Goal: Task Accomplishment & Management: Use online tool/utility

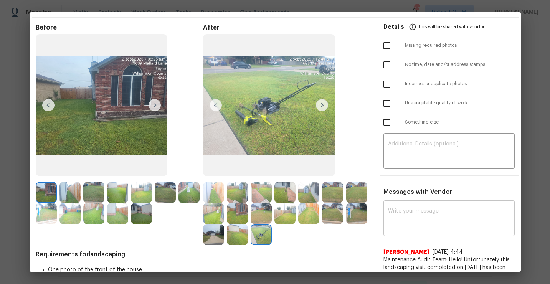
scroll to position [3, 0]
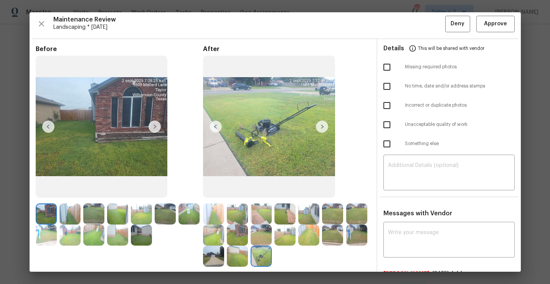
click at [149, 237] on img at bounding box center [141, 235] width 21 height 21
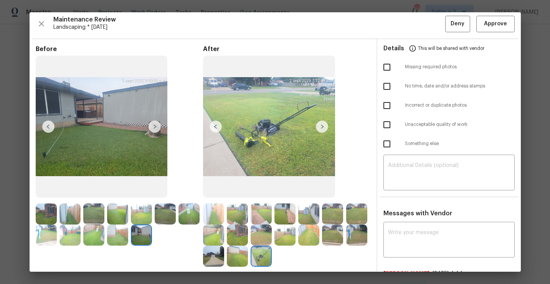
click at [267, 233] on img at bounding box center [261, 235] width 21 height 21
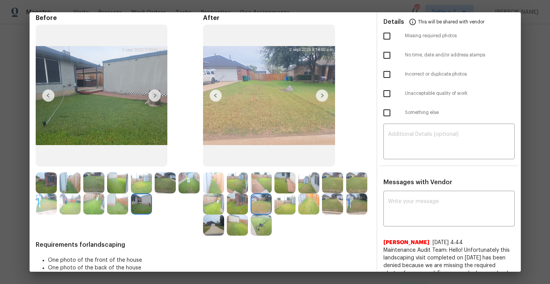
scroll to position [35, 0]
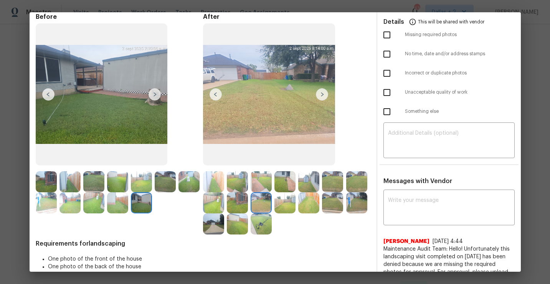
click at [351, 204] on img at bounding box center [356, 202] width 21 height 21
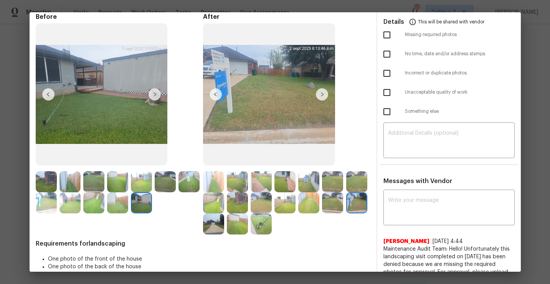
click at [213, 176] on img at bounding box center [213, 181] width 21 height 21
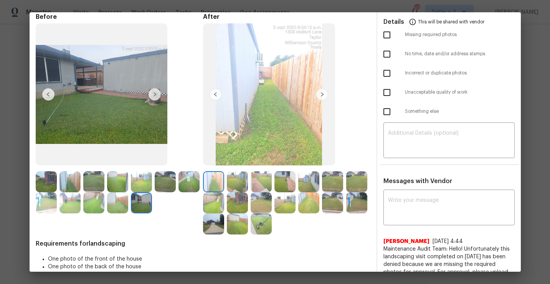
click at [323, 92] on img at bounding box center [322, 94] width 12 height 12
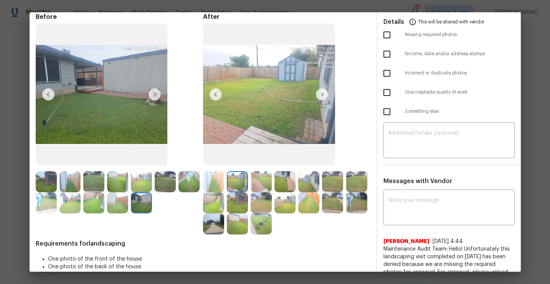
click at [69, 184] on img at bounding box center [70, 181] width 21 height 21
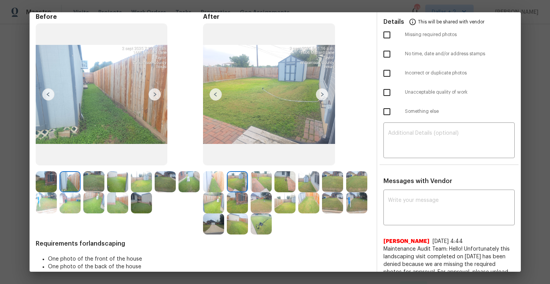
click at [144, 203] on img at bounding box center [141, 202] width 21 height 21
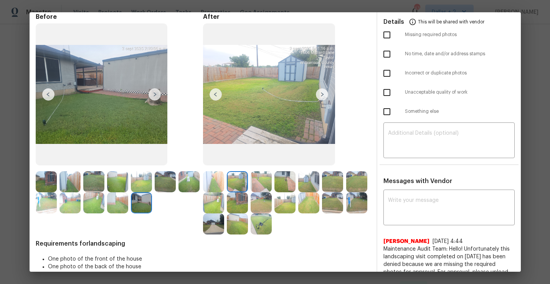
click at [213, 190] on img at bounding box center [213, 181] width 21 height 21
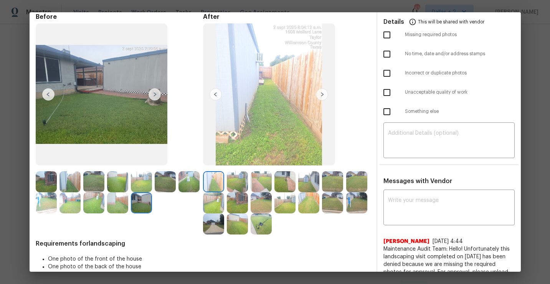
click at [322, 94] on img at bounding box center [322, 94] width 12 height 12
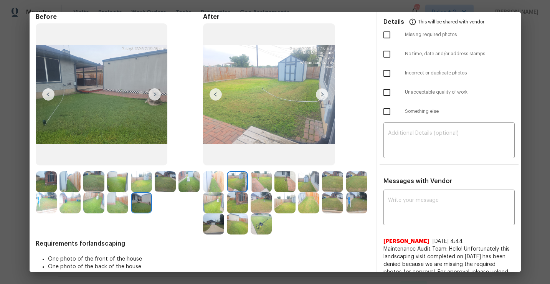
click at [327, 96] on img at bounding box center [322, 94] width 12 height 12
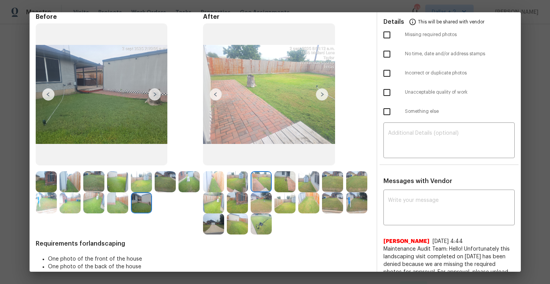
click at [320, 96] on img at bounding box center [322, 94] width 12 height 12
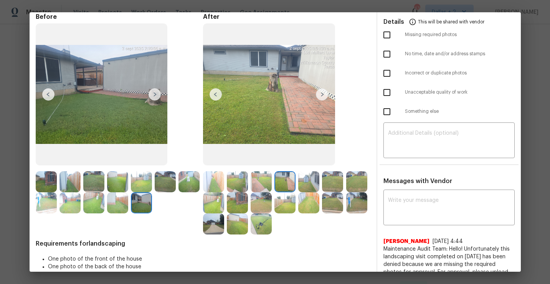
click at [320, 96] on img at bounding box center [322, 94] width 12 height 12
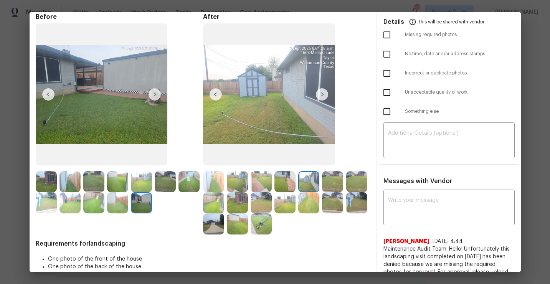
click at [320, 96] on img at bounding box center [322, 94] width 12 height 12
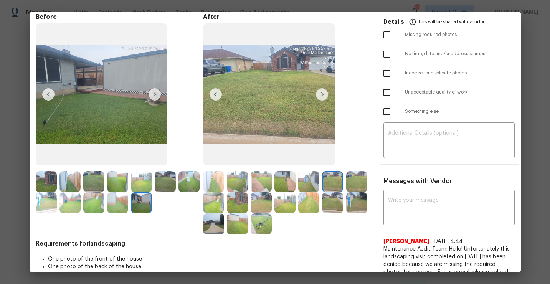
click at [217, 91] on img at bounding box center [216, 94] width 12 height 12
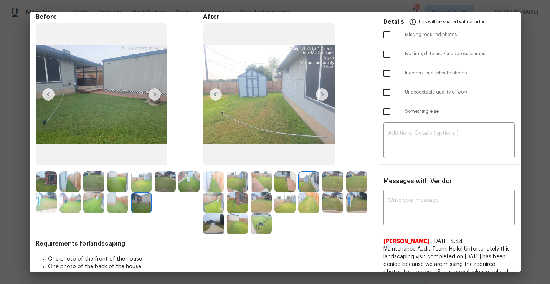
click at [217, 91] on img at bounding box center [216, 94] width 12 height 12
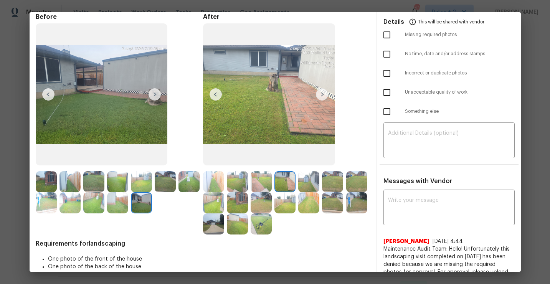
click at [247, 76] on img at bounding box center [269, 94] width 132 height 142
click at [324, 100] on img at bounding box center [322, 94] width 12 height 12
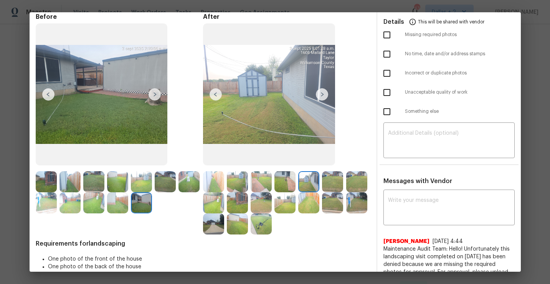
click at [322, 91] on img at bounding box center [322, 94] width 12 height 12
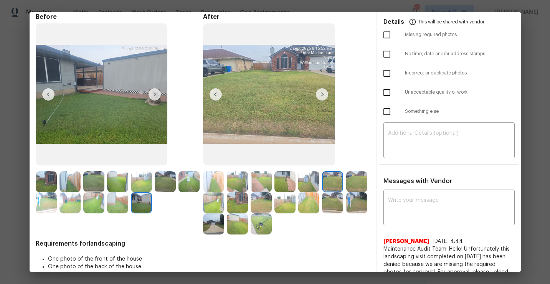
click at [322, 91] on img at bounding box center [322, 94] width 12 height 12
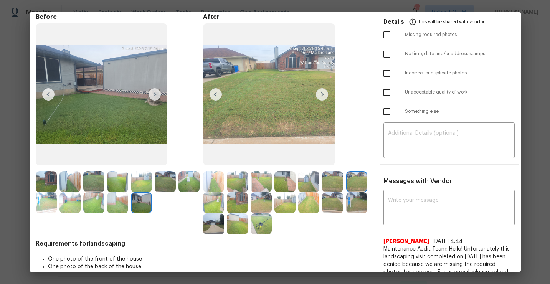
click at [323, 98] on img at bounding box center [322, 94] width 12 height 12
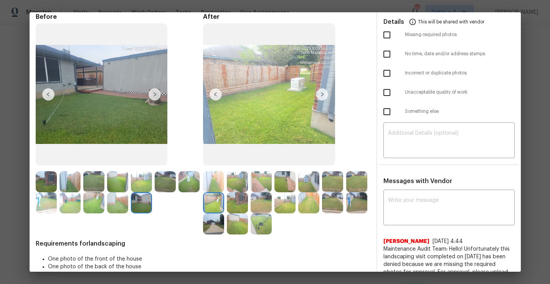
click at [324, 94] on img at bounding box center [322, 94] width 12 height 12
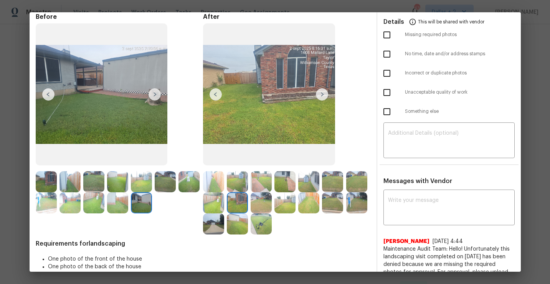
click at [324, 94] on img at bounding box center [322, 94] width 12 height 12
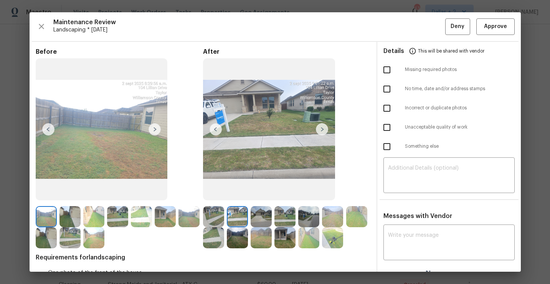
scroll to position [37, 0]
click at [325, 132] on img at bounding box center [322, 129] width 12 height 12
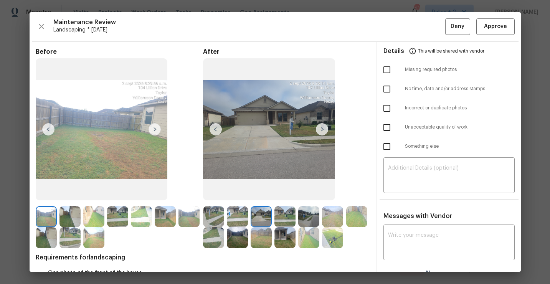
click at [325, 132] on img at bounding box center [322, 129] width 12 height 12
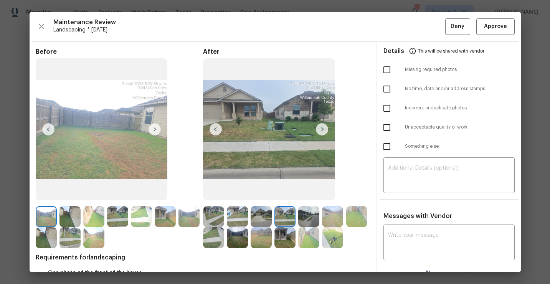
click at [311, 221] on img at bounding box center [308, 216] width 21 height 21
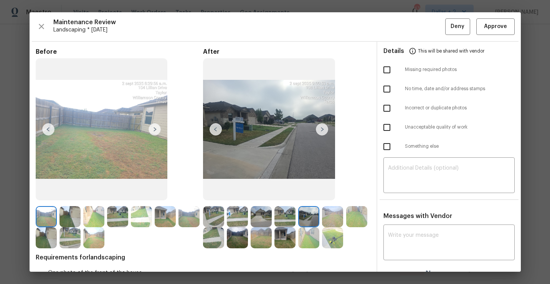
click at [321, 127] on img at bounding box center [322, 129] width 12 height 12
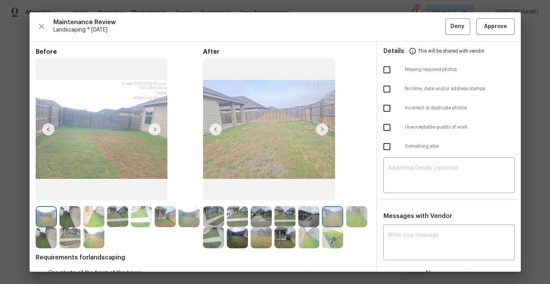
click at [320, 131] on img at bounding box center [322, 129] width 12 height 12
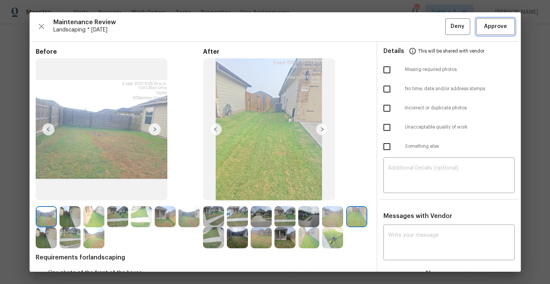
click at [493, 30] on span "Approve" at bounding box center [495, 27] width 23 height 10
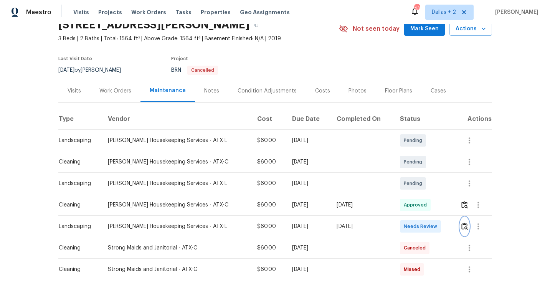
scroll to position [0, 0]
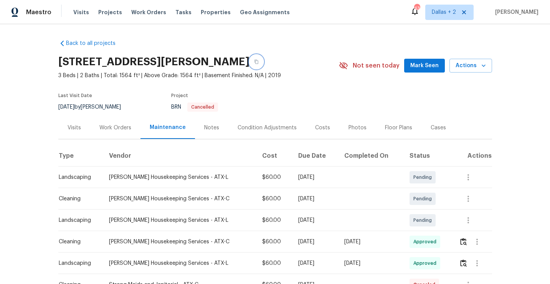
click at [254, 61] on icon "button" at bounding box center [256, 62] width 5 height 5
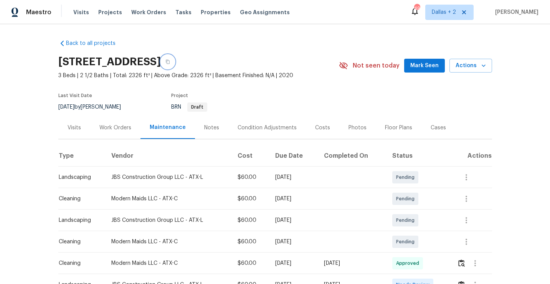
click at [170, 60] on icon "button" at bounding box center [167, 62] width 5 height 5
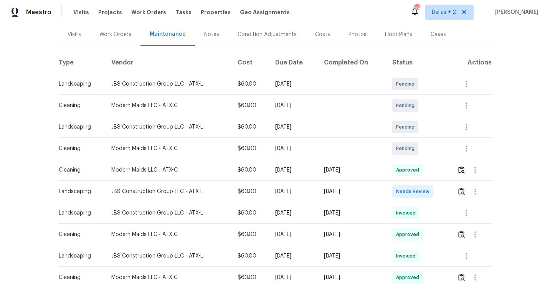
scroll to position [94, 0]
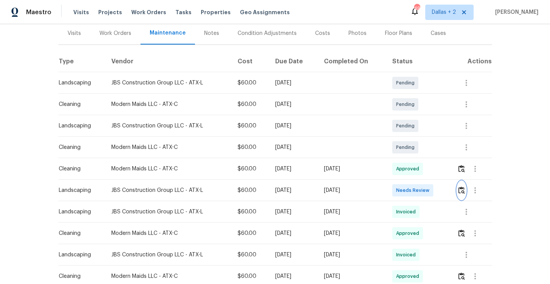
click at [465, 188] on img "button" at bounding box center [461, 190] width 7 height 7
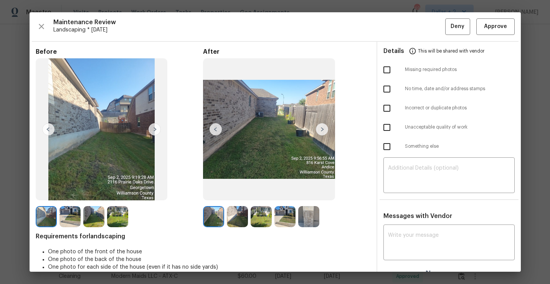
click at [151, 133] on img at bounding box center [155, 129] width 12 height 12
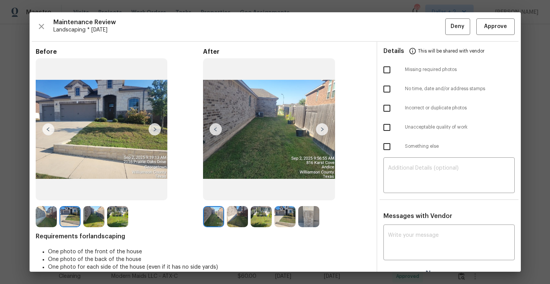
click at [160, 129] on img at bounding box center [155, 129] width 12 height 12
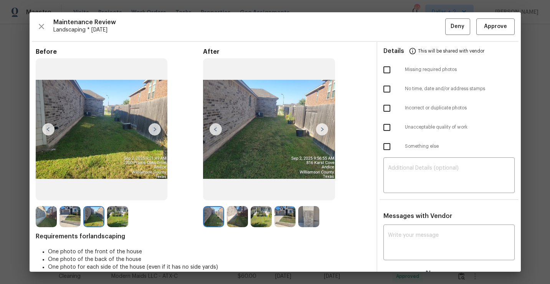
click at [160, 129] on img at bounding box center [155, 129] width 12 height 12
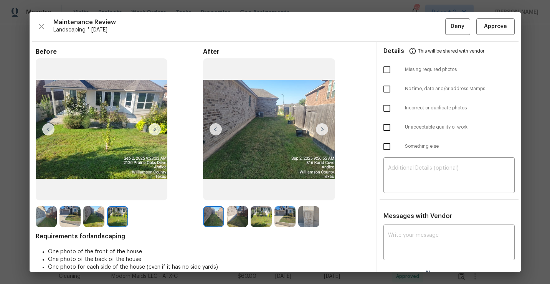
click at [304, 223] on img at bounding box center [308, 216] width 21 height 21
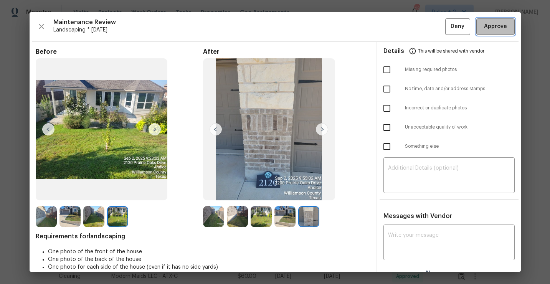
click at [500, 32] on button "Approve" at bounding box center [495, 26] width 38 height 17
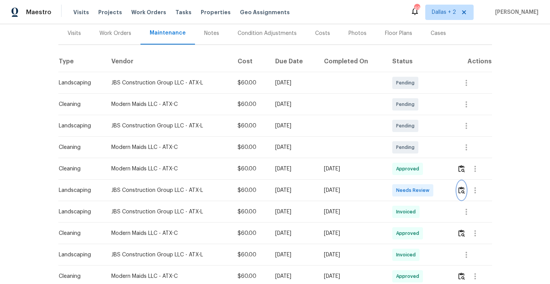
scroll to position [0, 0]
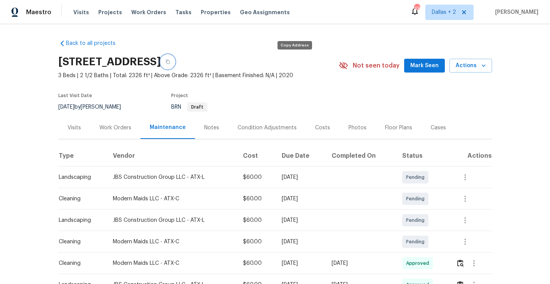
click at [170, 61] on icon "button" at bounding box center [168, 62] width 4 height 4
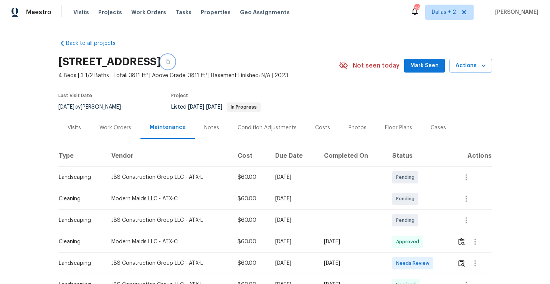
click at [175, 65] on button "button" at bounding box center [168, 62] width 14 height 14
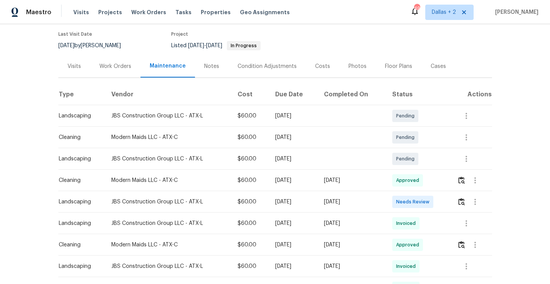
scroll to position [86, 0]
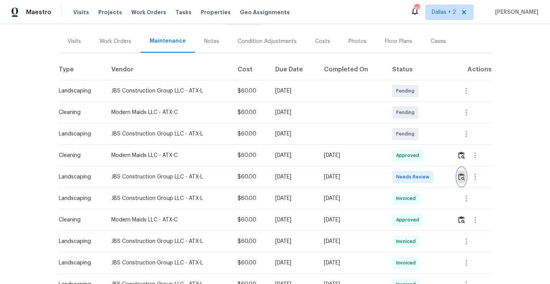
click at [465, 175] on img "button" at bounding box center [461, 176] width 7 height 7
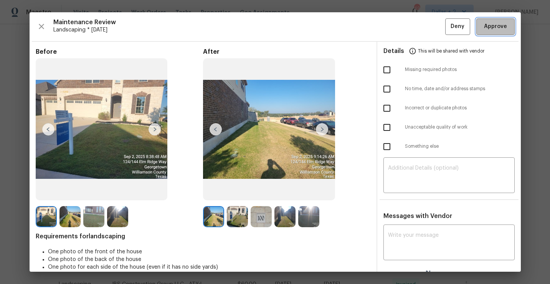
click at [482, 31] on button "Approve" at bounding box center [495, 26] width 38 height 17
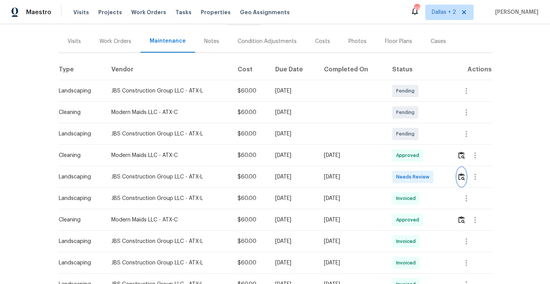
scroll to position [0, 0]
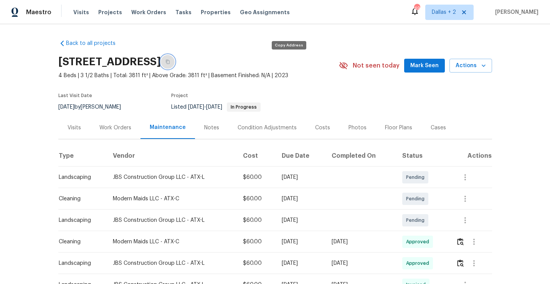
click at [175, 66] on button "button" at bounding box center [168, 62] width 14 height 14
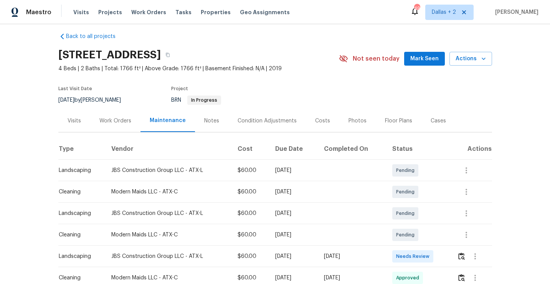
scroll to position [8, 0]
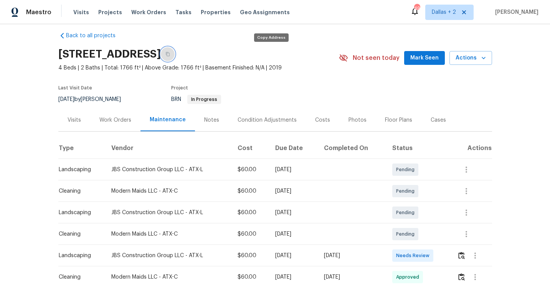
click at [175, 55] on button "button" at bounding box center [168, 54] width 14 height 14
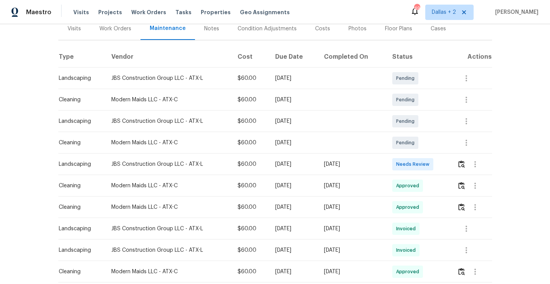
scroll to position [128, 0]
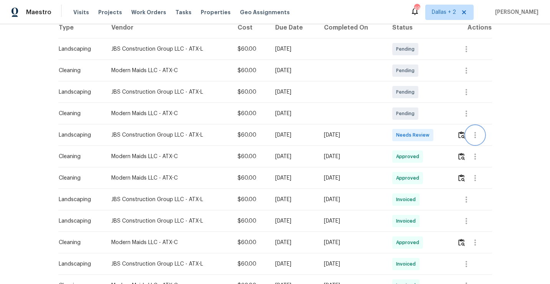
click at [468, 132] on button "button" at bounding box center [475, 135] width 18 height 18
click at [466, 133] on div at bounding box center [275, 142] width 550 height 284
click at [464, 134] on img "button" at bounding box center [461, 134] width 7 height 7
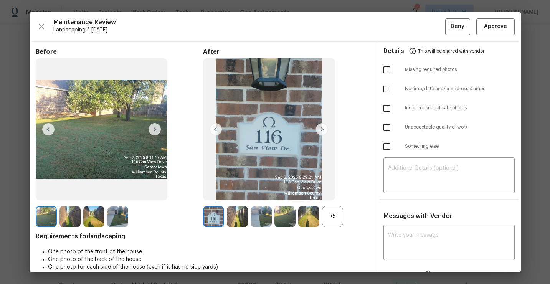
click at [330, 210] on div "+5" at bounding box center [332, 216] width 21 height 21
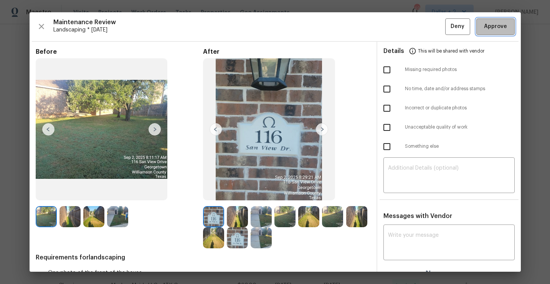
click at [501, 31] on button "Approve" at bounding box center [495, 26] width 38 height 17
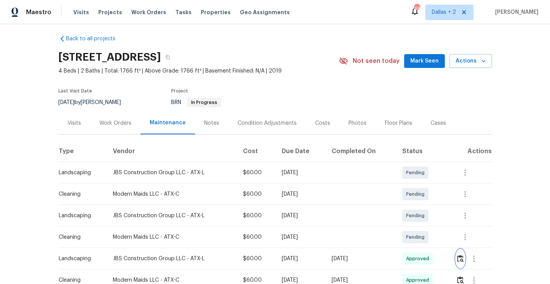
scroll to position [0, 0]
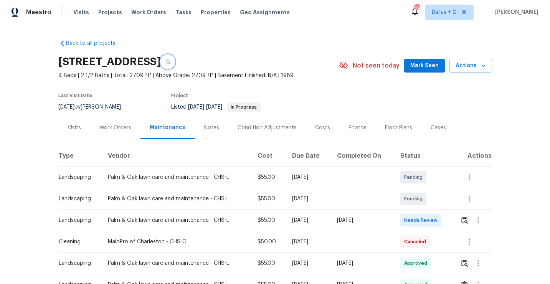
click at [170, 64] on icon "button" at bounding box center [167, 62] width 5 height 5
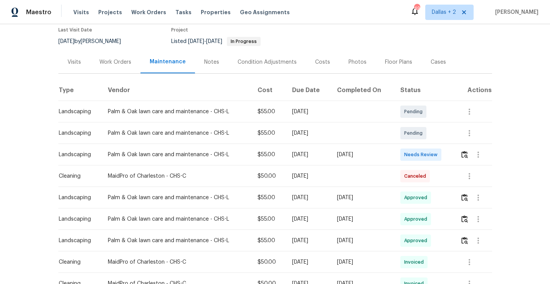
scroll to position [83, 0]
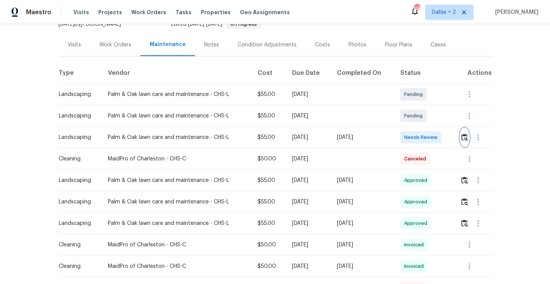
click at [466, 140] on img "button" at bounding box center [464, 137] width 7 height 7
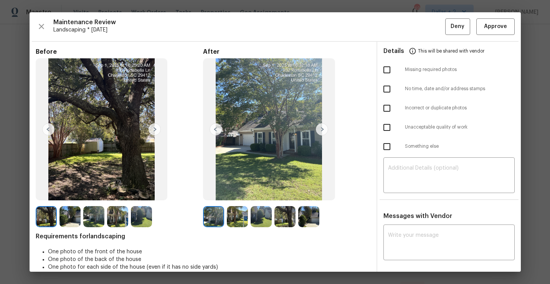
click at [308, 215] on img at bounding box center [308, 216] width 21 height 21
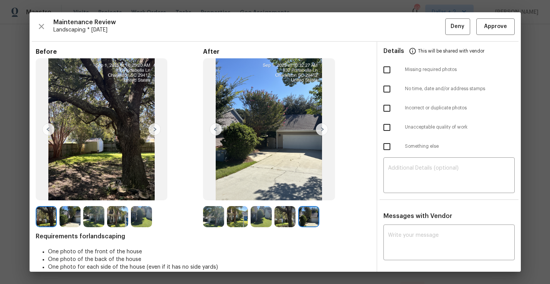
click at [318, 132] on img at bounding box center [322, 129] width 12 height 12
click at [213, 215] on img at bounding box center [213, 216] width 21 height 21
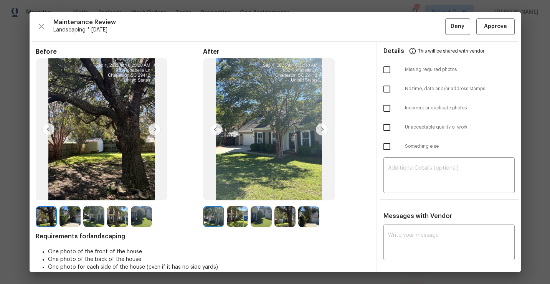
click at [317, 132] on img at bounding box center [322, 129] width 12 height 12
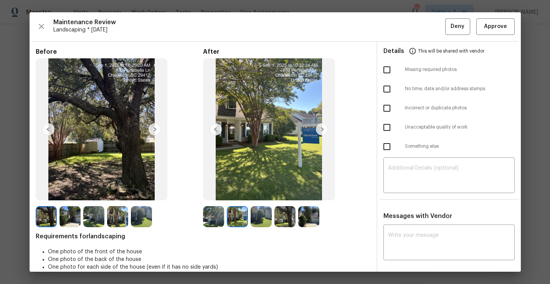
click at [261, 212] on img at bounding box center [261, 216] width 21 height 21
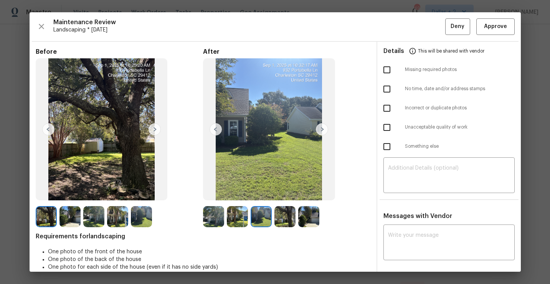
click at [289, 218] on img at bounding box center [284, 216] width 21 height 21
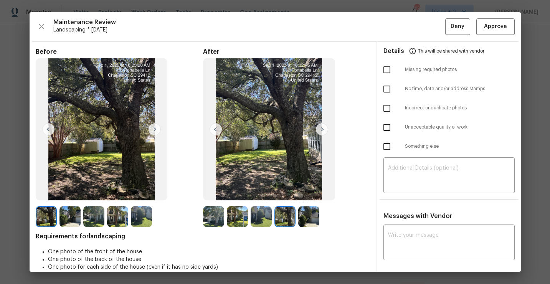
click at [304, 204] on div "After" at bounding box center [286, 137] width 167 height 179
click at [40, 26] on icon "button" at bounding box center [41, 26] width 9 height 9
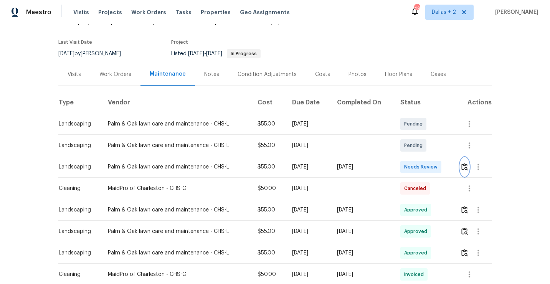
scroll to position [81, 0]
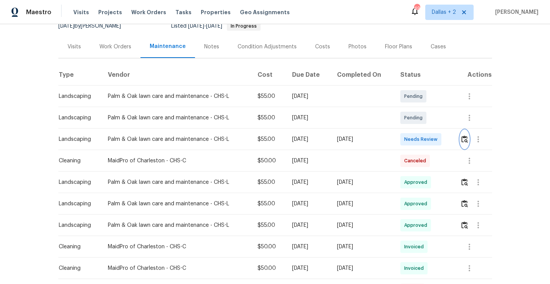
click at [466, 139] on img "button" at bounding box center [464, 139] width 7 height 7
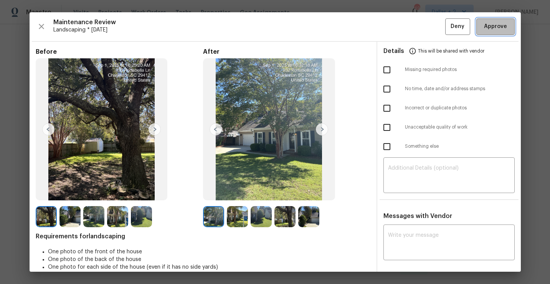
click at [486, 31] on span "Approve" at bounding box center [495, 27] width 23 height 10
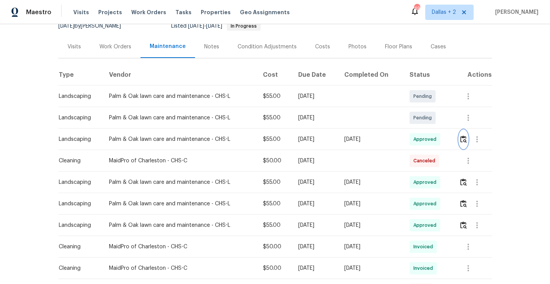
scroll to position [0, 0]
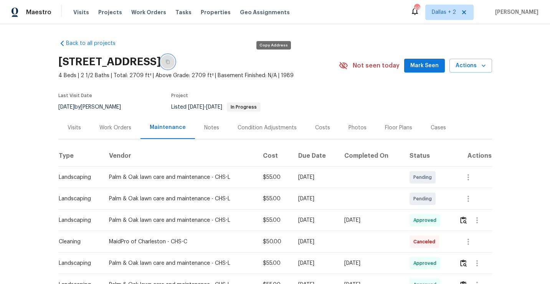
click at [175, 58] on button "button" at bounding box center [168, 62] width 14 height 14
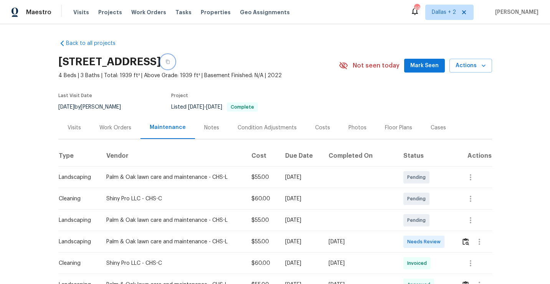
click at [170, 63] on icon "button" at bounding box center [167, 62] width 5 height 5
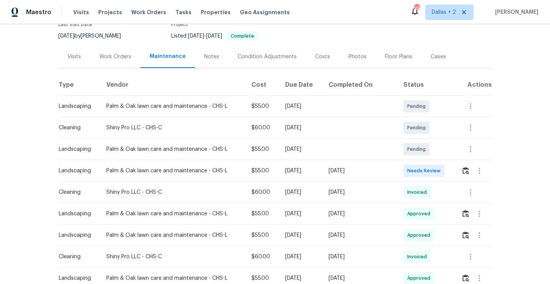
scroll to position [90, 0]
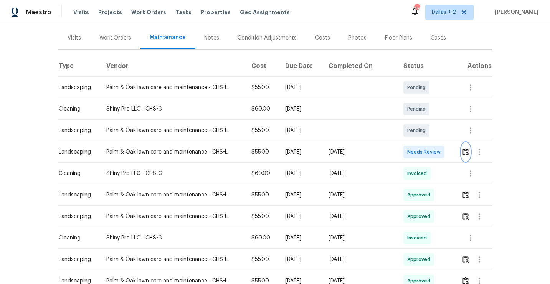
click at [466, 155] on img "button" at bounding box center [466, 151] width 7 height 7
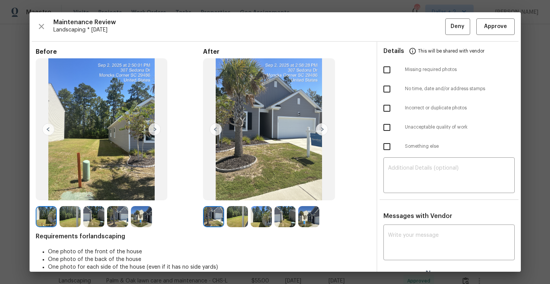
click at [337, 71] on div "After" at bounding box center [286, 137] width 167 height 179
click at [308, 215] on img at bounding box center [308, 216] width 21 height 21
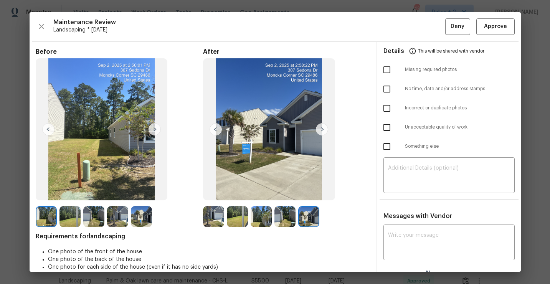
click at [39, 218] on img at bounding box center [46, 216] width 21 height 21
click at [64, 220] on img at bounding box center [70, 216] width 21 height 21
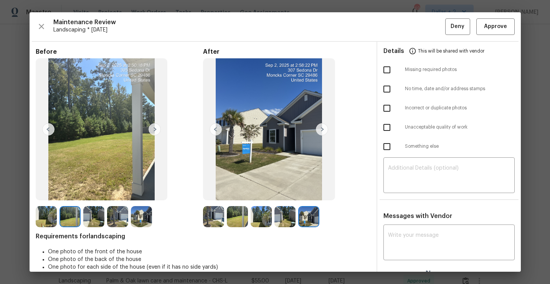
click at [121, 223] on img at bounding box center [117, 216] width 21 height 21
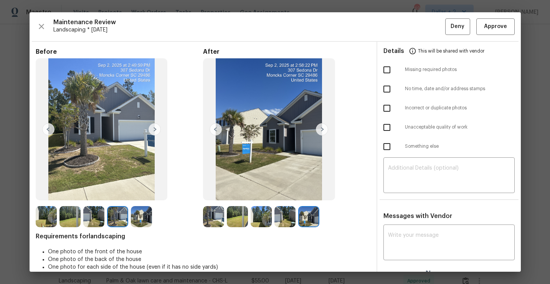
click at [304, 221] on img at bounding box center [308, 216] width 21 height 21
click at [40, 27] on icon "button" at bounding box center [41, 26] width 5 height 5
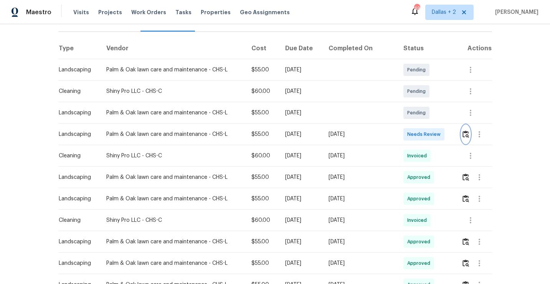
scroll to position [115, 0]
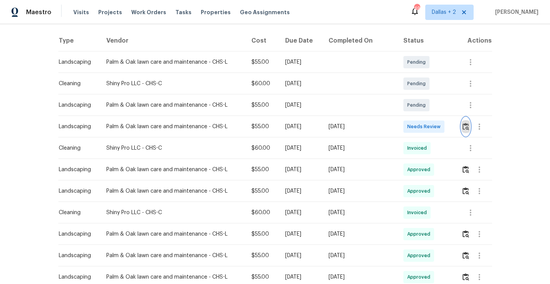
click at [469, 126] on img "button" at bounding box center [466, 126] width 7 height 7
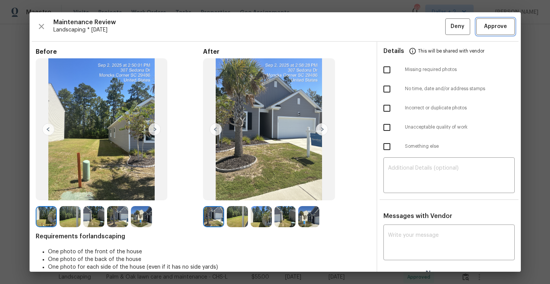
click at [493, 25] on span "Approve" at bounding box center [495, 27] width 23 height 10
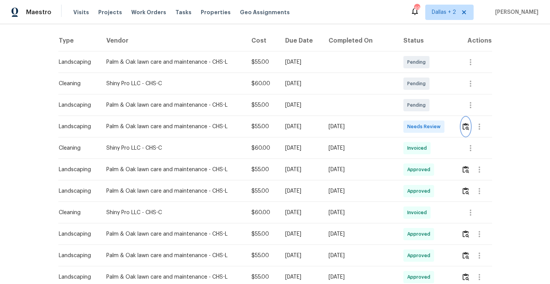
scroll to position [0, 0]
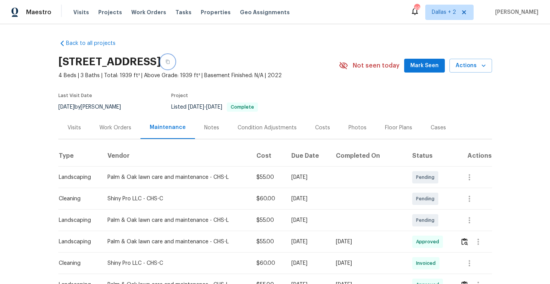
click at [170, 62] on icon "button" at bounding box center [167, 62] width 5 height 5
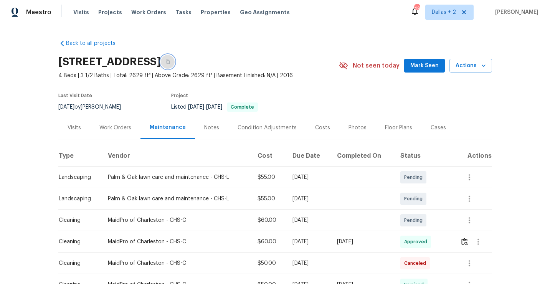
click at [170, 63] on icon "button" at bounding box center [168, 62] width 4 height 4
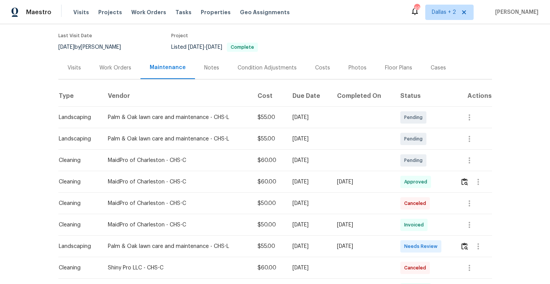
scroll to position [84, 0]
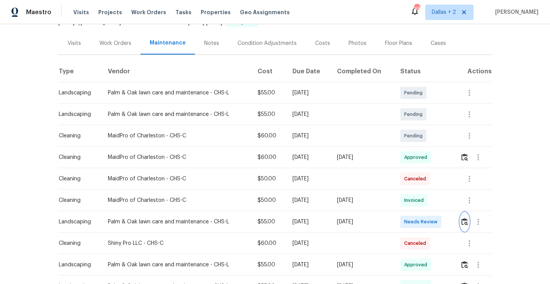
click at [468, 219] on img "button" at bounding box center [464, 221] width 7 height 7
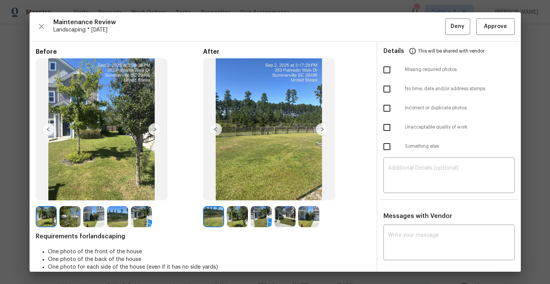
click at [50, 213] on img at bounding box center [46, 216] width 21 height 21
click at [153, 133] on img at bounding box center [155, 129] width 12 height 12
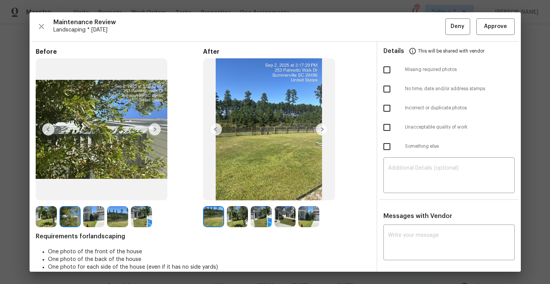
click at [97, 226] on img at bounding box center [93, 216] width 21 height 21
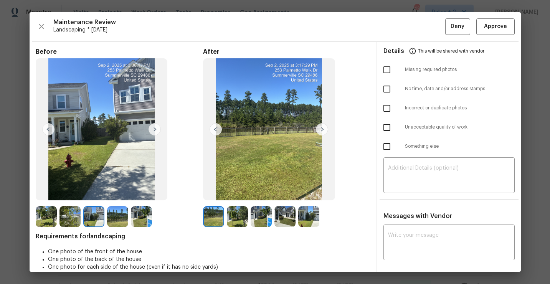
click at [122, 219] on img at bounding box center [117, 216] width 21 height 21
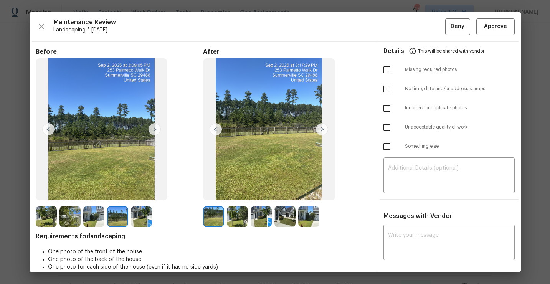
click at [141, 218] on img at bounding box center [141, 216] width 21 height 21
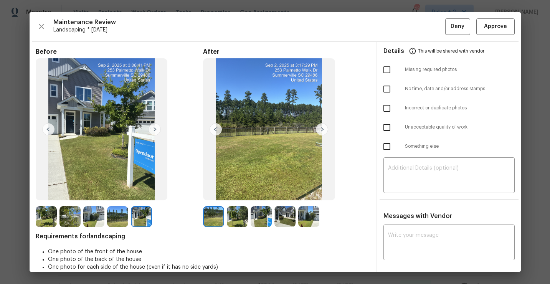
click at [210, 222] on img at bounding box center [213, 216] width 21 height 21
click at [231, 214] on img at bounding box center [237, 216] width 21 height 21
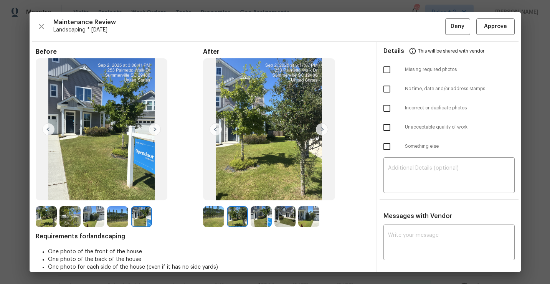
click at [46, 210] on img at bounding box center [46, 216] width 21 height 21
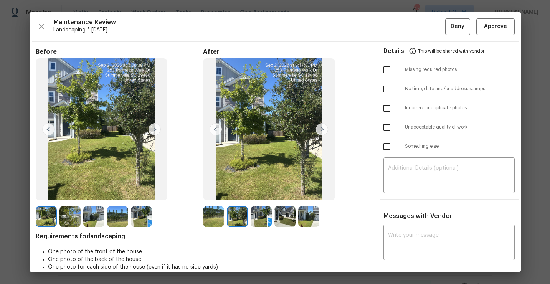
click at [62, 218] on img at bounding box center [70, 216] width 21 height 21
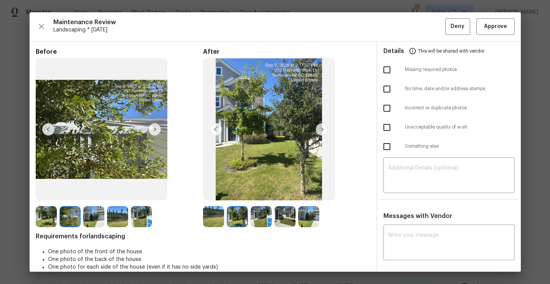
click at [93, 219] on img at bounding box center [93, 216] width 21 height 21
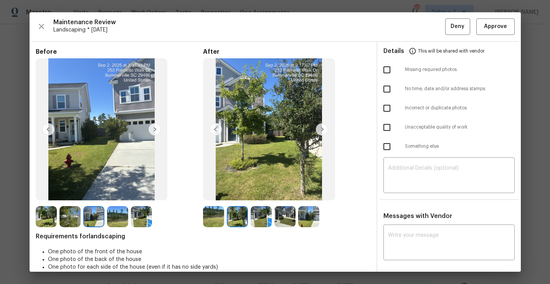
click at [98, 217] on img at bounding box center [93, 216] width 21 height 21
click at [75, 217] on img at bounding box center [70, 216] width 21 height 21
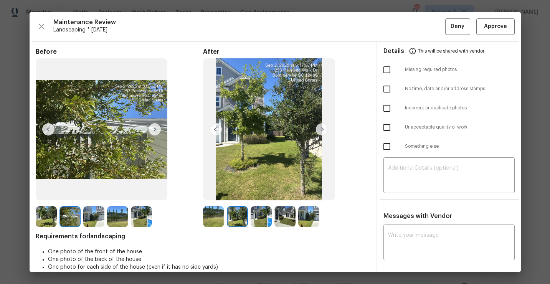
click at [89, 214] on img at bounding box center [93, 216] width 21 height 21
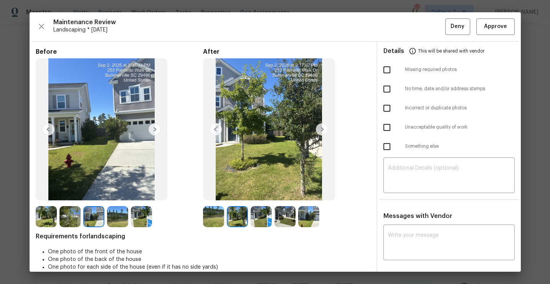
click at [114, 213] on img at bounding box center [117, 216] width 21 height 21
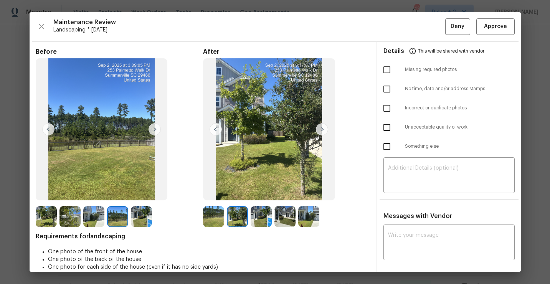
click at [142, 205] on div "Before" at bounding box center [119, 137] width 167 height 179
click at [142, 209] on img at bounding box center [141, 216] width 21 height 21
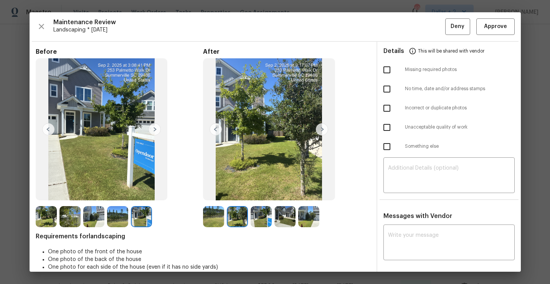
click at [305, 211] on img at bounding box center [308, 216] width 21 height 21
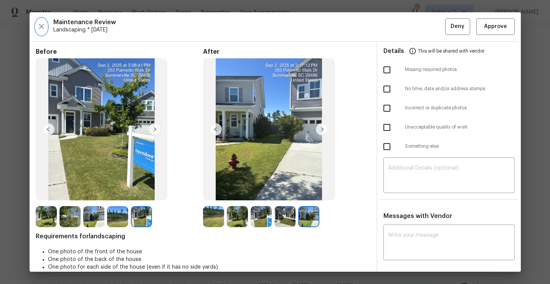
click at [36, 28] on button "button" at bounding box center [42, 26] width 12 height 17
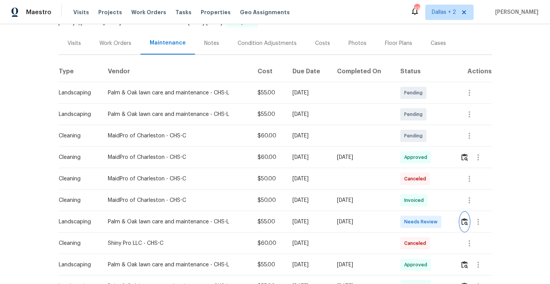
scroll to position [0, 0]
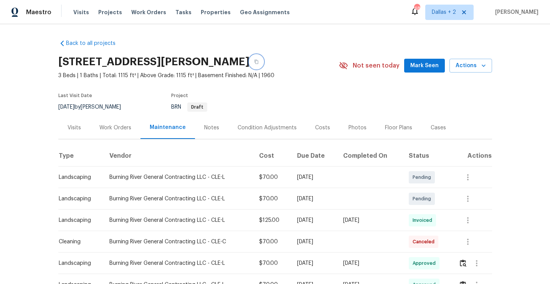
click at [263, 65] on button "button" at bounding box center [257, 62] width 14 height 14
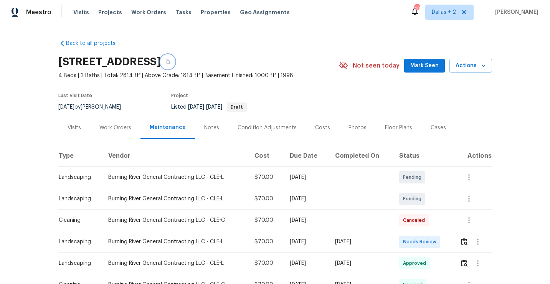
click at [175, 64] on button "button" at bounding box center [168, 62] width 14 height 14
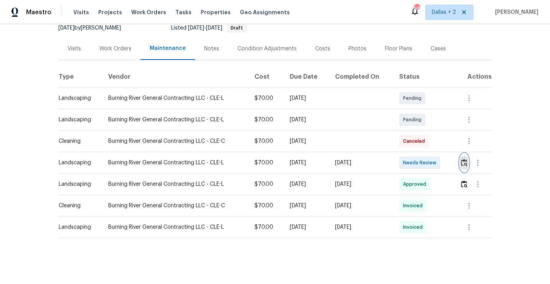
click at [469, 164] on button "button" at bounding box center [464, 163] width 9 height 18
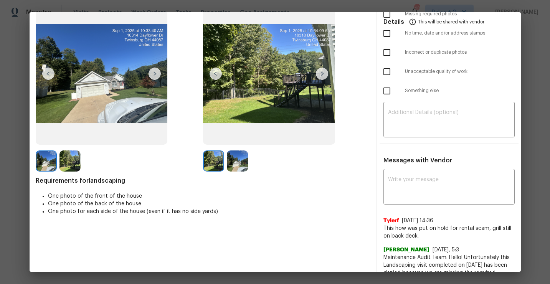
scroll to position [0, 0]
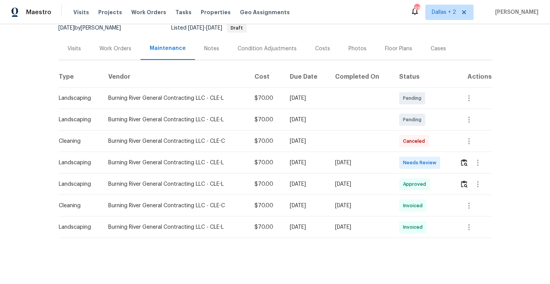
click at [407, 6] on div "Maestro Visits Projects Work Orders Tasks Properties Geo Assignments 48 Dallas …" at bounding box center [275, 12] width 550 height 24
click at [407, 5] on div "Maestro Visits Projects Work Orders Tasks Properties Geo Assignments 48 Dallas …" at bounding box center [275, 12] width 550 height 24
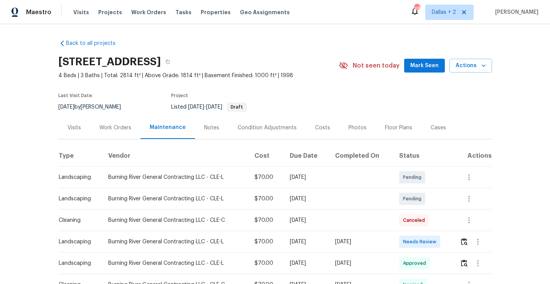
click at [267, 36] on div "Back to all projects 10310 Dayflower Dr, Twinsburg, OH 44087 4 Beds | 3 Baths |…" at bounding box center [275, 175] width 434 height 284
click at [465, 242] on img "button" at bounding box center [464, 241] width 7 height 7
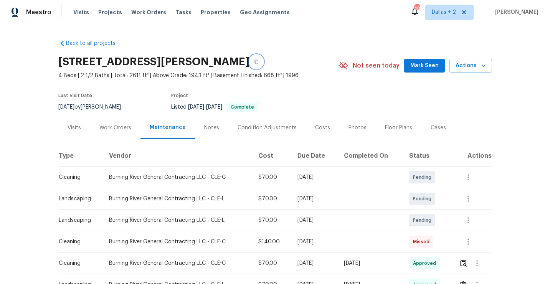
click at [263, 64] on button "button" at bounding box center [257, 62] width 14 height 14
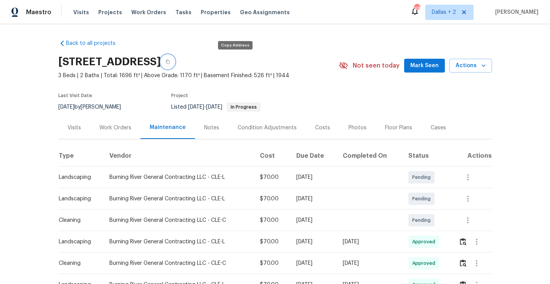
click at [170, 61] on icon "button" at bounding box center [167, 62] width 5 height 5
click at [342, 115] on section "754 E 256th St, Euclid, OH 44132 3 Beds | 2 Baths | Total: 1696 ft² | Above Gra…" at bounding box center [275, 84] width 434 height 64
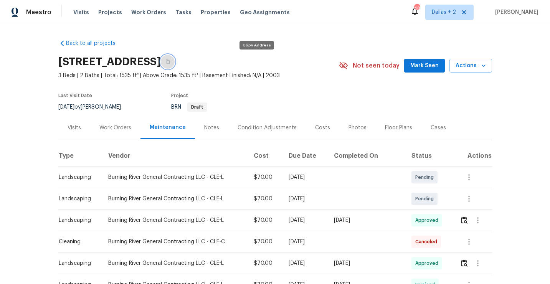
click at [170, 60] on icon "button" at bounding box center [168, 62] width 4 height 4
click at [175, 64] on button "button" at bounding box center [168, 62] width 14 height 14
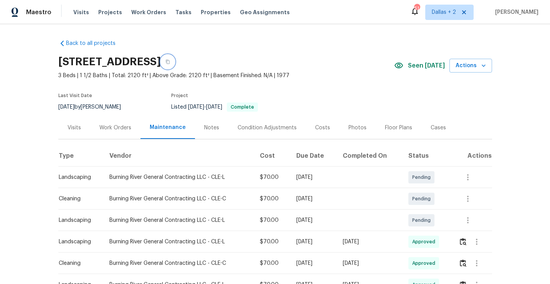
click at [175, 65] on button "button" at bounding box center [168, 62] width 14 height 14
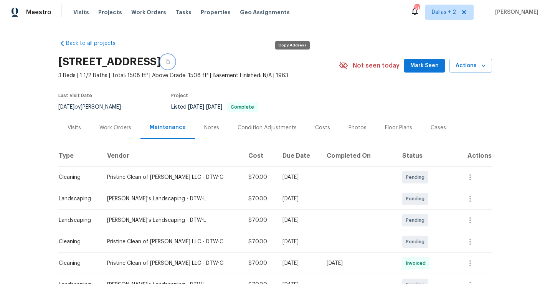
click at [175, 60] on button "button" at bounding box center [168, 62] width 14 height 14
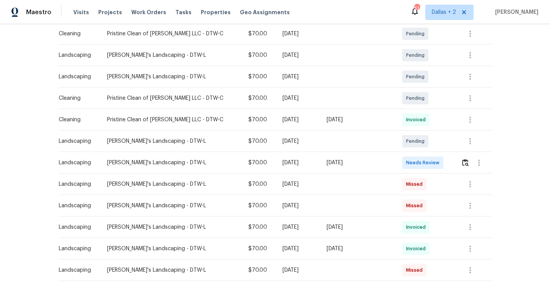
scroll to position [147, 0]
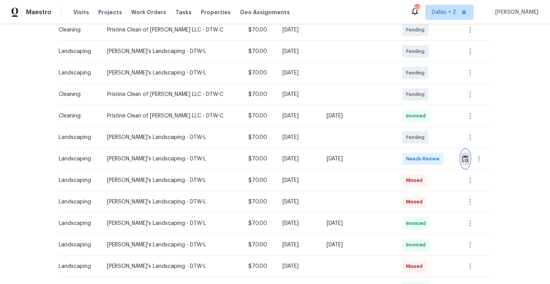
click at [465, 159] on img "button" at bounding box center [465, 158] width 7 height 7
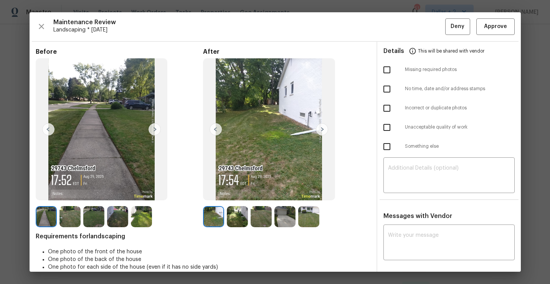
click at [153, 131] on img at bounding box center [155, 129] width 12 height 12
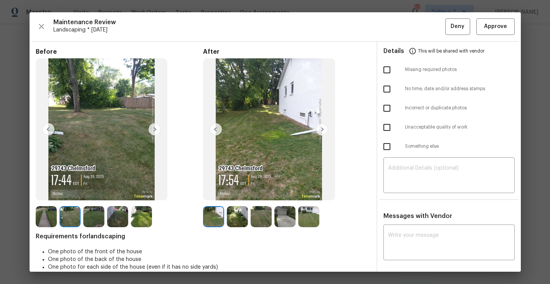
click at [73, 222] on img at bounding box center [70, 216] width 21 height 21
click at [286, 217] on img at bounding box center [284, 216] width 21 height 21
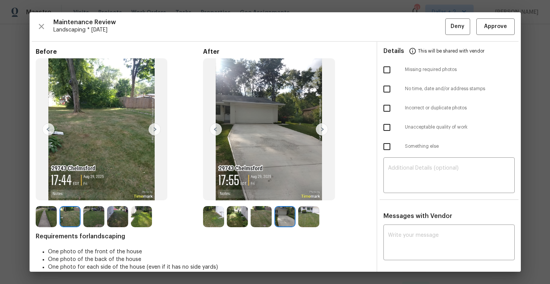
click at [311, 212] on img at bounding box center [308, 216] width 21 height 21
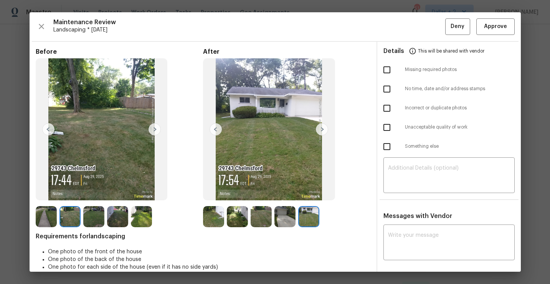
click at [47, 212] on img at bounding box center [46, 216] width 21 height 21
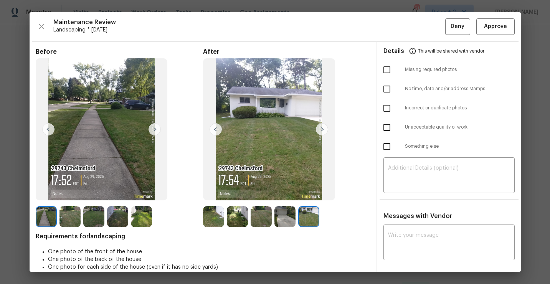
click at [154, 132] on img at bounding box center [155, 129] width 12 height 12
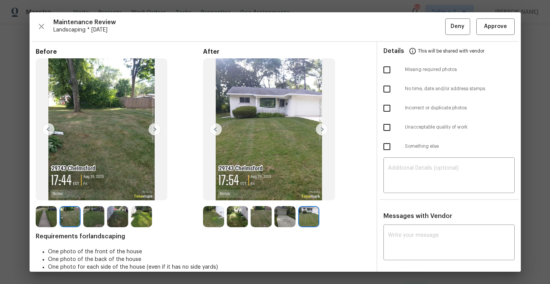
click at [154, 132] on img at bounding box center [155, 129] width 12 height 12
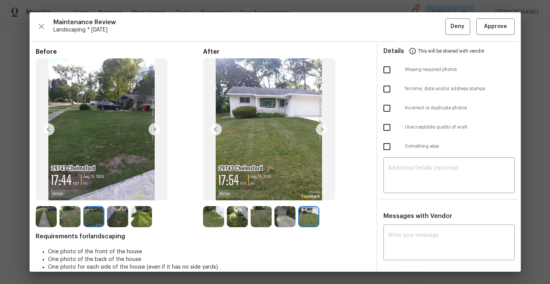
click at [152, 133] on img at bounding box center [155, 129] width 12 height 12
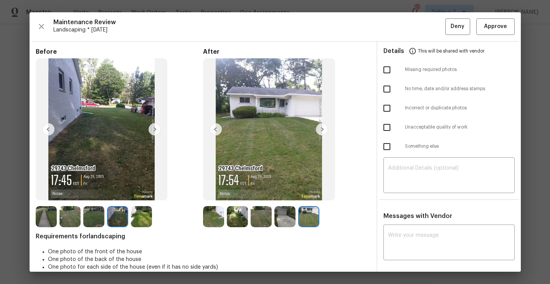
click at [152, 132] on img at bounding box center [155, 129] width 12 height 12
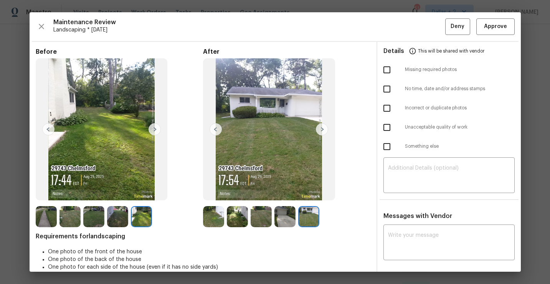
click at [210, 221] on img at bounding box center [213, 216] width 21 height 21
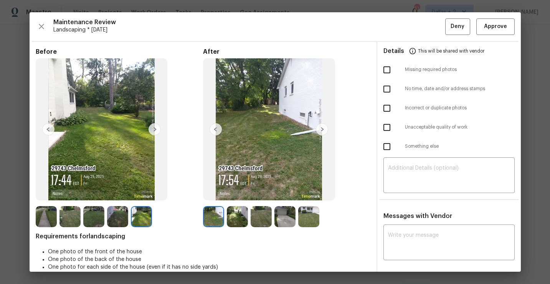
click at [321, 127] on img at bounding box center [322, 129] width 12 height 12
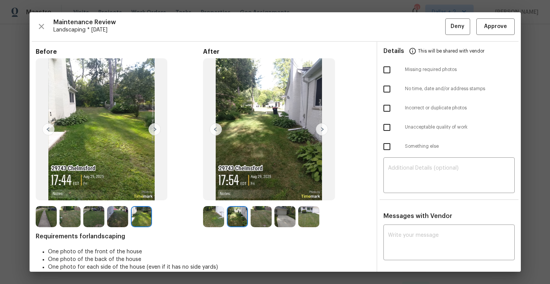
click at [319, 131] on img at bounding box center [322, 129] width 12 height 12
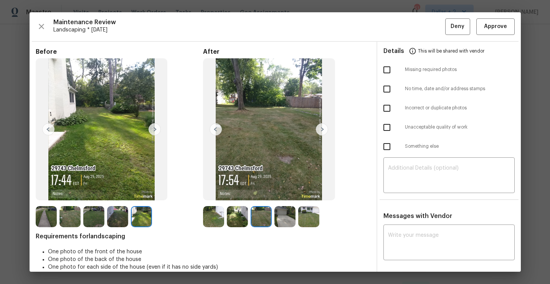
click at [281, 225] on img at bounding box center [284, 216] width 21 height 21
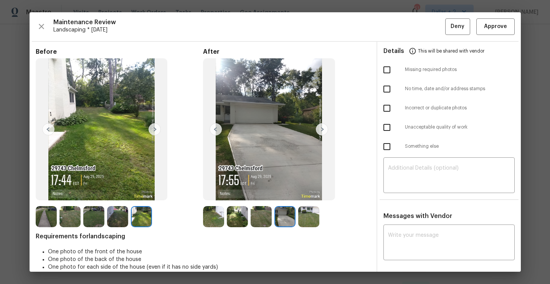
click at [321, 128] on img at bounding box center [322, 129] width 12 height 12
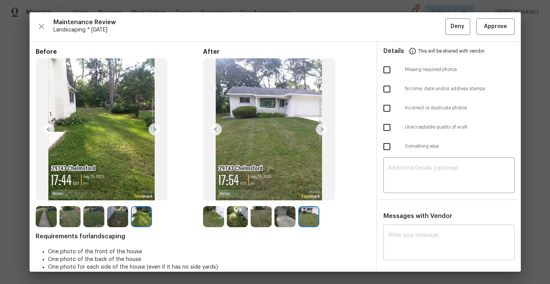
click at [421, 235] on textarea at bounding box center [449, 243] width 122 height 21
paste textarea "Maintenance Audit Team: Hello! Appreciate the neat work, but unfortunately this…"
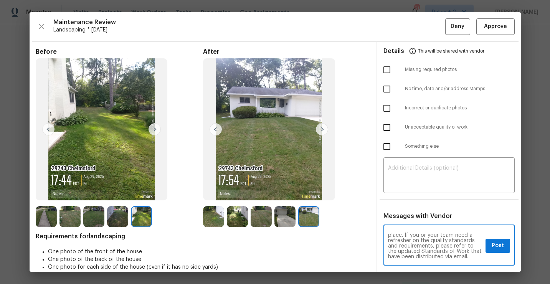
scroll to position [0, 0]
click at [435, 251] on textarea "Maintenance Audit Team: Hello! Appreciate the neat work, but unfortunately this…" at bounding box center [435, 246] width 94 height 27
type textarea "Maintenance Audit Team: Hello! Appreciate the neat work, but unfortunately this…"
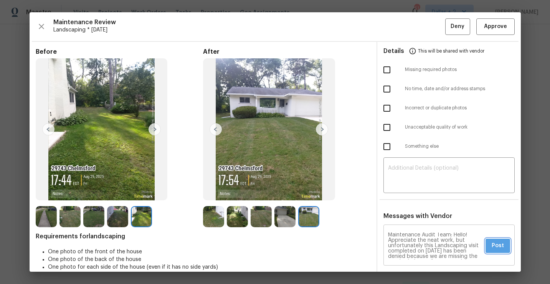
click at [492, 241] on span "Post" at bounding box center [498, 246] width 12 height 10
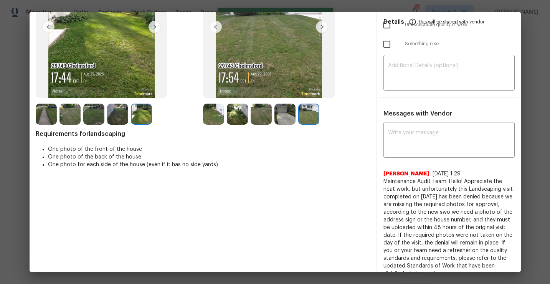
scroll to position [143, 0]
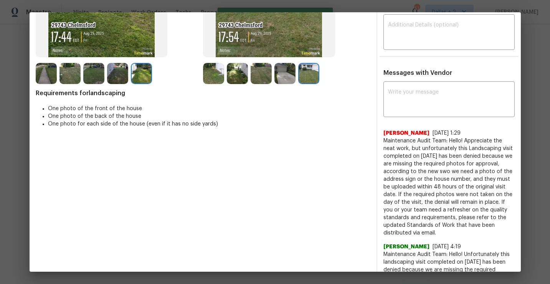
drag, startPoint x: 443, startPoint y: 232, endPoint x: 380, endPoint y: 141, distance: 110.0
click at [380, 141] on div "x ​ Jithin Franklin 9/4/25, 1:29 Maintenance Audit Team: Hello! Appreciate the …" at bounding box center [449, 242] width 144 height 319
copy span "Maintenance Audit Team: Hello! Appreciate the neat work, but unfortunately this…"
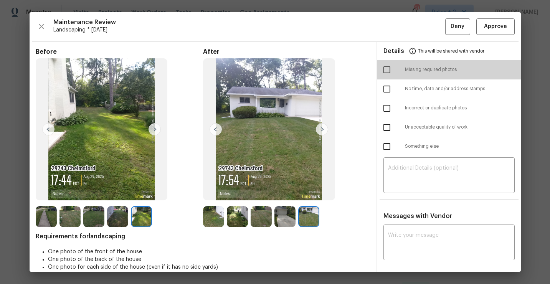
click at [387, 68] on input "checkbox" at bounding box center [387, 70] width 16 height 16
checkbox input "true"
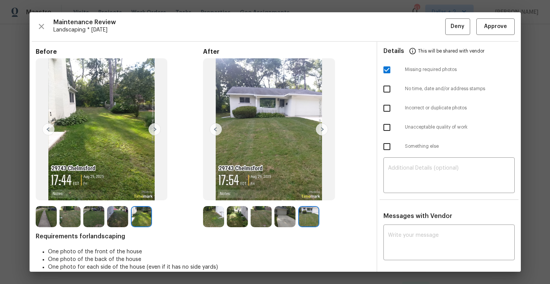
click at [386, 89] on input "checkbox" at bounding box center [387, 89] width 16 height 16
click at [388, 91] on input "checkbox" at bounding box center [387, 89] width 16 height 16
checkbox input "false"
click at [456, 27] on span "Deny" at bounding box center [458, 27] width 14 height 10
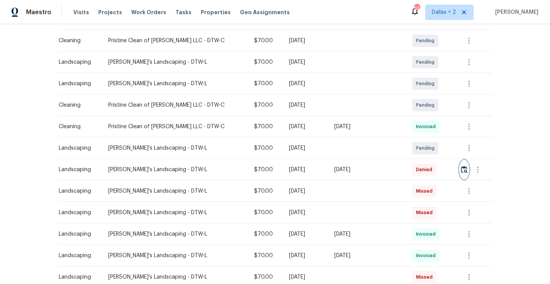
scroll to position [155, 0]
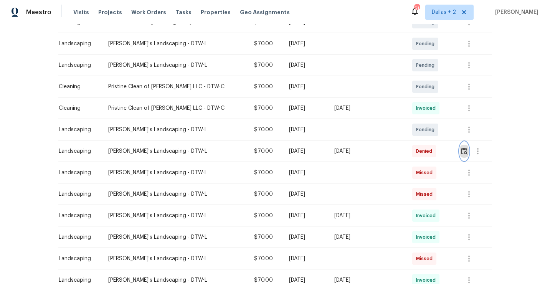
click at [462, 153] on img "button" at bounding box center [464, 150] width 7 height 7
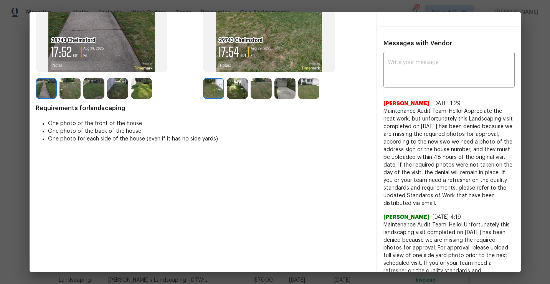
scroll to position [0, 0]
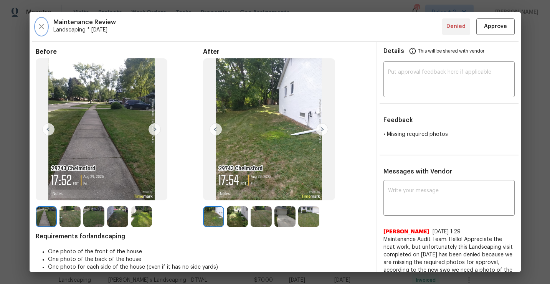
click at [39, 26] on icon "button" at bounding box center [41, 26] width 9 height 9
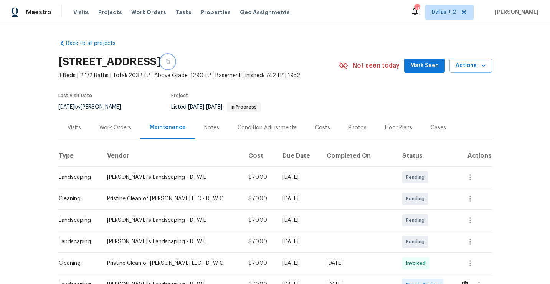
click at [170, 63] on icon "button" at bounding box center [168, 62] width 4 height 4
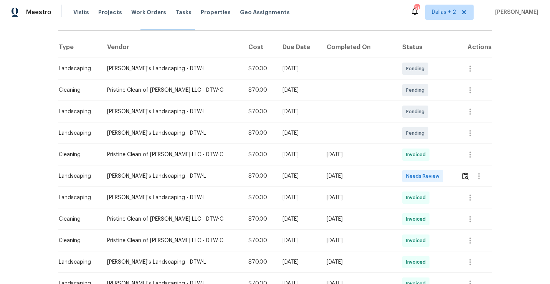
scroll to position [126, 0]
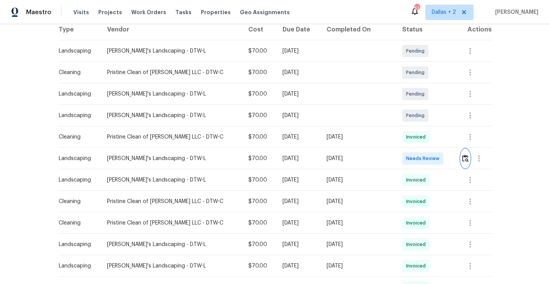
click at [462, 161] on img "button" at bounding box center [465, 158] width 7 height 7
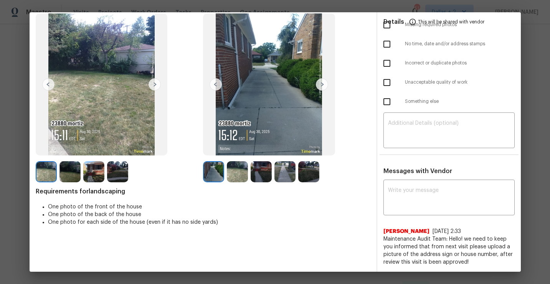
scroll to position [0, 0]
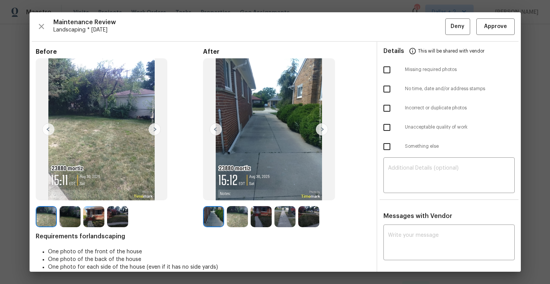
click at [212, 221] on img at bounding box center [213, 216] width 21 height 21
click at [264, 215] on img at bounding box center [261, 216] width 21 height 21
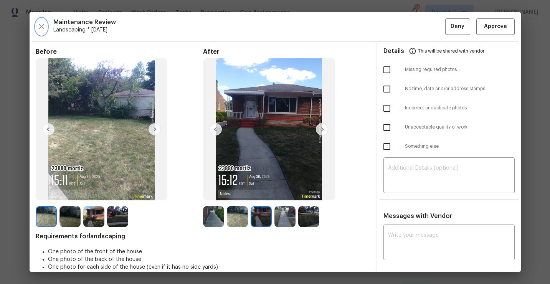
click at [43, 30] on icon "button" at bounding box center [41, 26] width 9 height 9
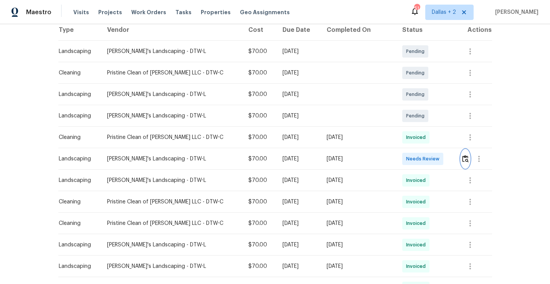
scroll to position [160, 0]
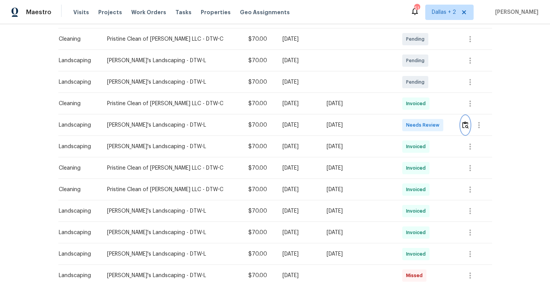
click at [462, 123] on img "button" at bounding box center [465, 124] width 7 height 7
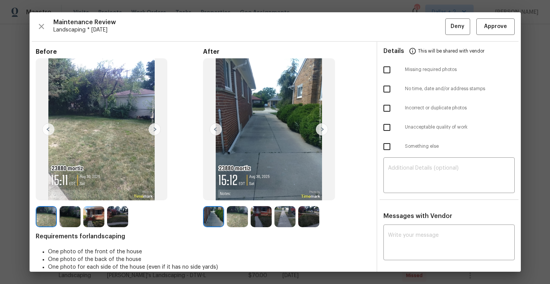
click at [87, 226] on img at bounding box center [93, 216] width 21 height 21
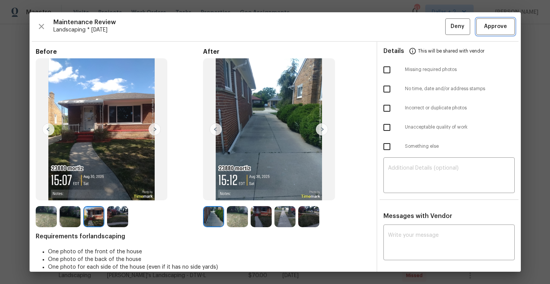
click at [488, 30] on span "Approve" at bounding box center [495, 27] width 23 height 10
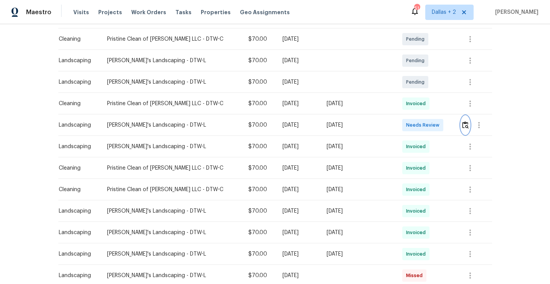
scroll to position [0, 0]
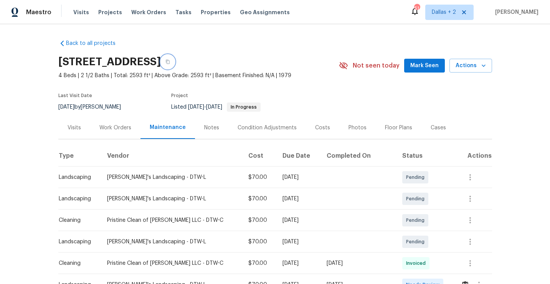
click at [170, 63] on icon "button" at bounding box center [168, 62] width 4 height 4
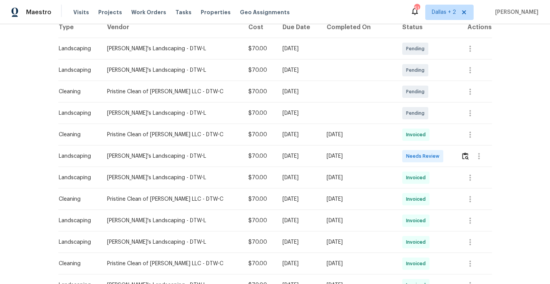
scroll to position [153, 0]
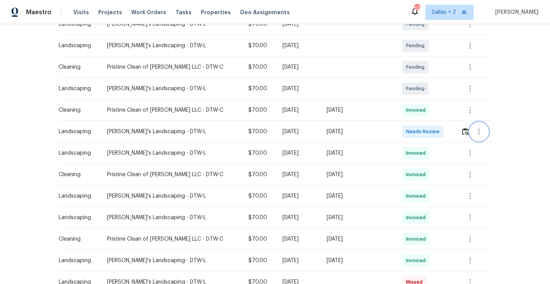
click at [470, 129] on button "button" at bounding box center [479, 131] width 18 height 18
click at [461, 127] on div at bounding box center [275, 142] width 550 height 284
click at [462, 133] on img "button" at bounding box center [465, 131] width 7 height 7
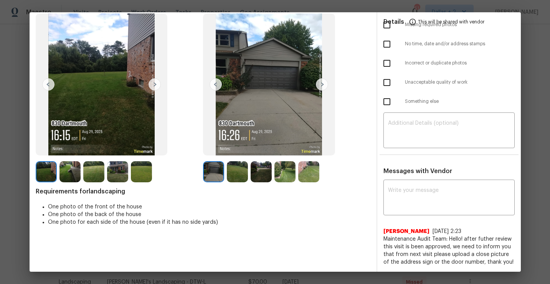
scroll to position [0, 0]
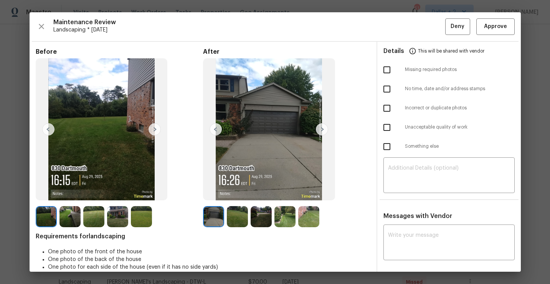
click at [156, 129] on img at bounding box center [155, 129] width 12 height 12
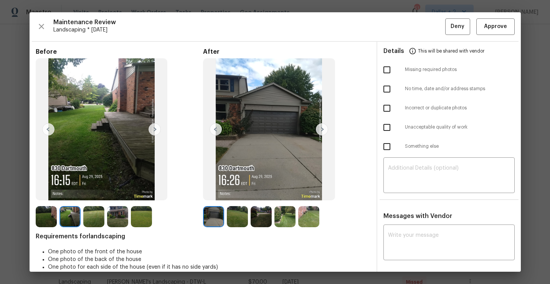
click at [156, 129] on img at bounding box center [155, 129] width 12 height 12
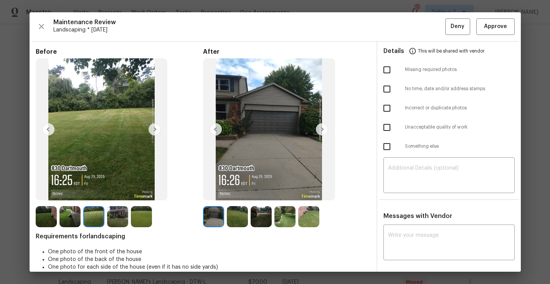
click at [121, 217] on img at bounding box center [117, 216] width 21 height 21
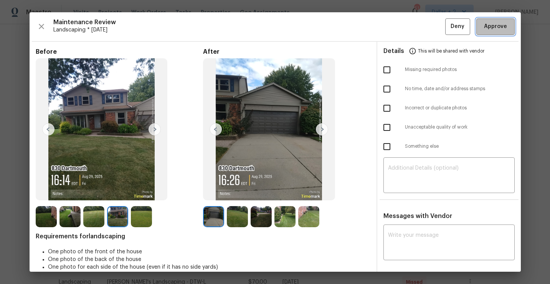
click at [489, 30] on span "Approve" at bounding box center [495, 27] width 23 height 10
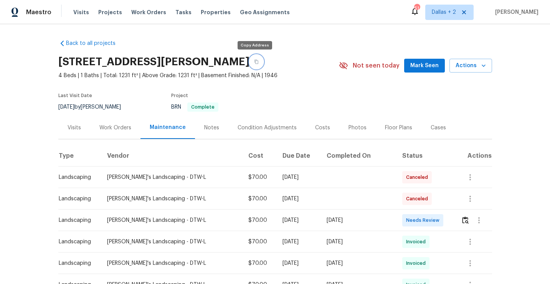
click at [257, 63] on button "button" at bounding box center [257, 62] width 14 height 14
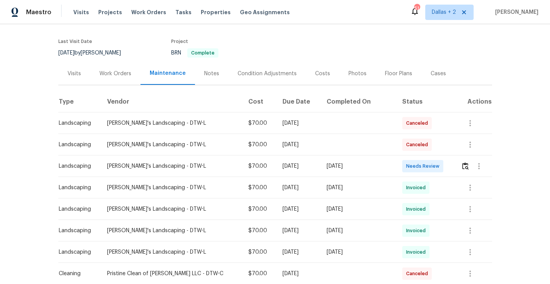
scroll to position [71, 0]
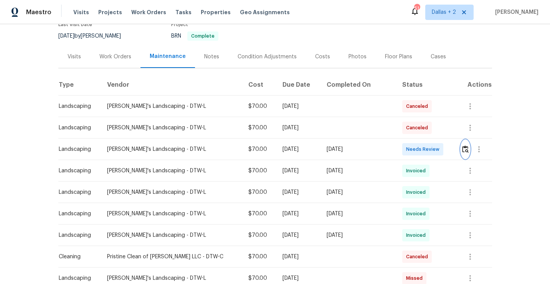
click at [462, 149] on img "button" at bounding box center [465, 149] width 7 height 7
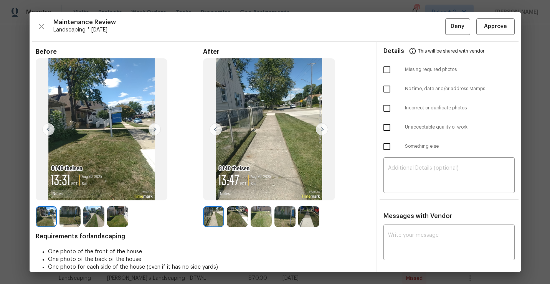
click at [71, 220] on img at bounding box center [70, 216] width 21 height 21
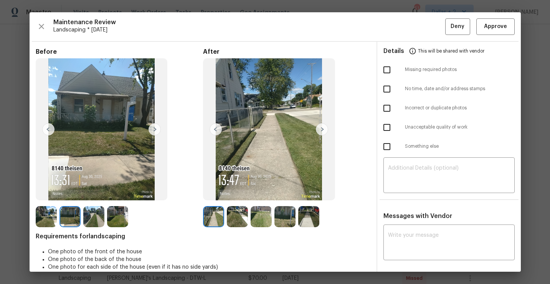
click at [233, 213] on img at bounding box center [237, 216] width 21 height 21
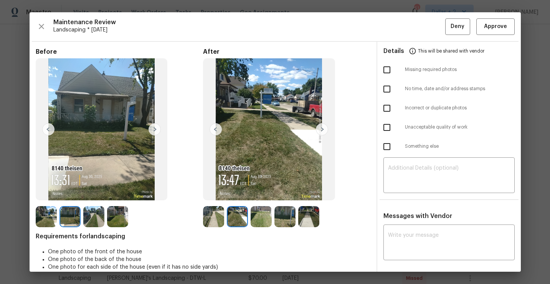
click at [262, 215] on img at bounding box center [261, 216] width 21 height 21
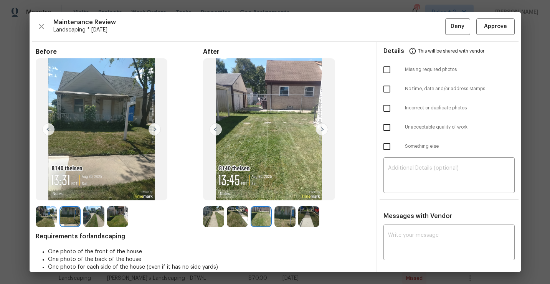
click at [284, 215] on img at bounding box center [284, 216] width 21 height 21
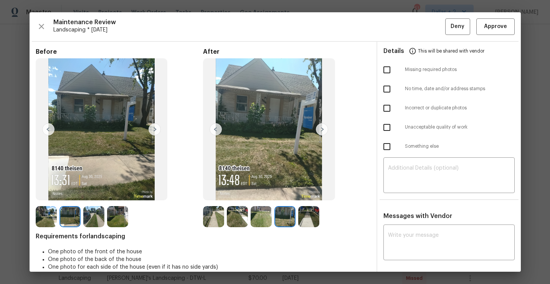
click at [301, 216] on img at bounding box center [308, 216] width 21 height 21
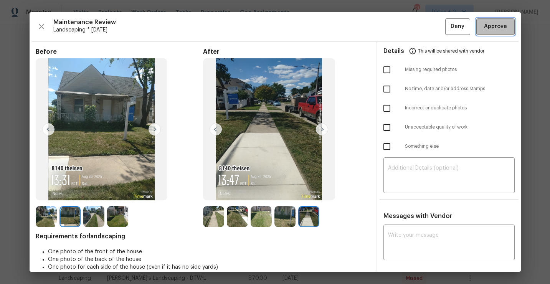
click at [494, 25] on span "Approve" at bounding box center [495, 27] width 23 height 10
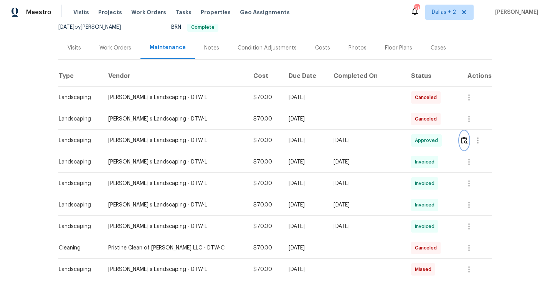
scroll to position [0, 0]
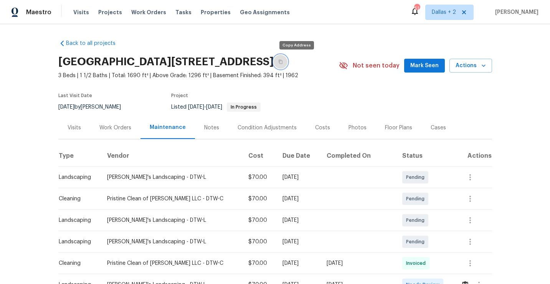
click at [283, 63] on icon "button" at bounding box center [280, 62] width 5 height 5
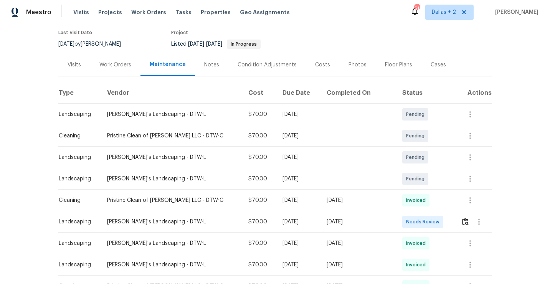
scroll to position [79, 0]
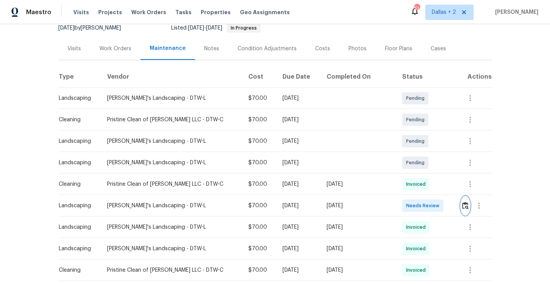
click at [462, 207] on img "button" at bounding box center [465, 205] width 7 height 7
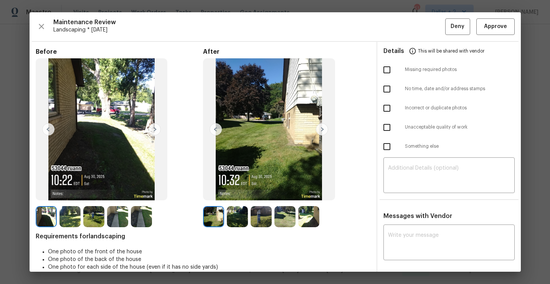
click at [323, 129] on img at bounding box center [322, 129] width 12 height 12
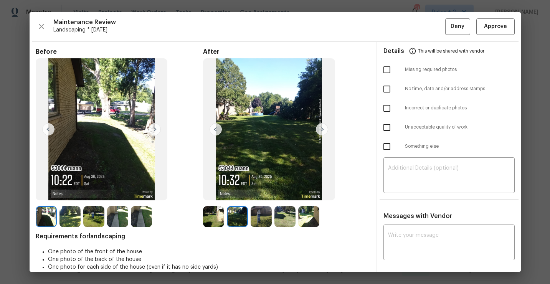
click at [215, 220] on img at bounding box center [213, 216] width 21 height 21
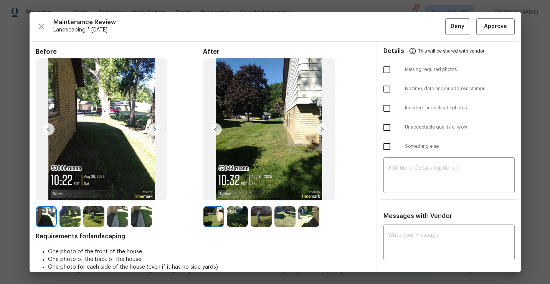
click at [227, 220] on img at bounding box center [237, 216] width 21 height 21
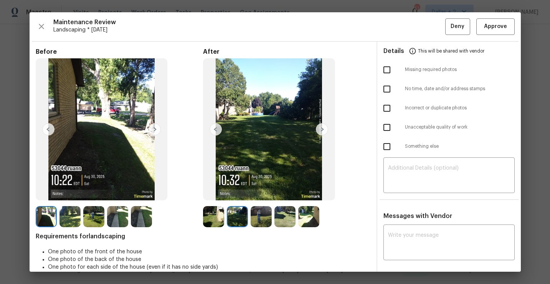
click at [260, 217] on img at bounding box center [261, 216] width 21 height 21
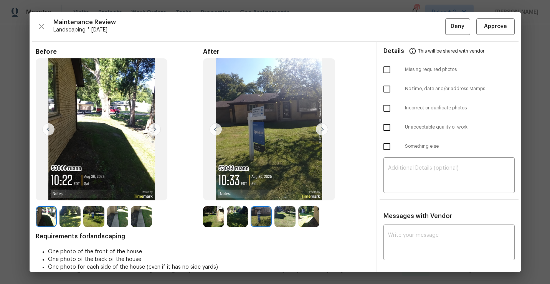
click at [286, 216] on img at bounding box center [284, 216] width 21 height 21
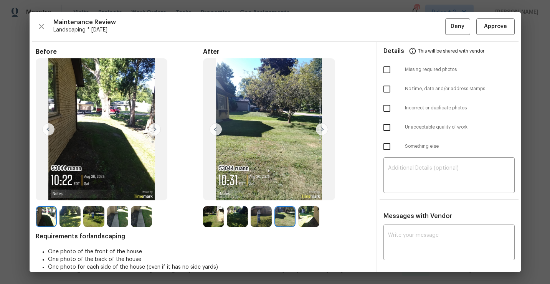
click at [322, 134] on img at bounding box center [322, 129] width 12 height 12
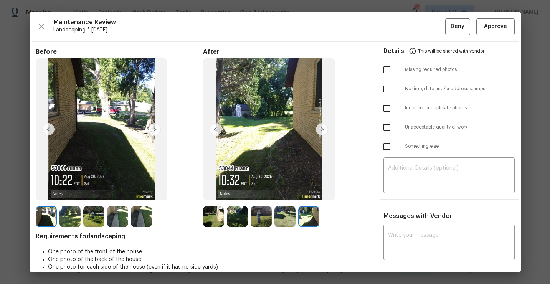
click at [153, 132] on img at bounding box center [155, 129] width 12 height 12
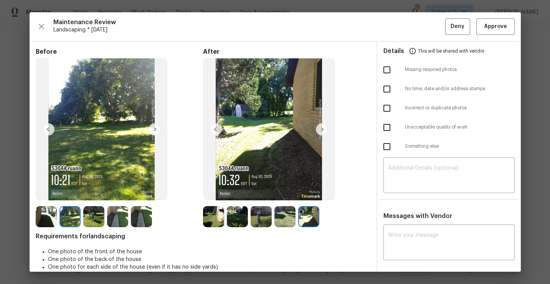
click at [153, 132] on img at bounding box center [155, 129] width 12 height 12
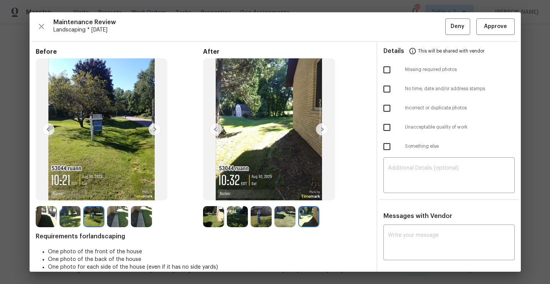
click at [153, 132] on img at bounding box center [155, 129] width 12 height 12
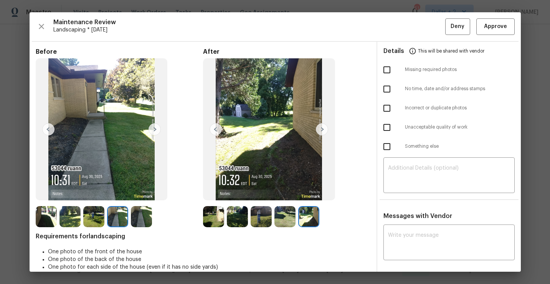
click at [153, 132] on img at bounding box center [155, 129] width 12 height 12
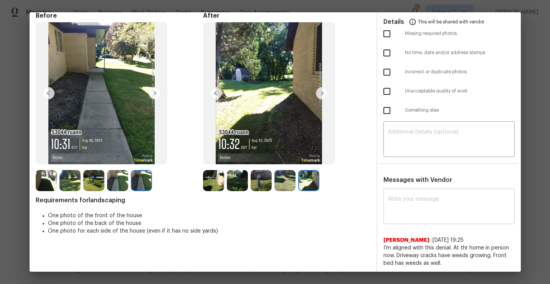
scroll to position [34, 0]
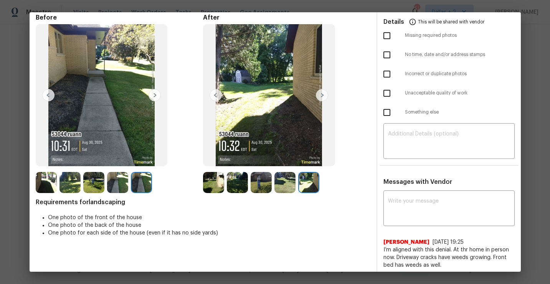
click at [261, 181] on img at bounding box center [261, 182] width 21 height 21
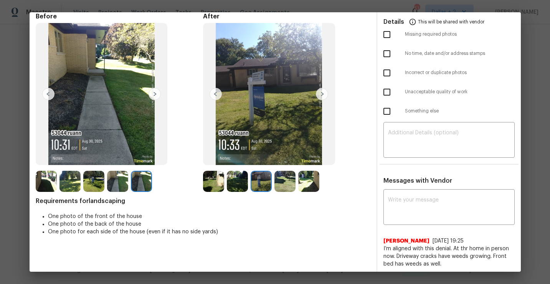
scroll to position [45, 0]
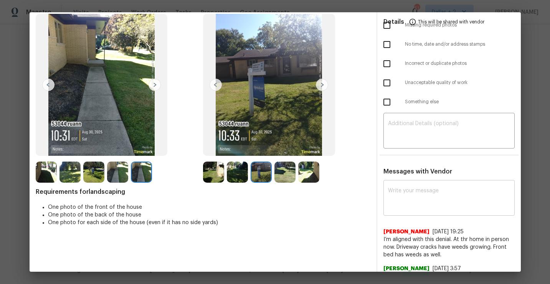
click at [417, 203] on textarea at bounding box center [449, 198] width 122 height 21
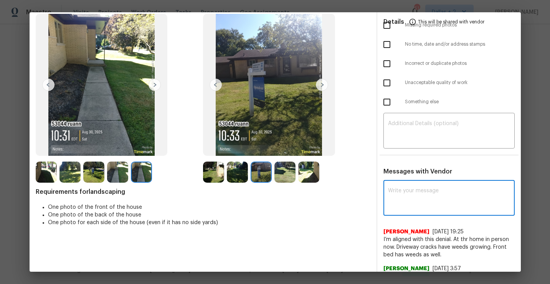
paste textarea "Maintenance Audit Team: Hello! Appreciate the neat work, but unfortunately this…"
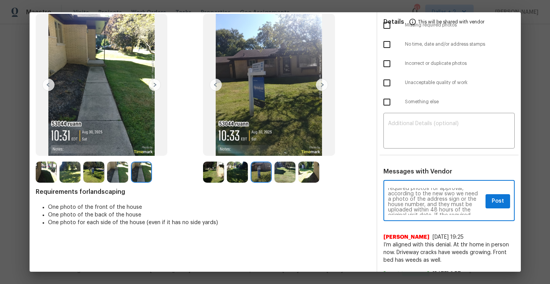
scroll to position [0, 0]
click at [434, 205] on textarea "Maintenance Audit Team: Hello! Appreciate the neat work, but unfortunately this…" at bounding box center [435, 201] width 94 height 27
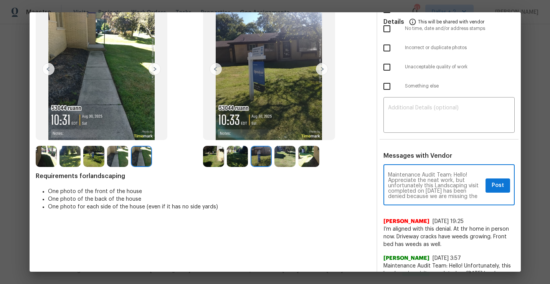
type textarea "Maintenance Audit Team: Hello! Appreciate the neat work, but unfortunately this…"
click at [263, 158] on img at bounding box center [261, 156] width 21 height 21
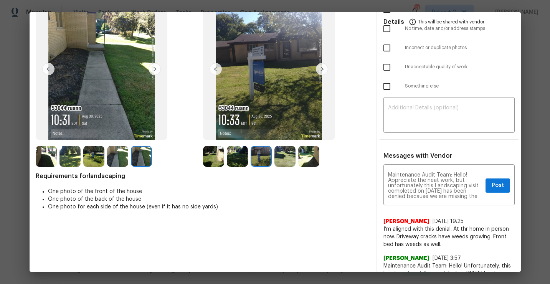
click at [283, 156] on img at bounding box center [284, 156] width 21 height 21
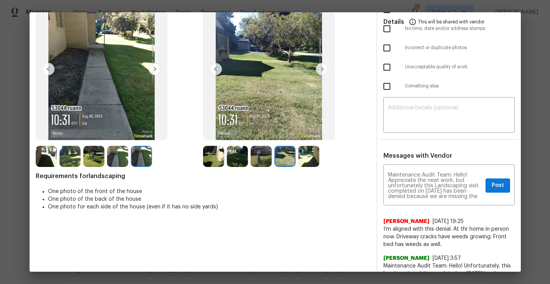
click at [302, 155] on img at bounding box center [308, 156] width 21 height 21
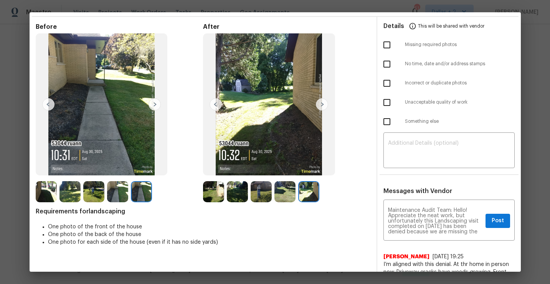
scroll to position [22, 0]
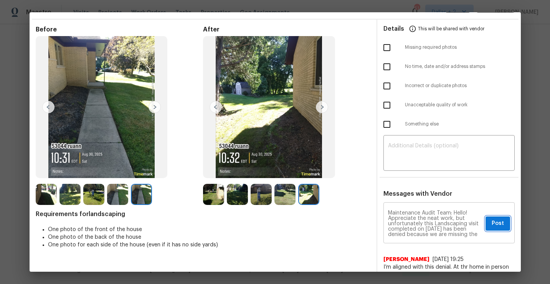
click at [491, 217] on button "Post" at bounding box center [498, 224] width 25 height 14
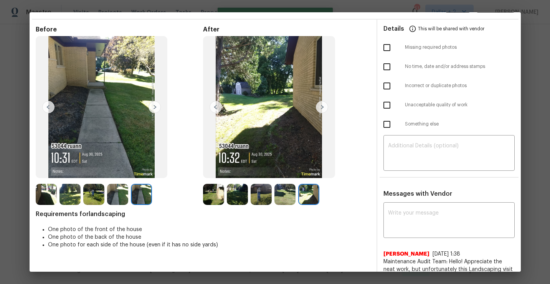
click at [385, 51] on input "checkbox" at bounding box center [387, 48] width 16 height 16
checkbox input "true"
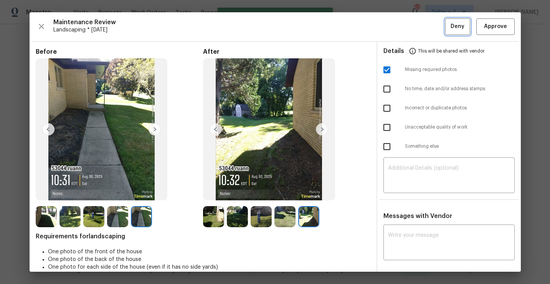
click at [454, 26] on span "Deny" at bounding box center [458, 27] width 14 height 10
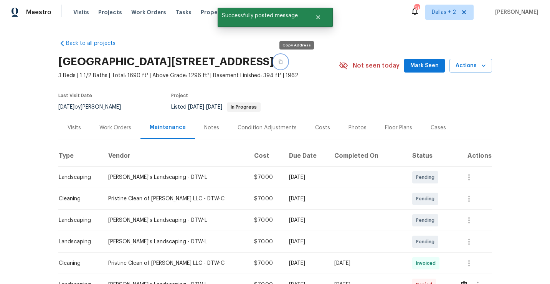
click at [283, 64] on icon "button" at bounding box center [280, 62] width 5 height 5
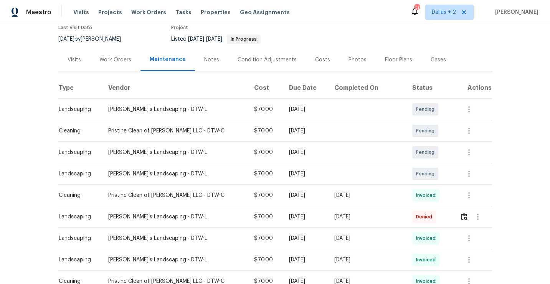
scroll to position [81, 0]
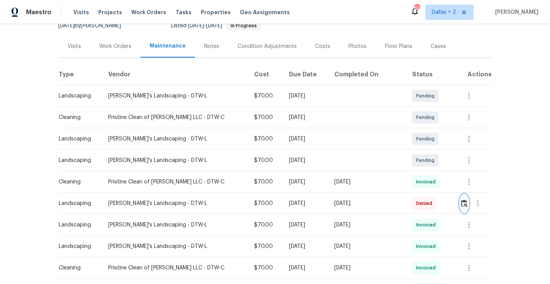
click at [461, 202] on img "button" at bounding box center [464, 203] width 7 height 7
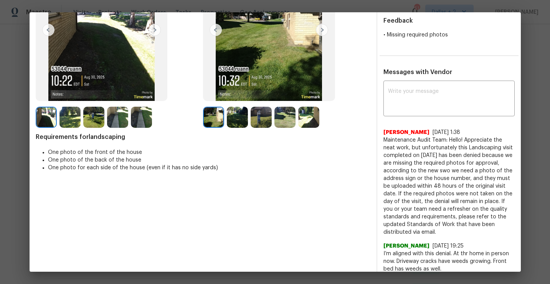
scroll to position [122, 0]
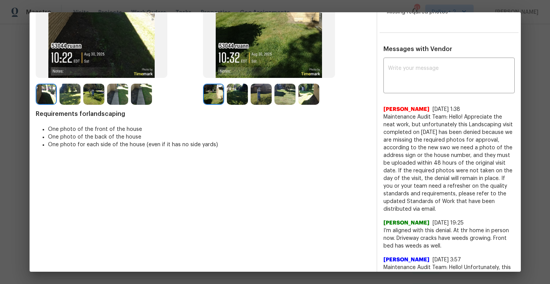
drag, startPoint x: 440, startPoint y: 208, endPoint x: 383, endPoint y: 120, distance: 104.1
click at [384, 120] on span "Maintenance Audit Team: Hello! Appreciate the neat work, but unfortunately this…" at bounding box center [449, 163] width 131 height 100
copy span "Maintenance Audit Team: Hello! Appreciate the neat work, but unfortunately this…"
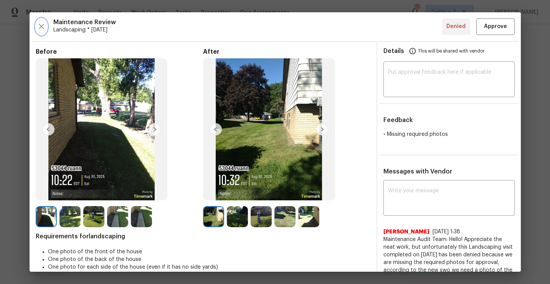
click at [42, 23] on icon "button" at bounding box center [41, 26] width 9 height 9
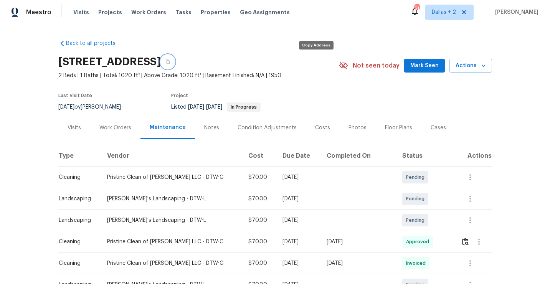
click at [175, 58] on button "button" at bounding box center [168, 62] width 14 height 14
click at [462, 242] on img "button" at bounding box center [465, 241] width 7 height 7
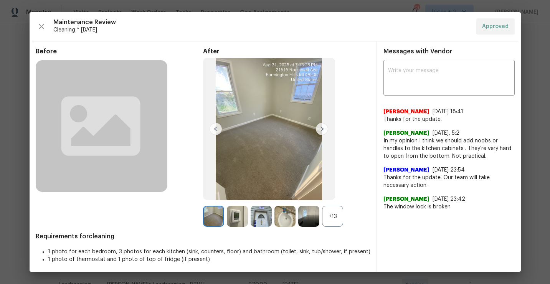
click at [334, 223] on div "+13" at bounding box center [332, 216] width 21 height 21
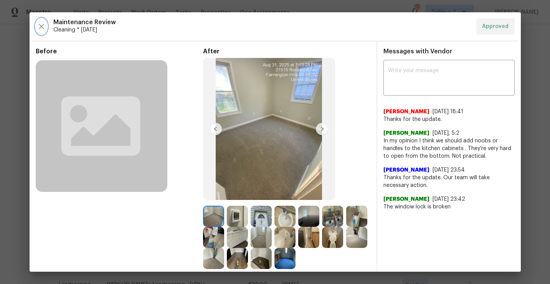
click at [37, 25] on icon "button" at bounding box center [41, 26] width 9 height 9
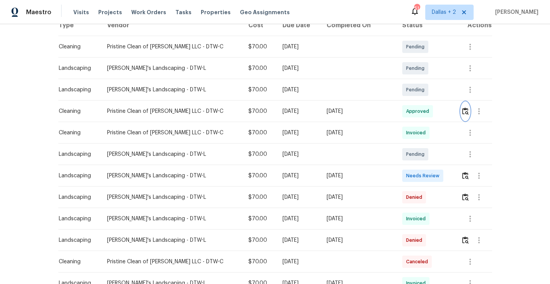
scroll to position [146, 0]
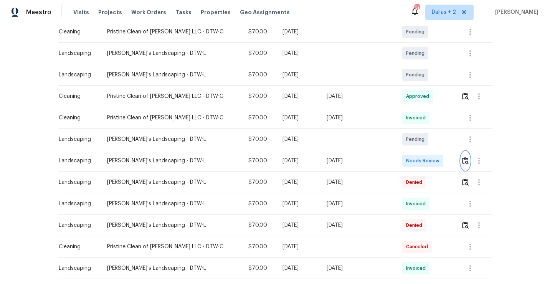
click at [462, 160] on img "button" at bounding box center [465, 160] width 7 height 7
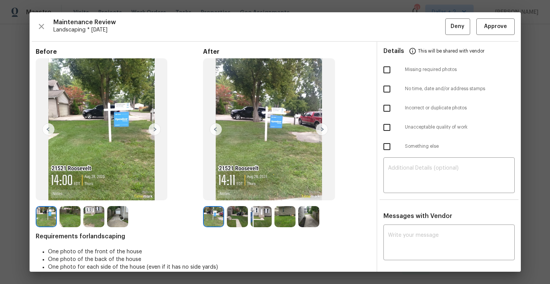
click at [261, 220] on img at bounding box center [261, 216] width 21 height 21
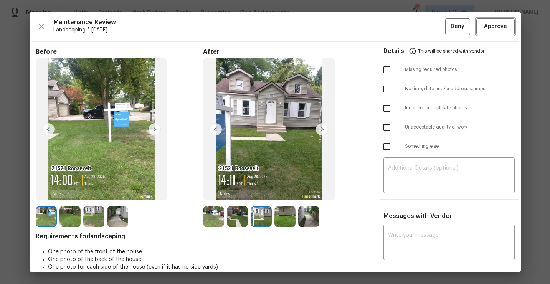
click at [493, 29] on span "Approve" at bounding box center [495, 27] width 23 height 10
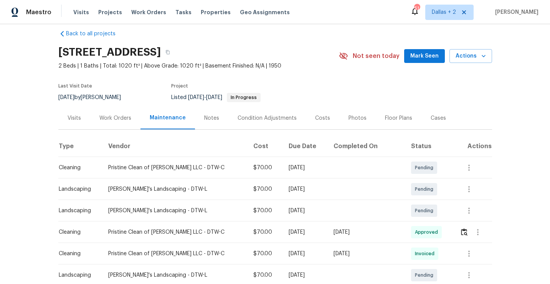
scroll to position [0, 0]
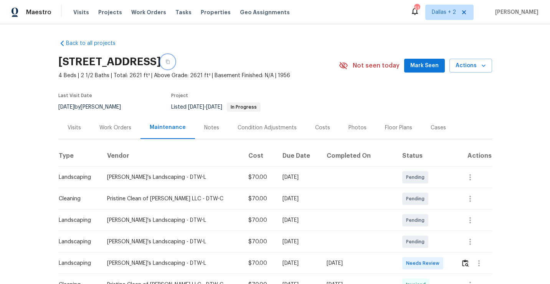
click at [170, 60] on icon "button" at bounding box center [167, 62] width 5 height 5
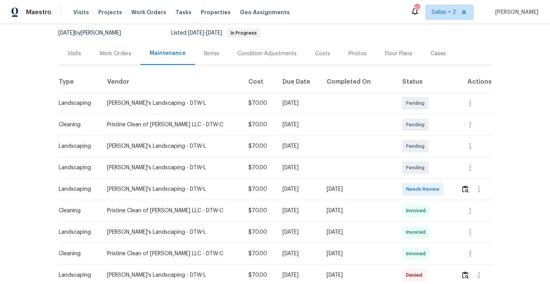
scroll to position [76, 0]
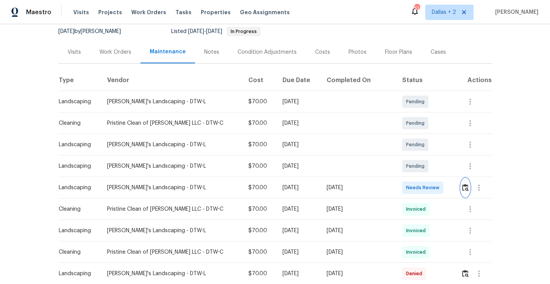
click at [464, 189] on img "button" at bounding box center [465, 187] width 7 height 7
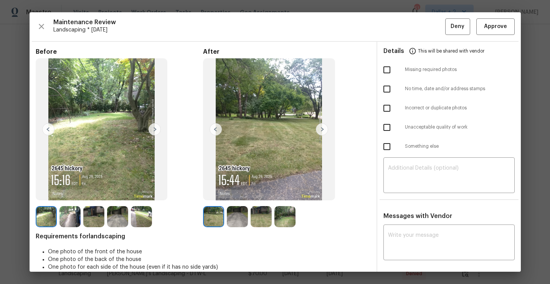
click at [69, 215] on img at bounding box center [70, 216] width 21 height 21
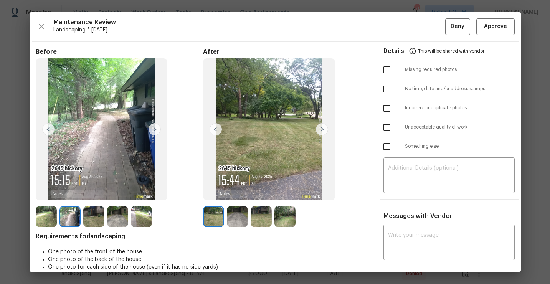
click at [155, 132] on img at bounding box center [155, 129] width 12 height 12
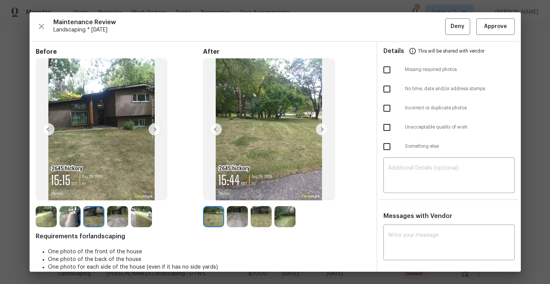
click at [321, 130] on img at bounding box center [322, 129] width 12 height 12
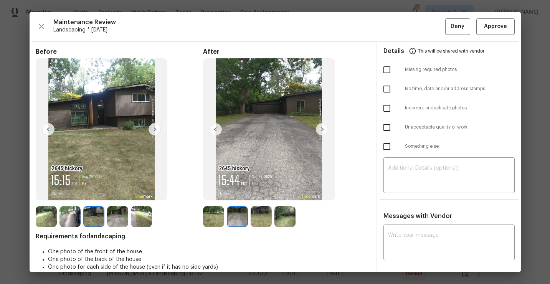
click at [254, 214] on img at bounding box center [261, 216] width 21 height 21
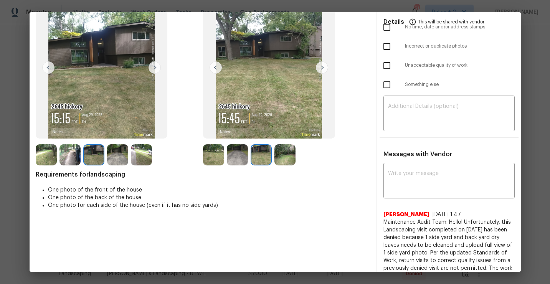
scroll to position [48, 0]
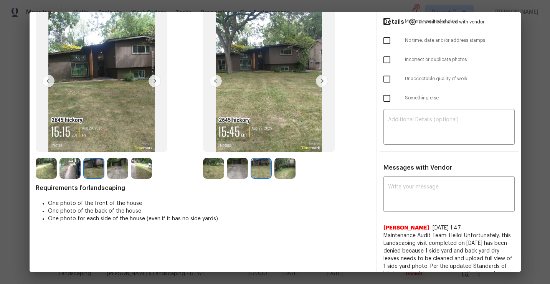
click at [287, 168] on img at bounding box center [284, 168] width 21 height 21
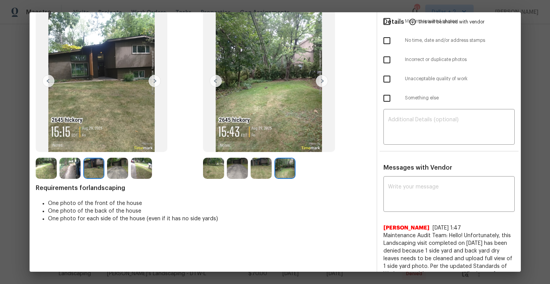
click at [214, 168] on img at bounding box center [213, 168] width 21 height 21
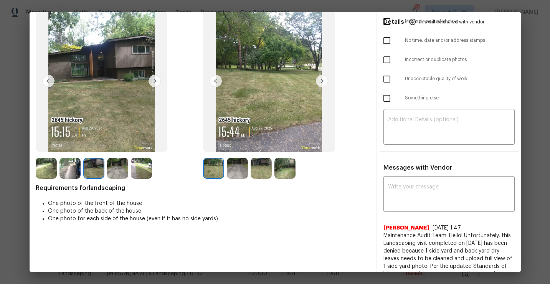
click at [238, 164] on img at bounding box center [237, 168] width 21 height 21
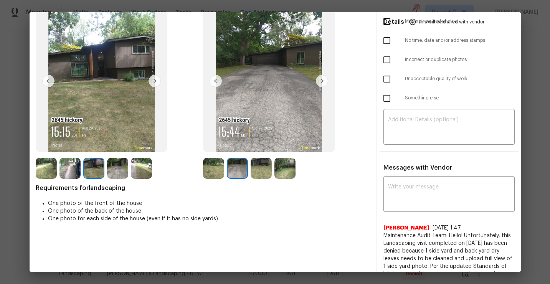
click at [250, 164] on div at bounding box center [239, 168] width 24 height 21
click at [261, 164] on img at bounding box center [261, 168] width 21 height 21
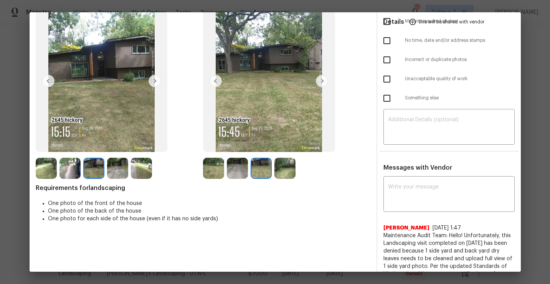
click at [286, 161] on img at bounding box center [284, 168] width 21 height 21
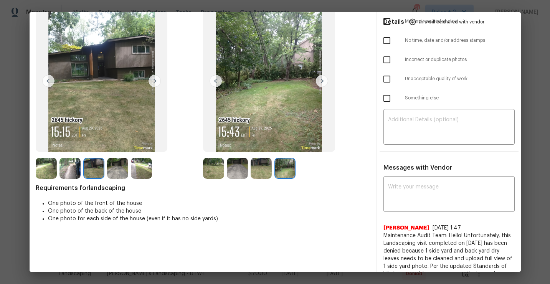
scroll to position [0, 0]
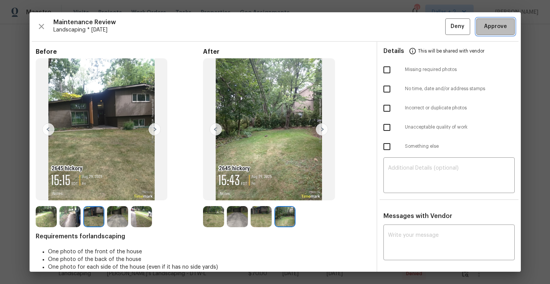
click at [498, 29] on span "Approve" at bounding box center [495, 27] width 23 height 10
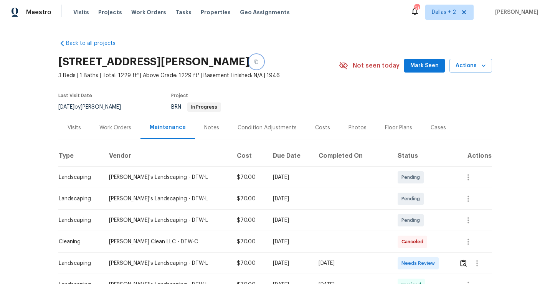
click at [254, 61] on icon "button" at bounding box center [256, 62] width 5 height 5
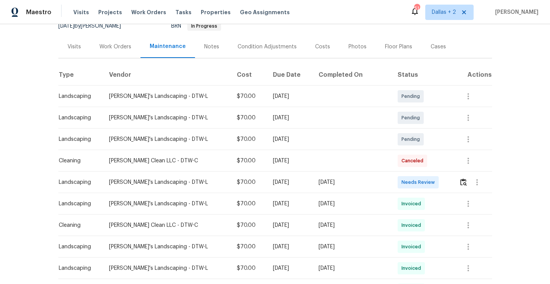
scroll to position [96, 0]
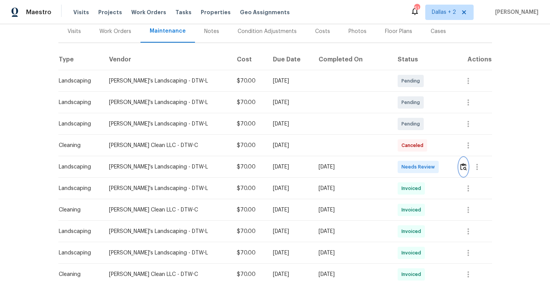
click at [459, 168] on button "button" at bounding box center [463, 167] width 9 height 18
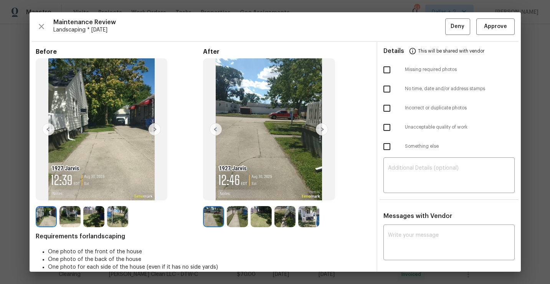
click at [323, 133] on img at bounding box center [322, 129] width 12 height 12
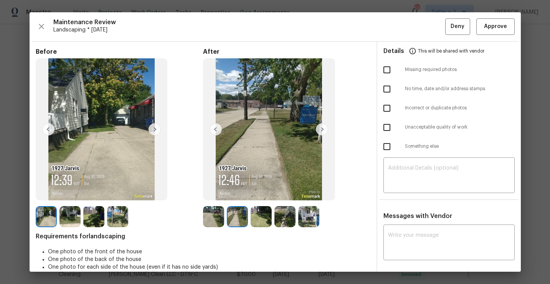
click at [322, 129] on img at bounding box center [322, 129] width 12 height 12
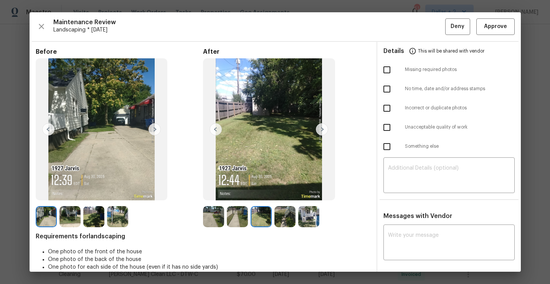
click at [322, 129] on img at bounding box center [322, 129] width 12 height 12
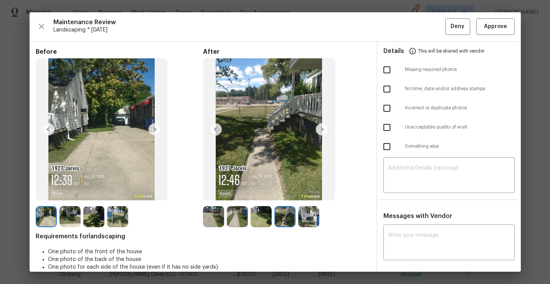
click at [322, 129] on img at bounding box center [322, 129] width 12 height 12
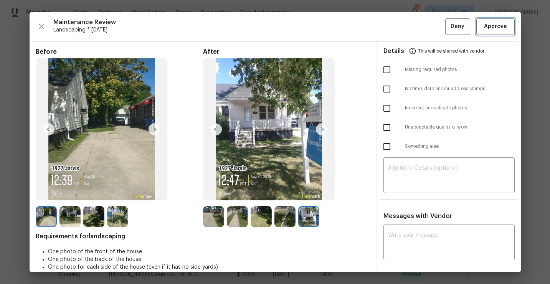
click at [501, 26] on span "Approve" at bounding box center [495, 27] width 23 height 10
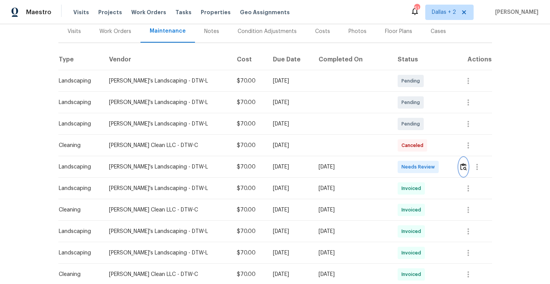
scroll to position [0, 0]
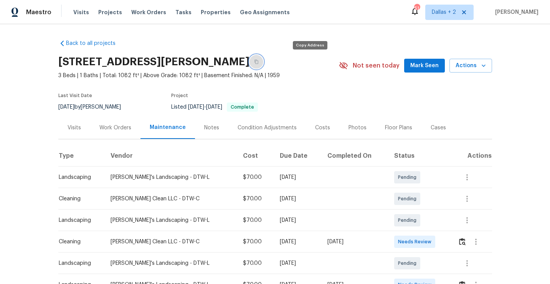
click at [263, 63] on button "button" at bounding box center [257, 62] width 14 height 14
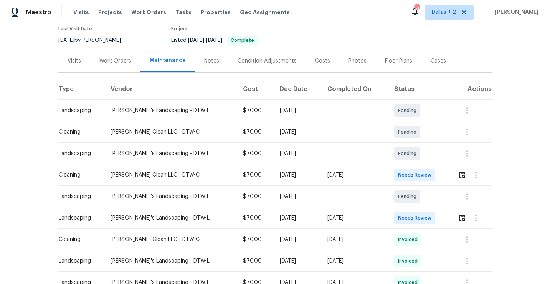
scroll to position [79, 0]
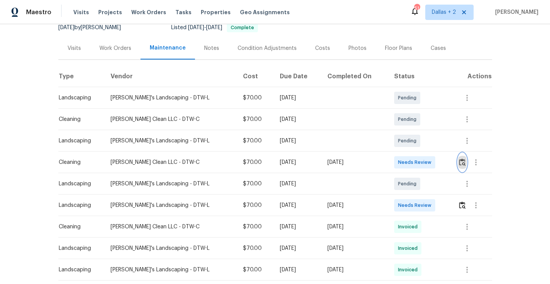
click at [461, 163] on img "button" at bounding box center [462, 162] width 7 height 7
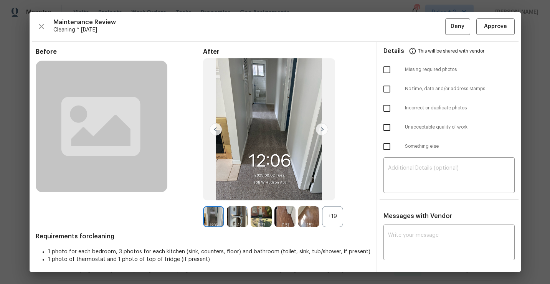
click at [330, 215] on div "+19" at bounding box center [332, 216] width 21 height 21
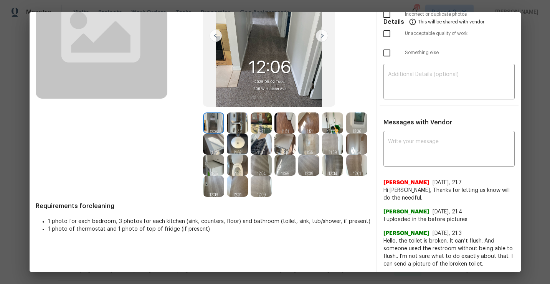
scroll to position [0, 0]
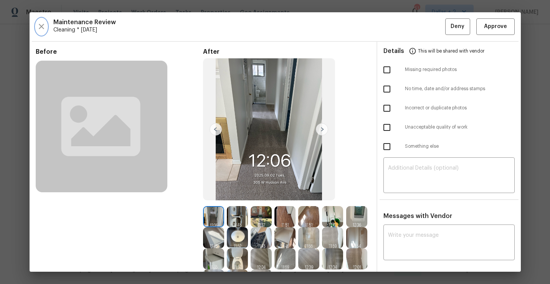
click at [41, 32] on button "button" at bounding box center [42, 26] width 12 height 17
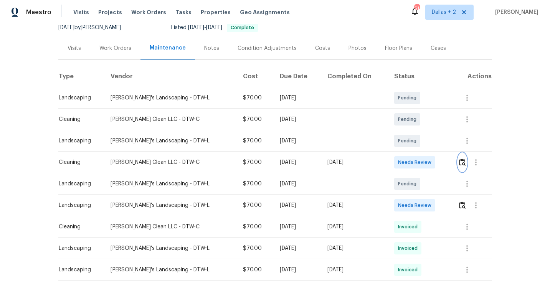
scroll to position [103, 0]
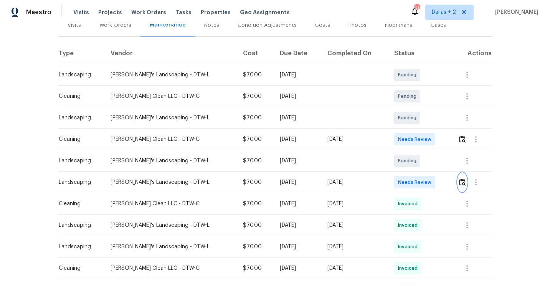
click at [465, 179] on img "button" at bounding box center [462, 182] width 7 height 7
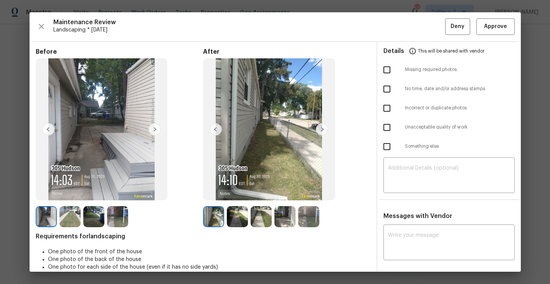
click at [303, 213] on img at bounding box center [308, 216] width 21 height 21
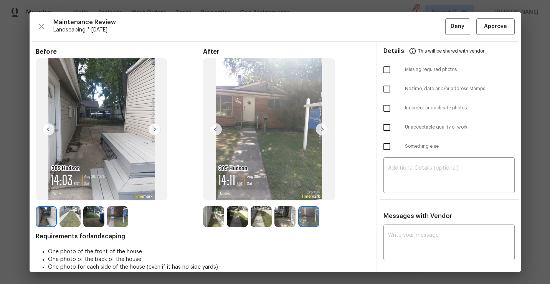
click at [236, 217] on img at bounding box center [237, 216] width 21 height 21
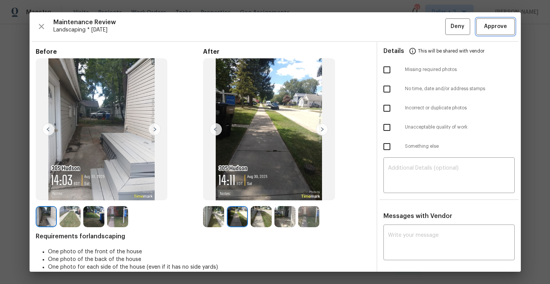
click at [490, 27] on span "Approve" at bounding box center [495, 27] width 23 height 10
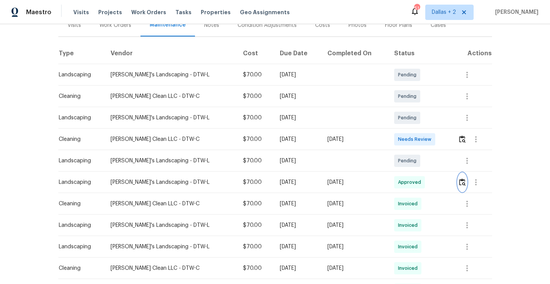
scroll to position [0, 0]
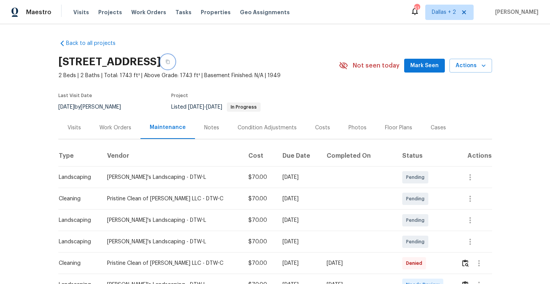
click at [175, 61] on button "button" at bounding box center [168, 62] width 14 height 14
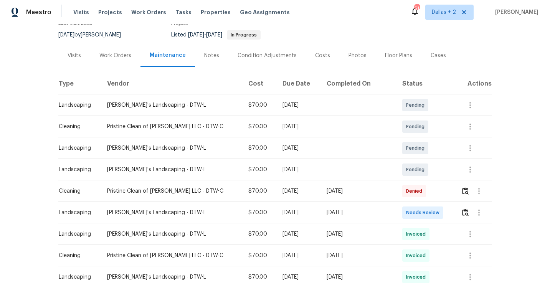
scroll to position [86, 0]
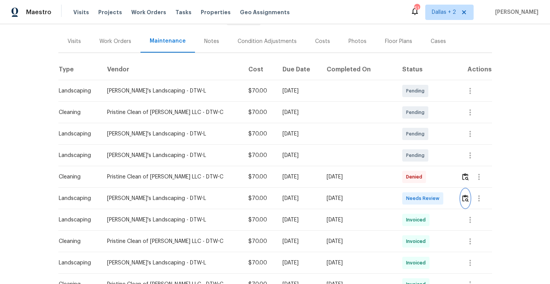
click at [463, 197] on img "button" at bounding box center [465, 198] width 7 height 7
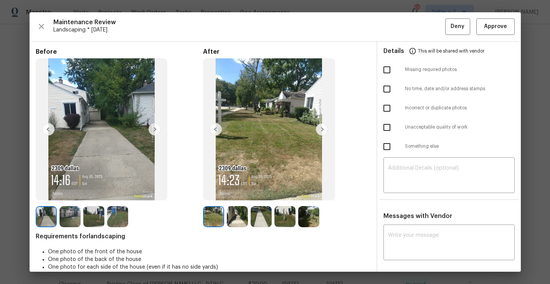
click at [295, 213] on img at bounding box center [284, 216] width 21 height 21
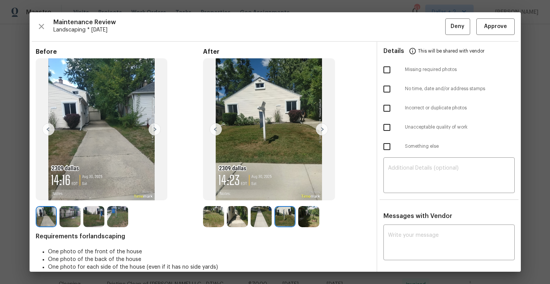
click at [309, 219] on img at bounding box center [308, 216] width 21 height 21
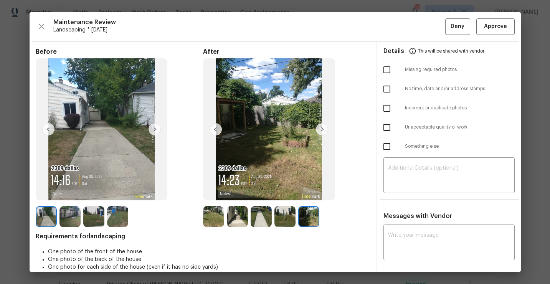
click at [285, 213] on img at bounding box center [284, 216] width 21 height 21
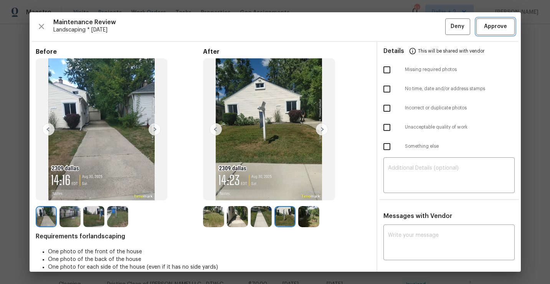
click at [491, 27] on span "Approve" at bounding box center [495, 27] width 23 height 10
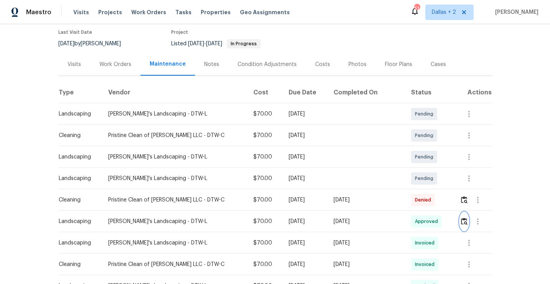
scroll to position [0, 0]
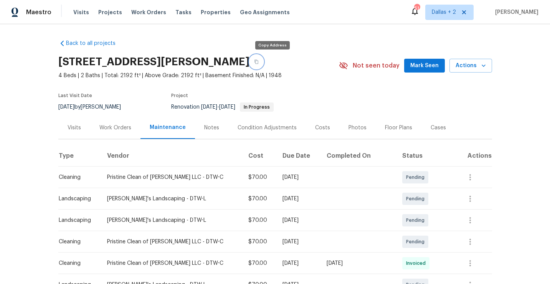
click at [263, 64] on button "button" at bounding box center [257, 62] width 14 height 14
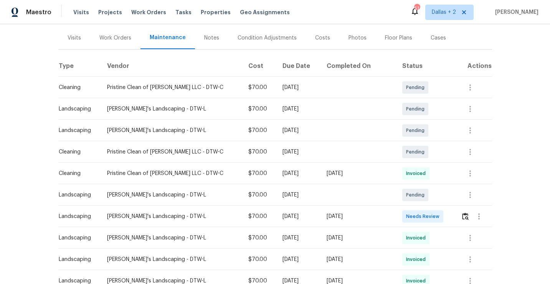
scroll to position [123, 0]
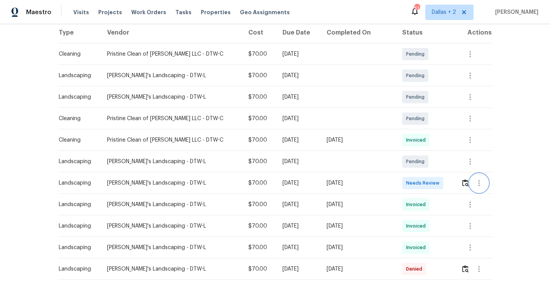
click at [470, 184] on button "button" at bounding box center [479, 183] width 18 height 18
click at [459, 177] on div at bounding box center [275, 142] width 550 height 284
click at [462, 180] on img "button" at bounding box center [465, 182] width 7 height 7
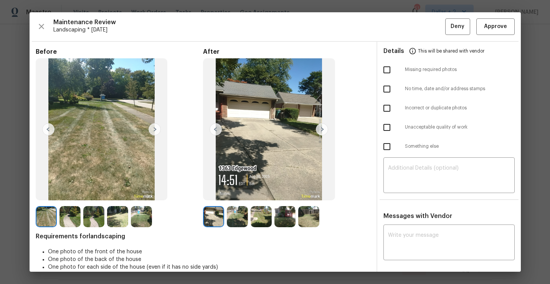
click at [233, 221] on img at bounding box center [237, 216] width 21 height 21
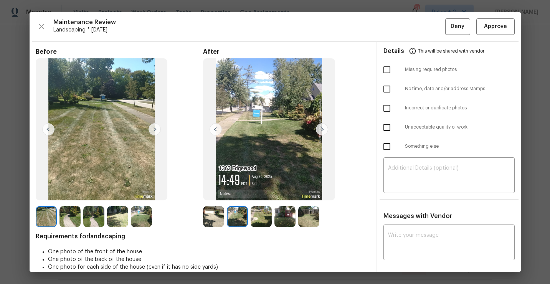
click at [260, 215] on img at bounding box center [261, 216] width 21 height 21
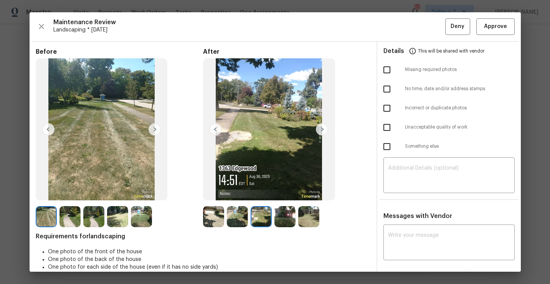
click at [282, 211] on img at bounding box center [284, 216] width 21 height 21
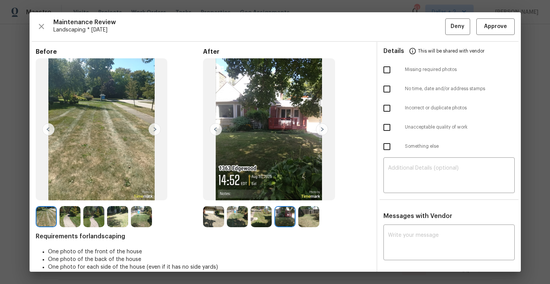
click at [312, 213] on img at bounding box center [308, 216] width 21 height 21
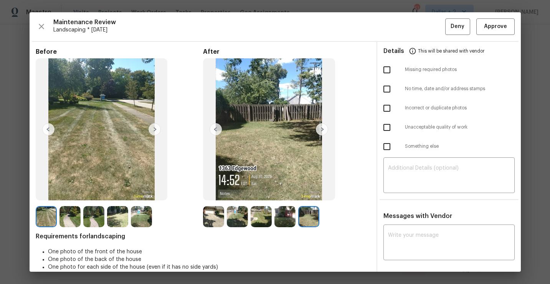
click at [293, 215] on img at bounding box center [284, 216] width 21 height 21
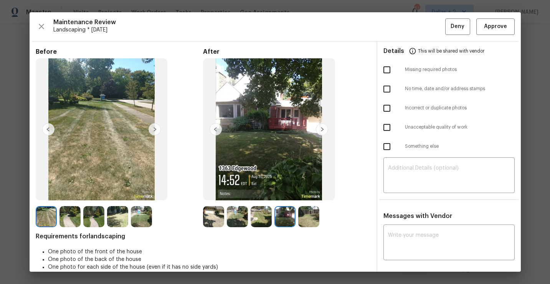
click at [152, 128] on img at bounding box center [155, 129] width 12 height 12
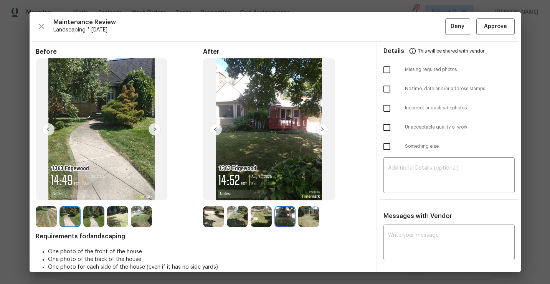
click at [93, 217] on img at bounding box center [93, 216] width 21 height 21
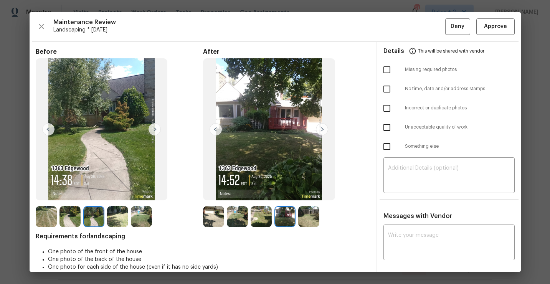
click at [120, 222] on img at bounding box center [117, 216] width 21 height 21
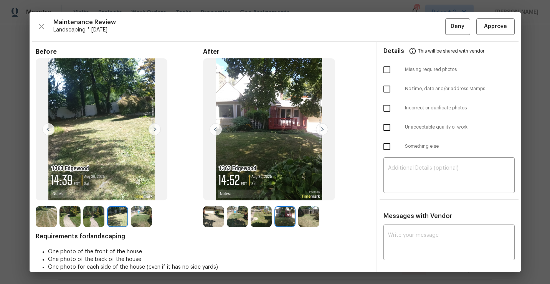
click at [142, 219] on img at bounding box center [141, 216] width 21 height 21
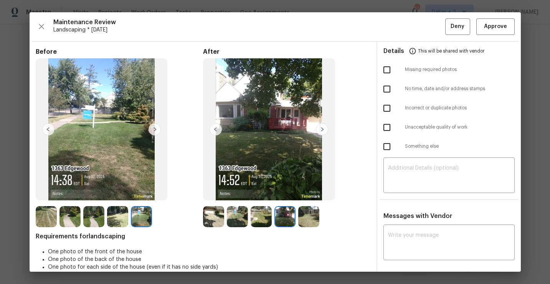
click at [220, 216] on img at bounding box center [213, 216] width 21 height 21
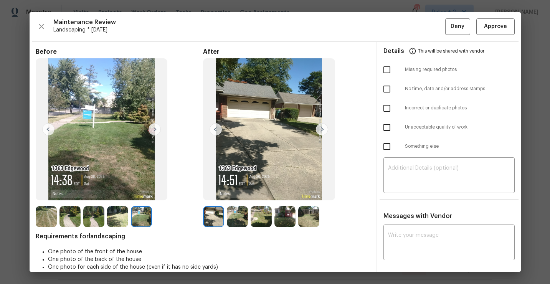
click at [288, 217] on img at bounding box center [284, 216] width 21 height 21
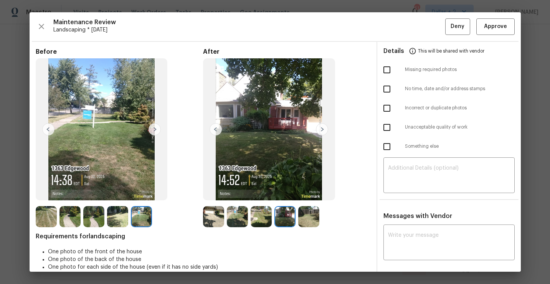
click at [311, 213] on img at bounding box center [308, 216] width 21 height 21
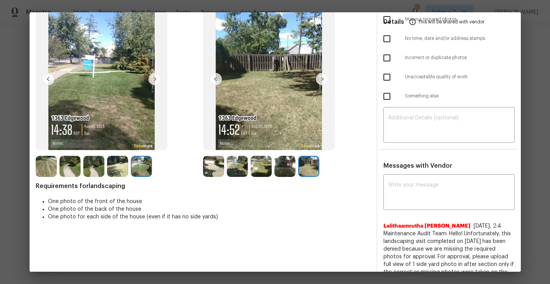
scroll to position [60, 0]
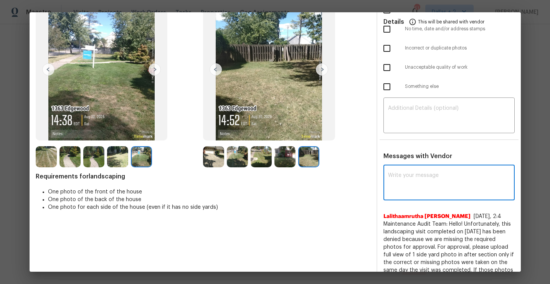
click at [421, 192] on textarea at bounding box center [449, 183] width 122 height 21
paste textarea "Maintenance Audit Team: Hello! Appreciate the neat work, but unfortunately this…"
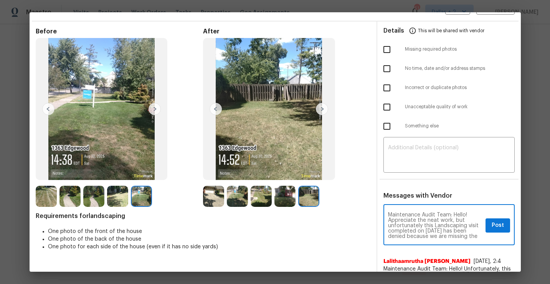
scroll to position [16, 0]
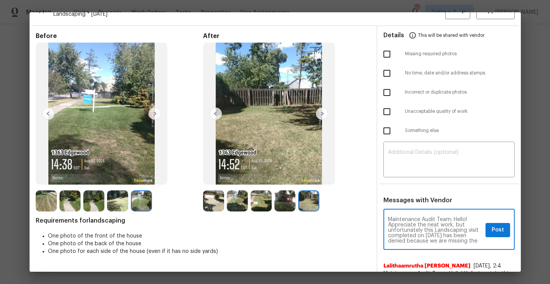
type textarea "Maintenance Audit Team: Hello! Appreciate the neat work, but unfortunately this…"
click at [494, 229] on span "Post" at bounding box center [498, 230] width 12 height 10
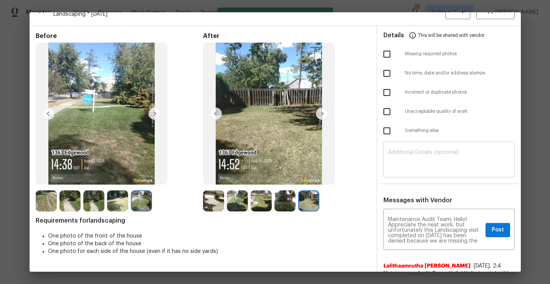
scroll to position [0, 0]
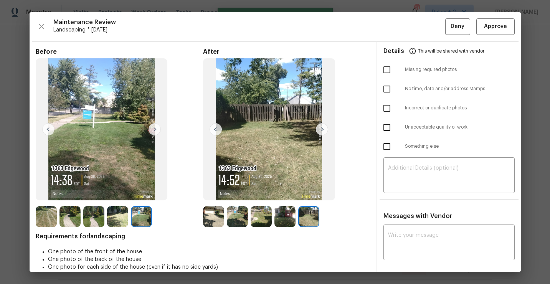
click at [389, 71] on input "checkbox" at bounding box center [387, 70] width 16 height 16
checkbox input "true"
click at [455, 27] on span "Deny" at bounding box center [458, 27] width 14 height 10
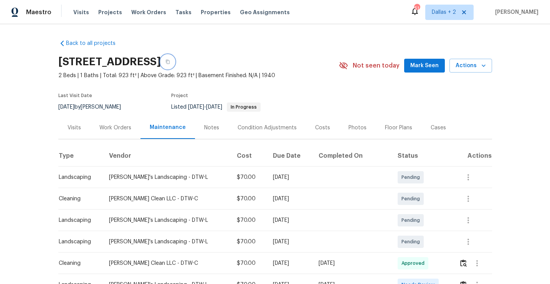
click at [175, 63] on button "button" at bounding box center [168, 62] width 14 height 14
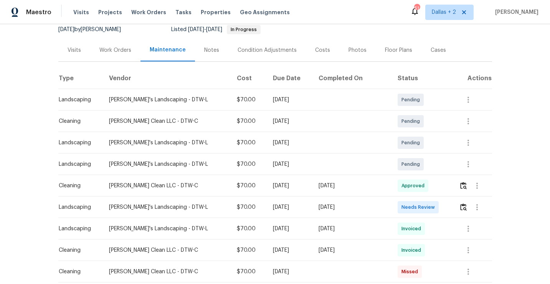
scroll to position [95, 0]
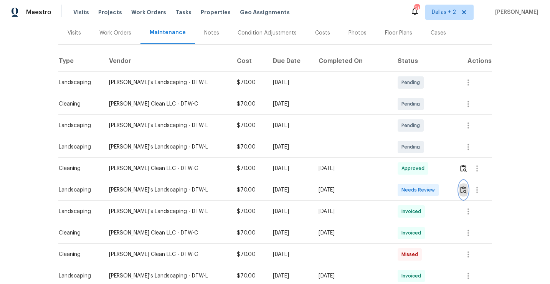
click at [463, 184] on button "button" at bounding box center [463, 190] width 9 height 18
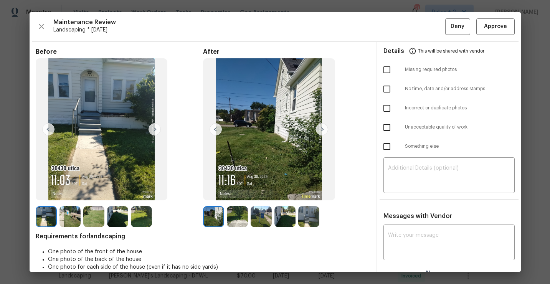
click at [309, 214] on img at bounding box center [308, 216] width 21 height 21
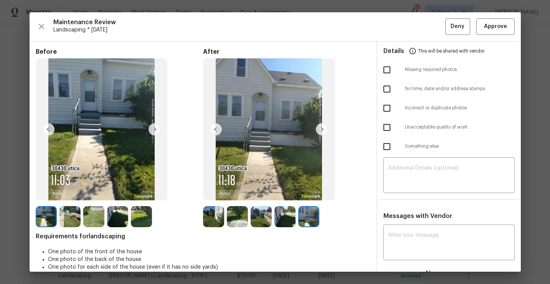
click at [284, 223] on img at bounding box center [284, 216] width 21 height 21
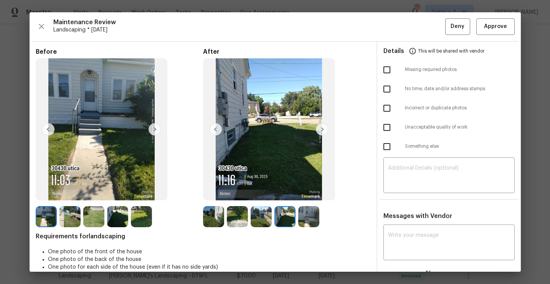
scroll to position [11, 0]
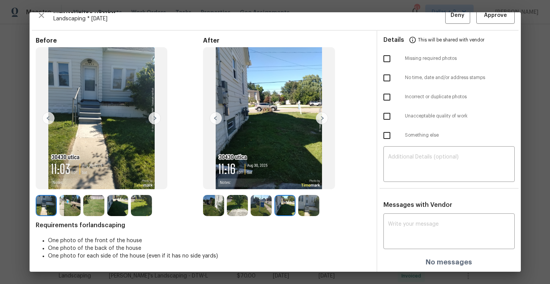
click at [258, 207] on img at bounding box center [261, 205] width 21 height 21
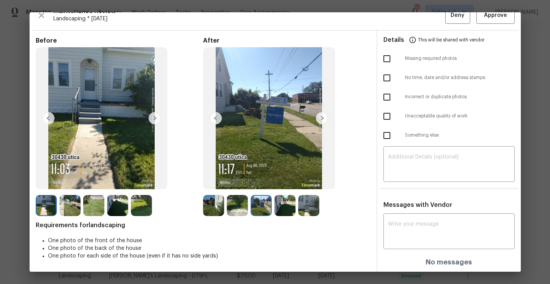
click at [223, 209] on img at bounding box center [213, 205] width 21 height 21
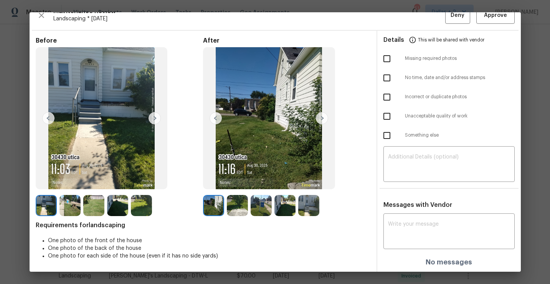
scroll to position [0, 0]
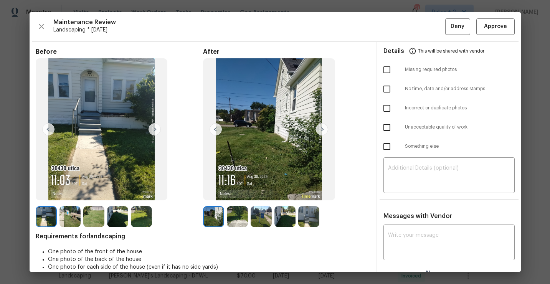
click at [212, 210] on img at bounding box center [213, 216] width 21 height 21
click at [238, 219] on img at bounding box center [237, 216] width 21 height 21
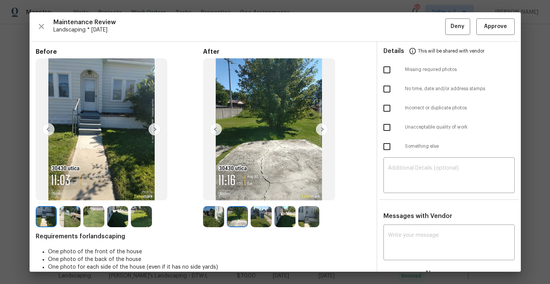
click at [257, 216] on img at bounding box center [261, 216] width 21 height 21
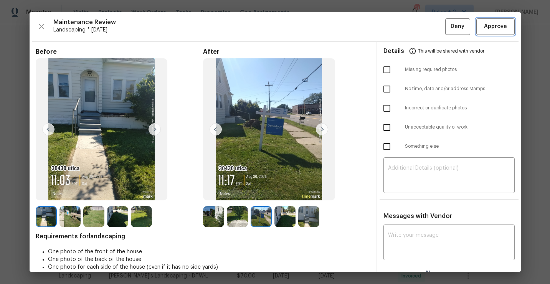
click at [480, 32] on button "Approve" at bounding box center [495, 26] width 38 height 17
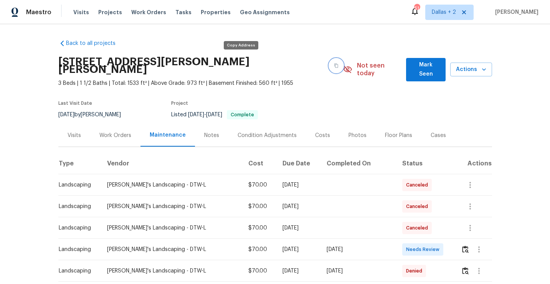
click at [334, 63] on icon "button" at bounding box center [336, 65] width 5 height 5
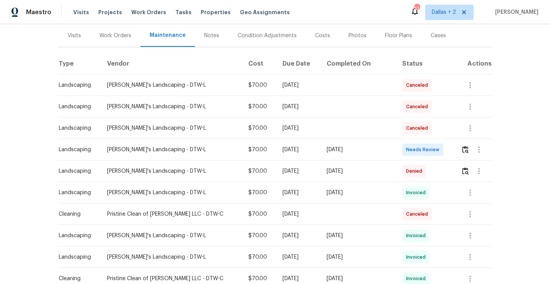
scroll to position [106, 0]
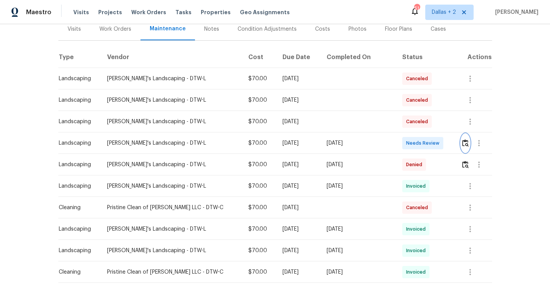
click at [462, 139] on img "button" at bounding box center [465, 142] width 7 height 7
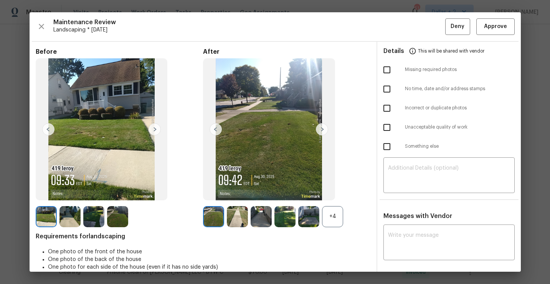
click at [327, 210] on div "+4" at bounding box center [332, 216] width 21 height 21
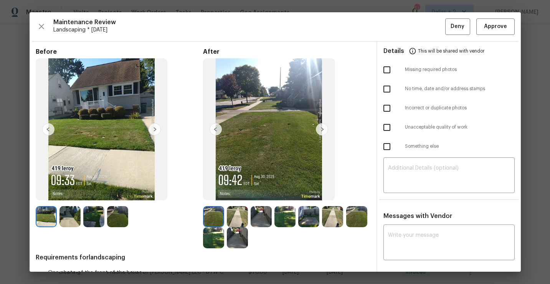
click at [236, 220] on img at bounding box center [237, 216] width 21 height 21
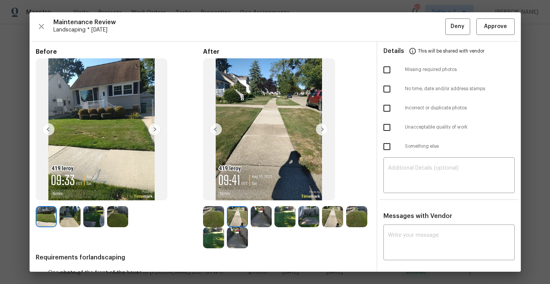
click at [261, 218] on img at bounding box center [261, 216] width 21 height 21
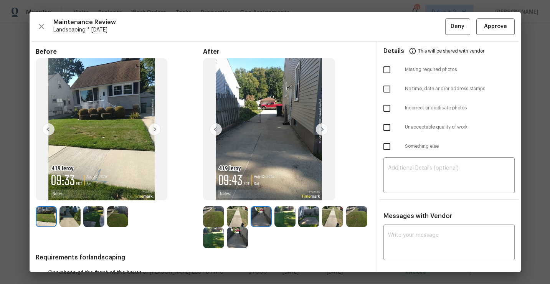
click at [279, 217] on img at bounding box center [284, 216] width 21 height 21
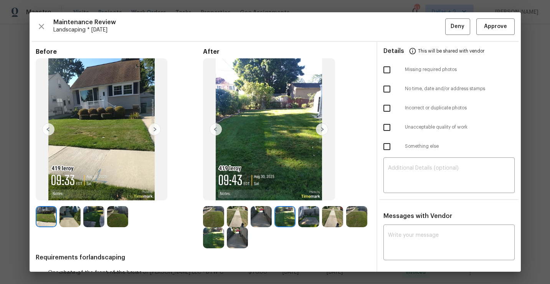
click at [309, 215] on img at bounding box center [308, 216] width 21 height 21
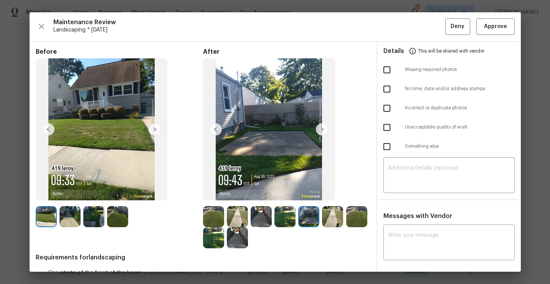
click at [332, 213] on img at bounding box center [332, 216] width 21 height 21
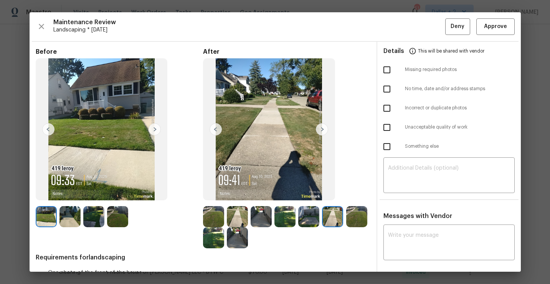
click at [355, 213] on img at bounding box center [356, 216] width 21 height 21
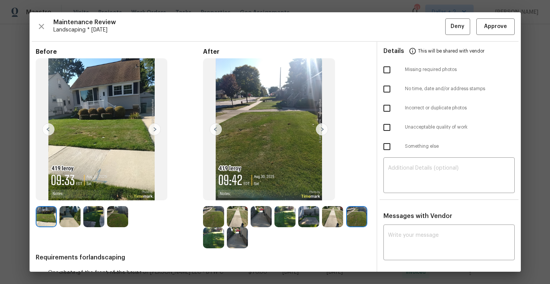
click at [355, 213] on img at bounding box center [356, 216] width 21 height 21
click at [218, 245] on img at bounding box center [213, 237] width 21 height 21
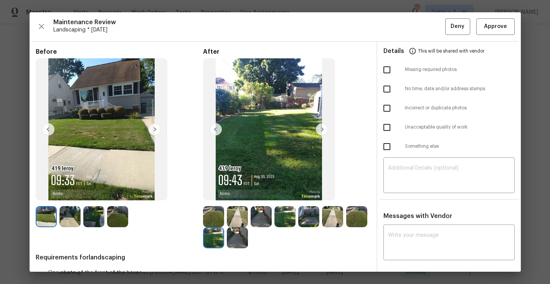
click at [240, 236] on img at bounding box center [237, 237] width 21 height 21
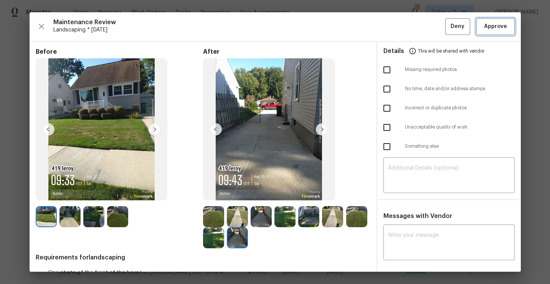
click at [499, 27] on span "Approve" at bounding box center [495, 27] width 23 height 10
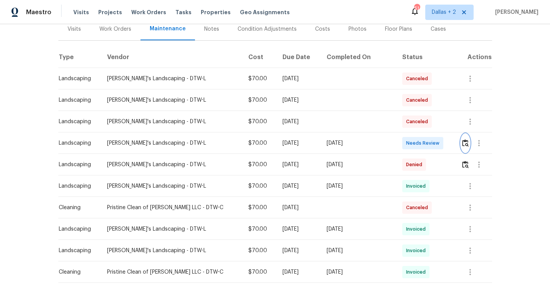
scroll to position [0, 0]
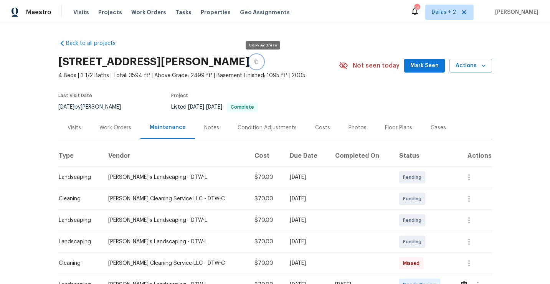
click at [261, 65] on button "button" at bounding box center [257, 62] width 14 height 14
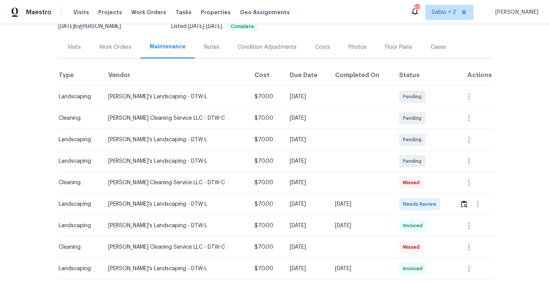
scroll to position [127, 0]
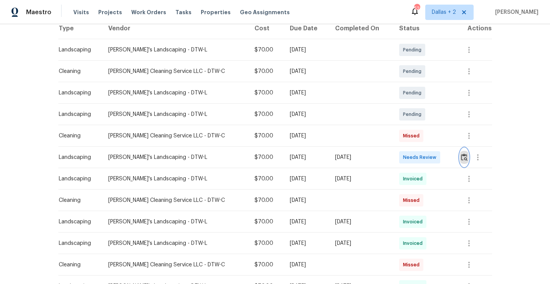
click at [464, 162] on button "button" at bounding box center [464, 157] width 9 height 18
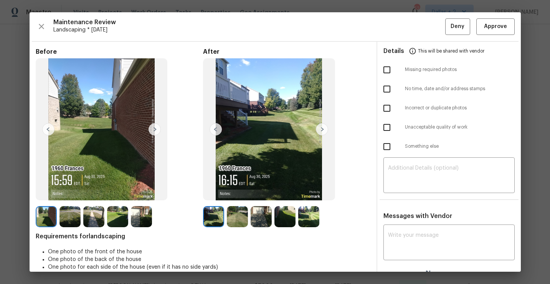
click at [142, 226] on img at bounding box center [141, 216] width 21 height 21
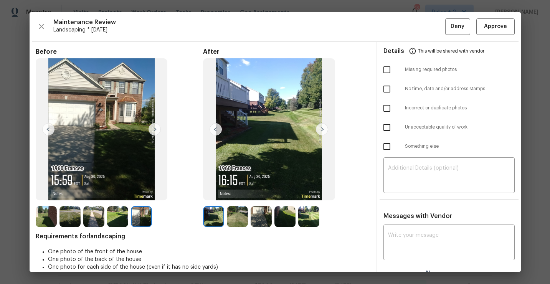
click at [235, 220] on img at bounding box center [237, 216] width 21 height 21
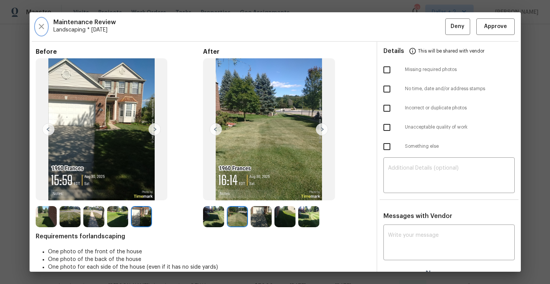
click at [40, 23] on icon "button" at bounding box center [41, 26] width 9 height 9
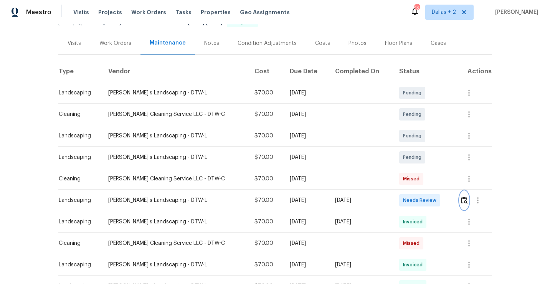
scroll to position [108, 0]
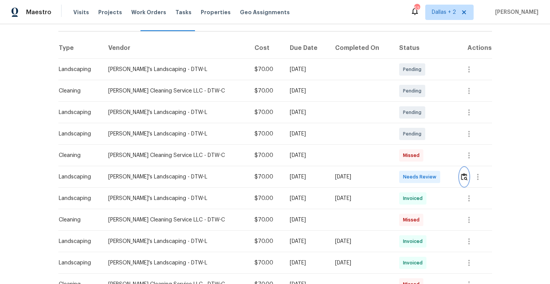
click at [465, 179] on img "button" at bounding box center [464, 176] width 7 height 7
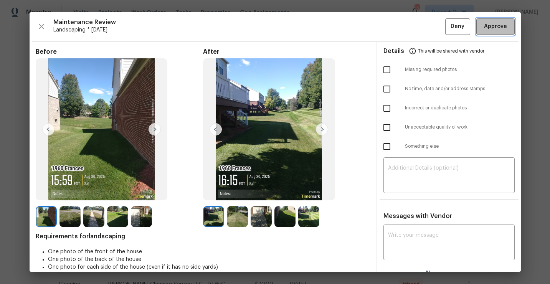
click at [508, 24] on button "Approve" at bounding box center [495, 26] width 38 height 17
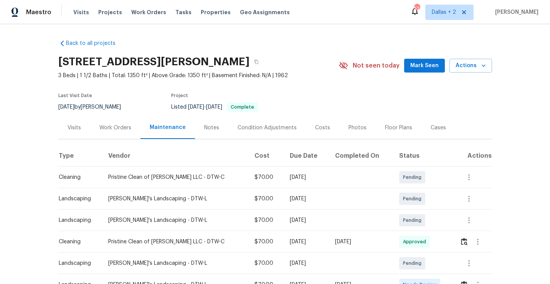
click at [242, 70] on div "[STREET_ADDRESS][PERSON_NAME]" at bounding box center [198, 62] width 281 height 20
click at [250, 65] on button "button" at bounding box center [257, 62] width 14 height 14
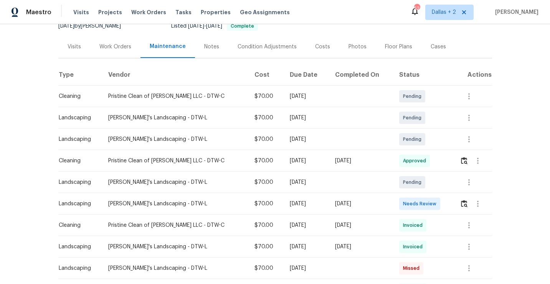
scroll to position [104, 0]
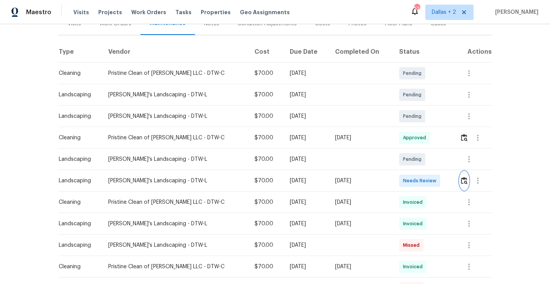
click at [463, 176] on button "button" at bounding box center [464, 181] width 9 height 18
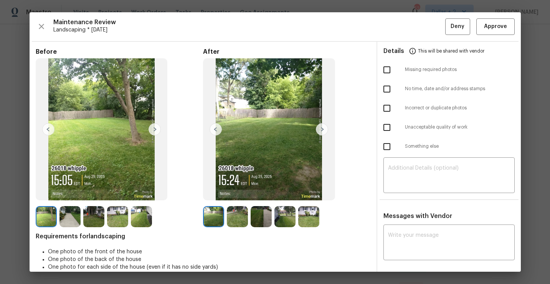
click at [69, 213] on img at bounding box center [70, 216] width 21 height 21
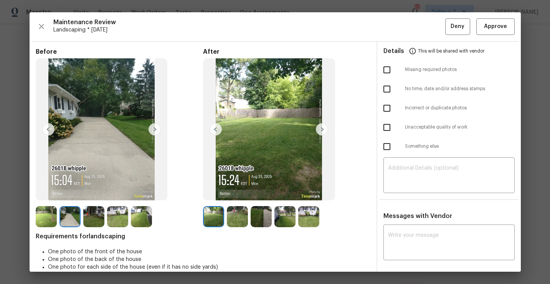
click at [311, 212] on img at bounding box center [308, 216] width 21 height 21
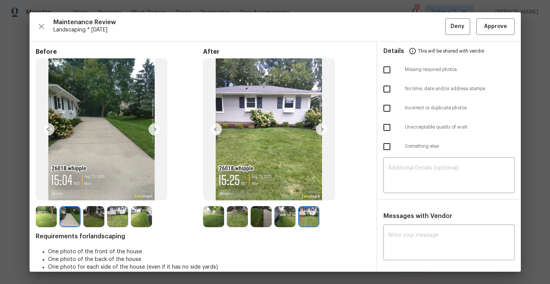
click at [286, 205] on div "After" at bounding box center [286, 137] width 167 height 179
click at [286, 210] on img at bounding box center [284, 216] width 21 height 21
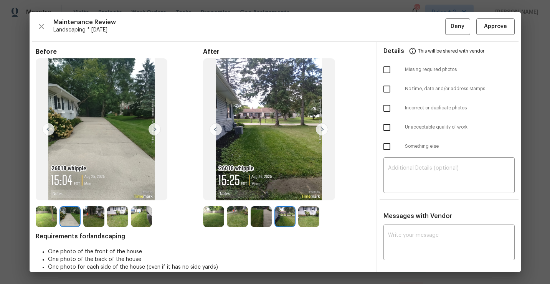
click at [307, 213] on img at bounding box center [308, 216] width 21 height 21
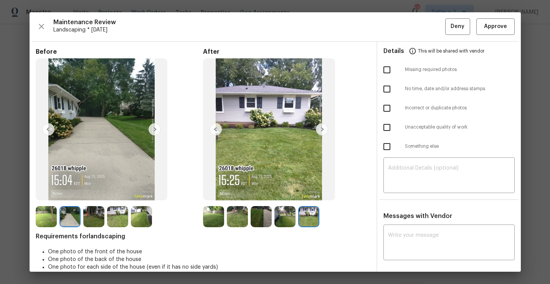
click at [285, 216] on img at bounding box center [284, 216] width 21 height 21
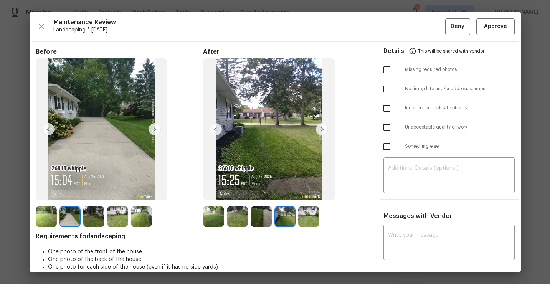
click at [265, 217] on img at bounding box center [261, 216] width 21 height 21
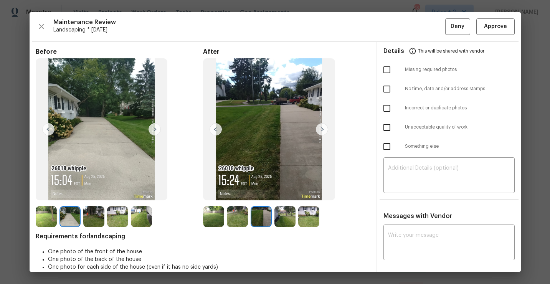
click at [241, 218] on img at bounding box center [237, 216] width 21 height 21
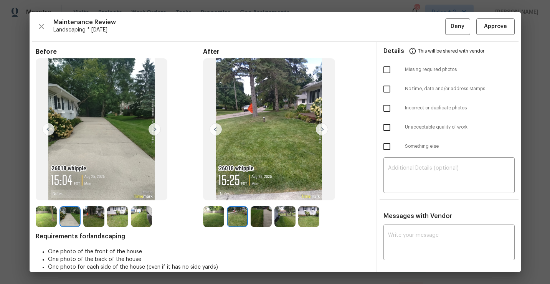
click at [215, 218] on img at bounding box center [213, 216] width 21 height 21
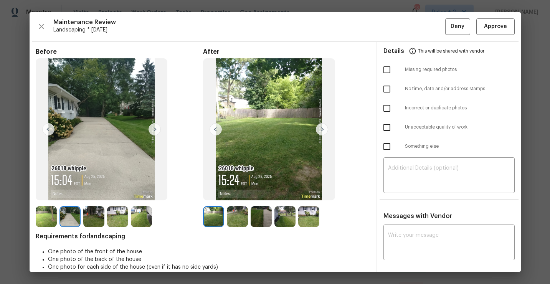
click at [47, 218] on img at bounding box center [46, 216] width 21 height 21
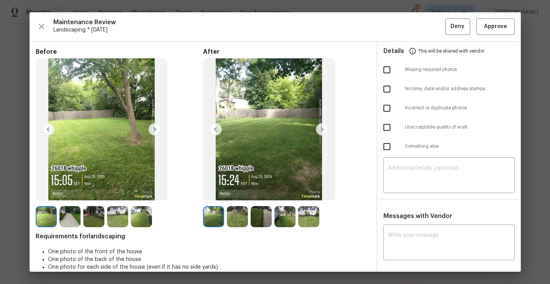
click at [60, 219] on img at bounding box center [70, 216] width 21 height 21
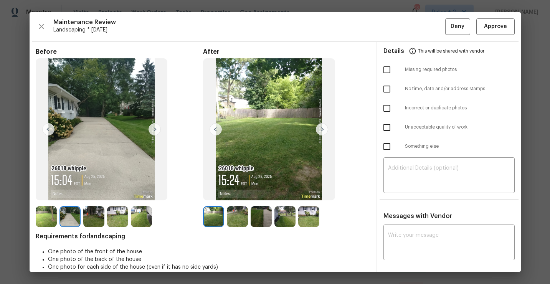
click at [86, 216] on img at bounding box center [93, 216] width 21 height 21
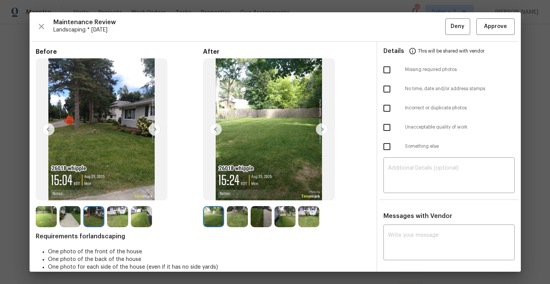
click at [116, 220] on img at bounding box center [117, 216] width 21 height 21
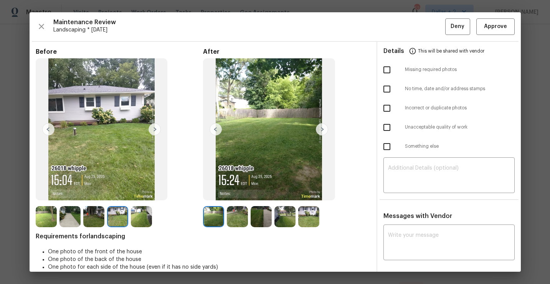
click at [128, 220] on div at bounding box center [119, 216] width 24 height 21
click at [141, 217] on img at bounding box center [141, 216] width 21 height 21
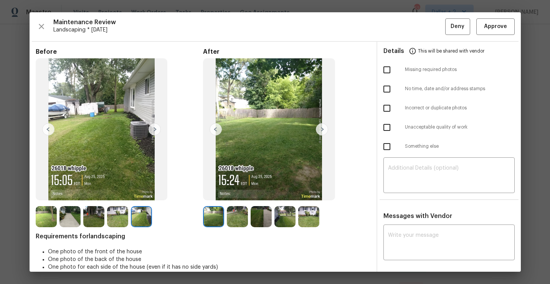
click at [98, 220] on img at bounding box center [93, 216] width 21 height 21
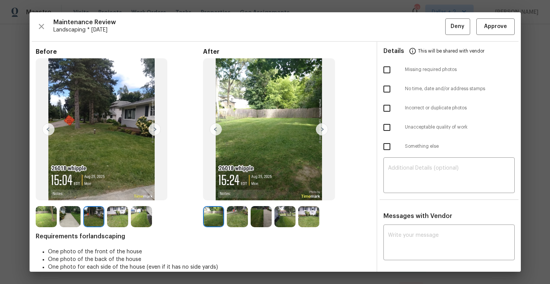
click at [42, 214] on img at bounding box center [46, 216] width 21 height 21
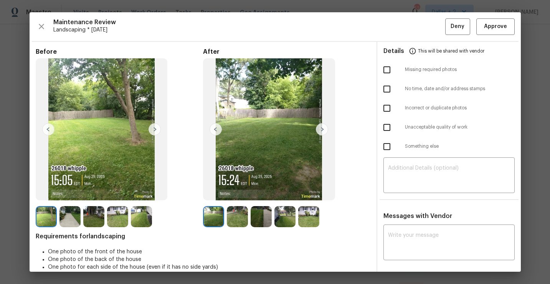
click at [153, 132] on img at bounding box center [155, 129] width 12 height 12
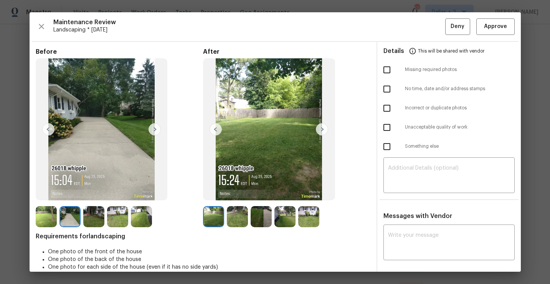
click at [153, 132] on img at bounding box center [155, 129] width 12 height 12
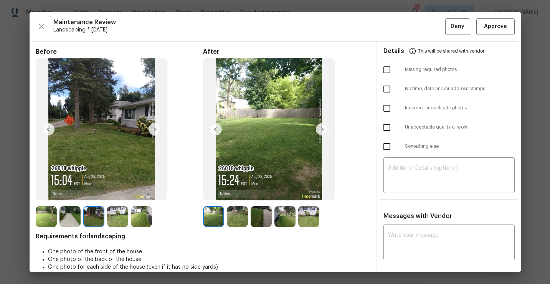
click at [153, 132] on img at bounding box center [155, 129] width 12 height 12
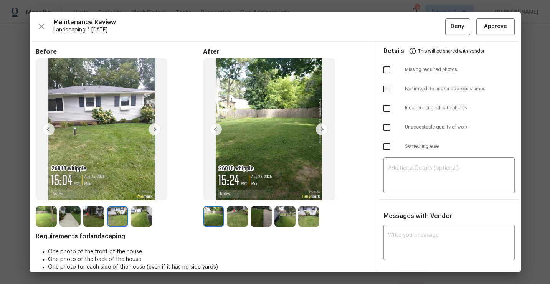
click at [153, 132] on img at bounding box center [155, 129] width 12 height 12
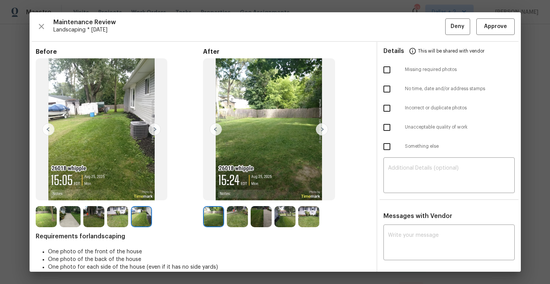
click at [153, 132] on img at bounding box center [155, 129] width 12 height 12
click at [208, 212] on img at bounding box center [213, 216] width 21 height 21
click at [234, 215] on img at bounding box center [237, 216] width 21 height 21
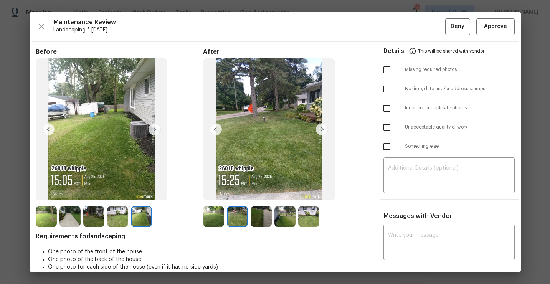
click at [258, 214] on img at bounding box center [261, 216] width 21 height 21
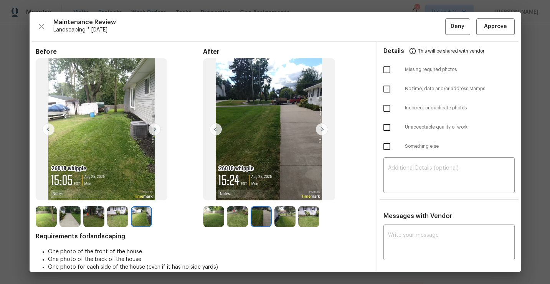
click at [295, 210] on img at bounding box center [284, 216] width 21 height 21
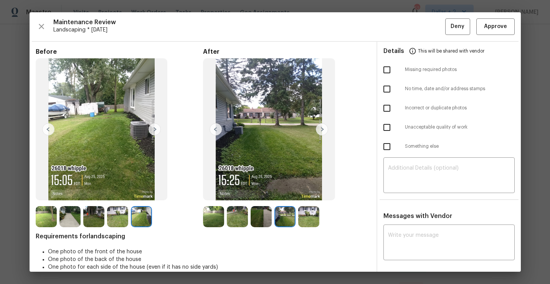
click at [306, 211] on img at bounding box center [308, 216] width 21 height 21
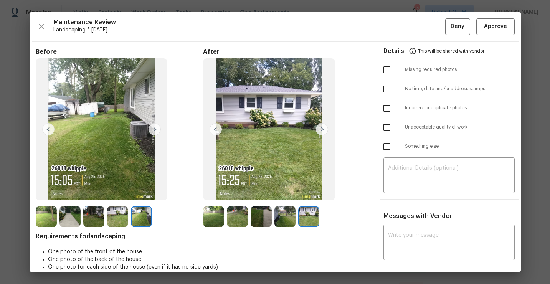
click at [410, 225] on div "Messages with Vendor x ​ Alexis Berman 8/20/25, 23:3 Hi team, are you able to c…" at bounding box center [449, 260] width 144 height 97
click at [412, 238] on textarea at bounding box center [449, 243] width 122 height 21
paste textarea "Maintenance Audit Team: Hello! Appreciate the neat work, but unfortunately this…"
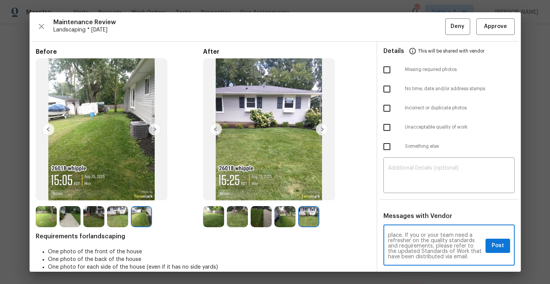
scroll to position [0, 0]
type textarea "Maintenance Audit Team: Hello! Appreciate the neat work, but unfortunately this…"
click at [495, 247] on span "Post" at bounding box center [498, 246] width 12 height 10
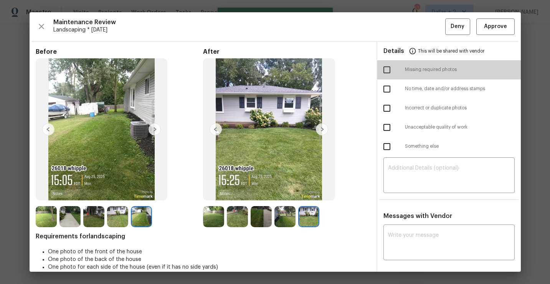
click at [389, 71] on input "checkbox" at bounding box center [387, 70] width 16 height 16
checkbox input "true"
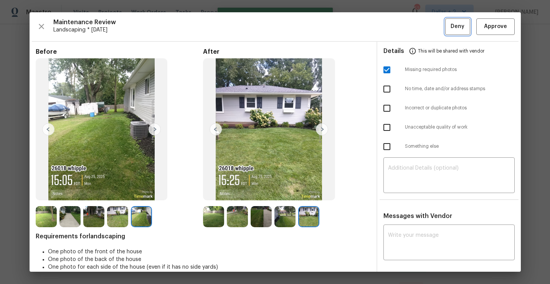
click at [460, 31] on span "Deny" at bounding box center [458, 27] width 14 height 10
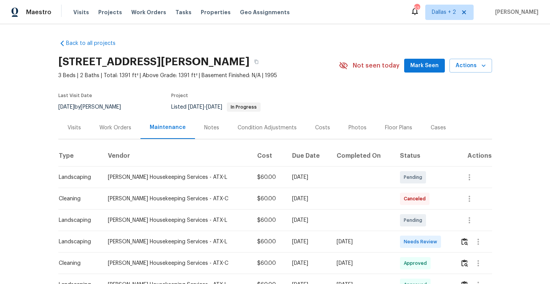
scroll to position [56, 0]
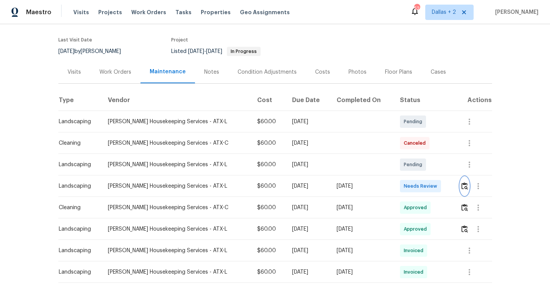
click at [463, 186] on img "button" at bounding box center [464, 185] width 7 height 7
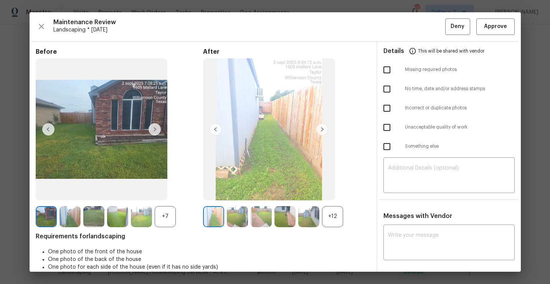
click at [330, 212] on div "+12" at bounding box center [332, 216] width 21 height 21
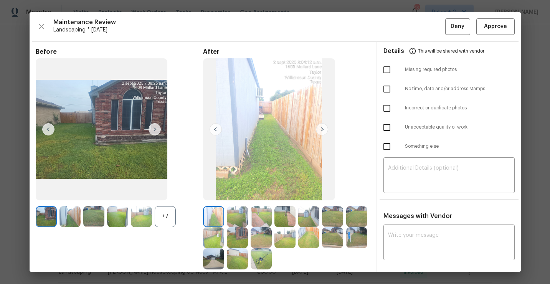
click at [148, 131] on img at bounding box center [102, 129] width 132 height 142
click at [168, 227] on div "+7" at bounding box center [165, 216] width 21 height 21
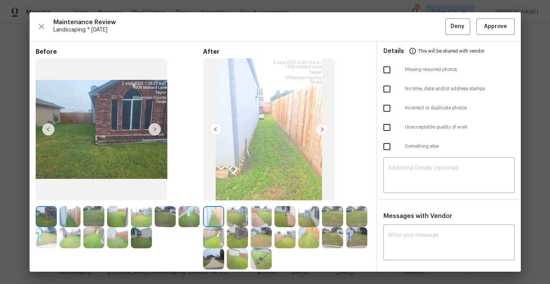
click at [73, 217] on img at bounding box center [70, 216] width 21 height 21
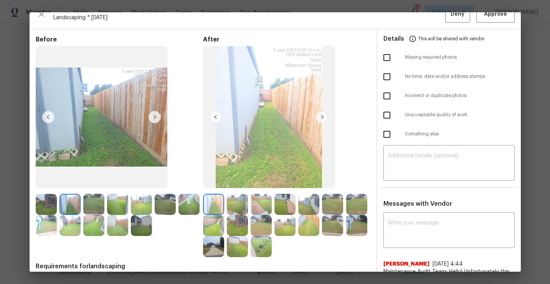
scroll to position [13, 0]
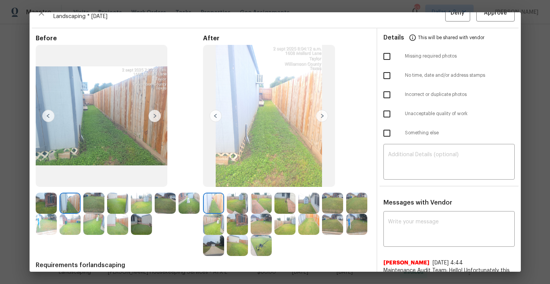
click at [155, 118] on img at bounding box center [155, 116] width 12 height 12
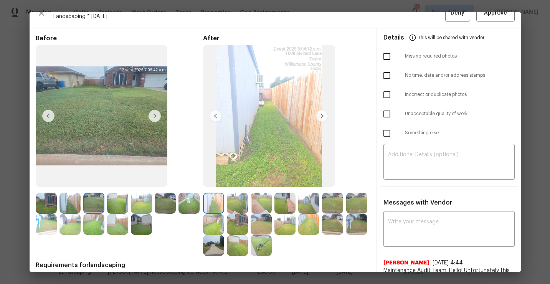
click at [157, 119] on img at bounding box center [155, 116] width 12 height 12
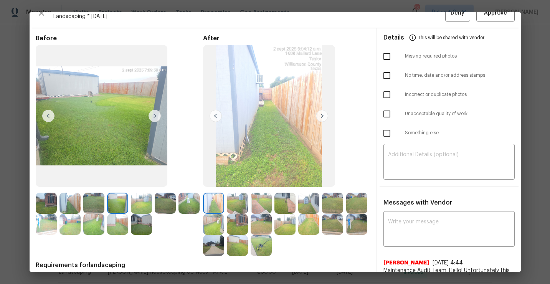
click at [157, 116] on img at bounding box center [155, 116] width 12 height 12
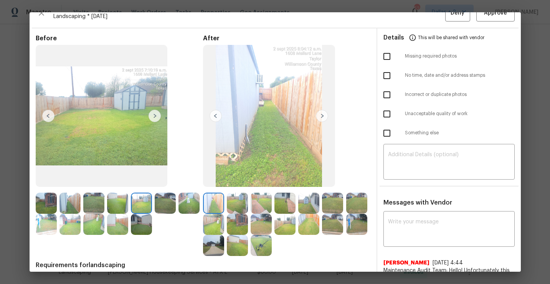
click at [157, 116] on img at bounding box center [155, 116] width 12 height 12
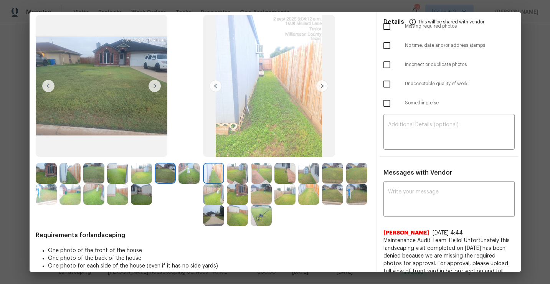
scroll to position [0, 0]
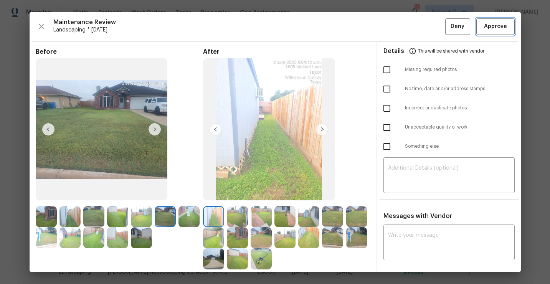
click at [503, 29] on span "Approve" at bounding box center [495, 27] width 23 height 10
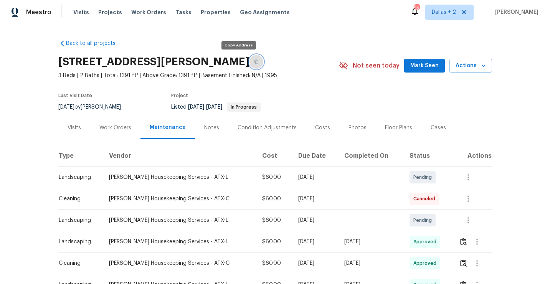
click at [250, 66] on button "button" at bounding box center [257, 62] width 14 height 14
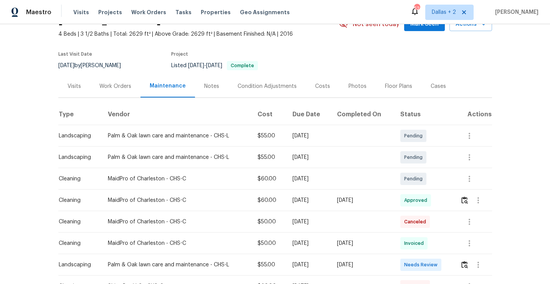
scroll to position [80, 0]
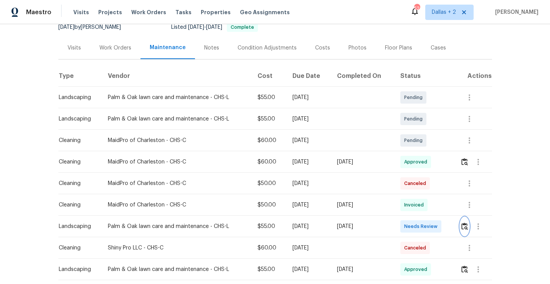
click at [467, 230] on img "button" at bounding box center [464, 226] width 7 height 7
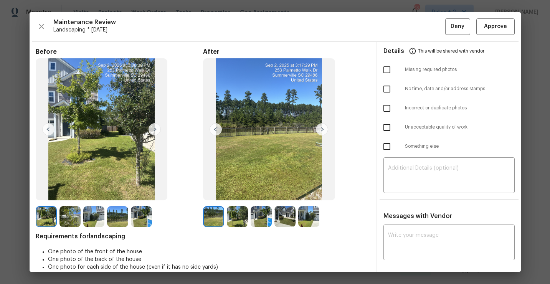
click at [69, 214] on img at bounding box center [70, 216] width 21 height 21
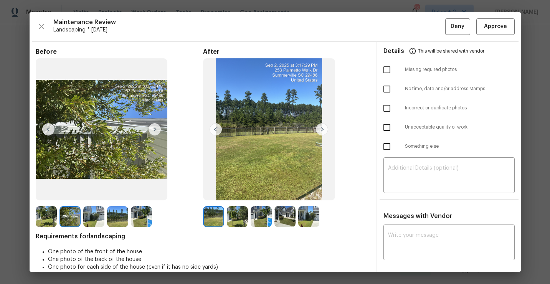
click at [91, 211] on img at bounding box center [93, 216] width 21 height 21
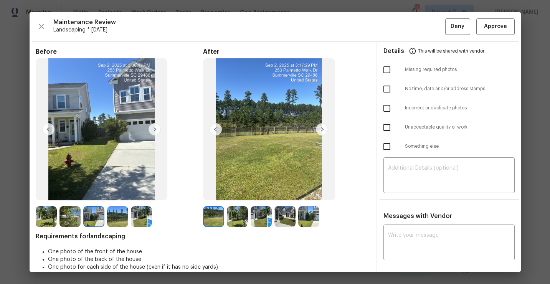
click at [137, 218] on img at bounding box center [141, 216] width 21 height 21
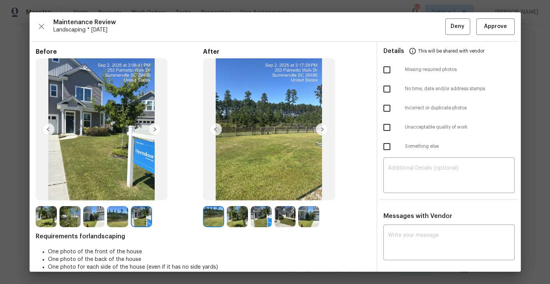
click at [265, 219] on img at bounding box center [261, 216] width 21 height 21
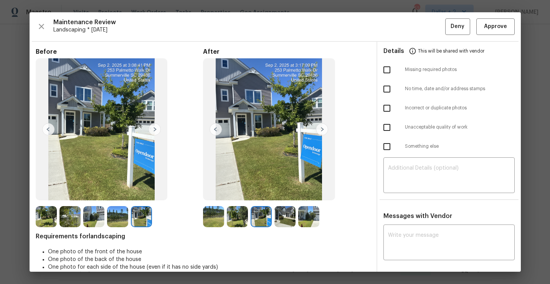
click at [287, 215] on img at bounding box center [284, 216] width 21 height 21
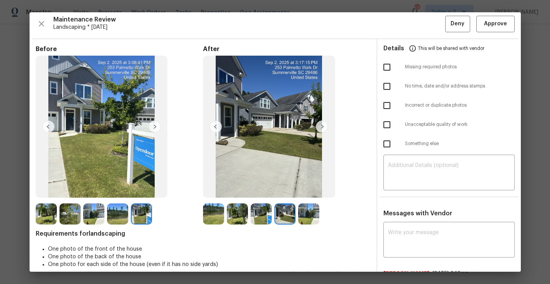
scroll to position [1, 0]
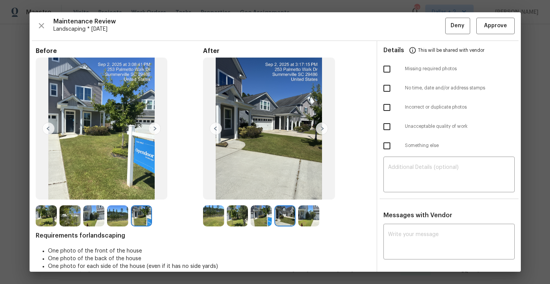
click at [323, 132] on img at bounding box center [322, 128] width 12 height 12
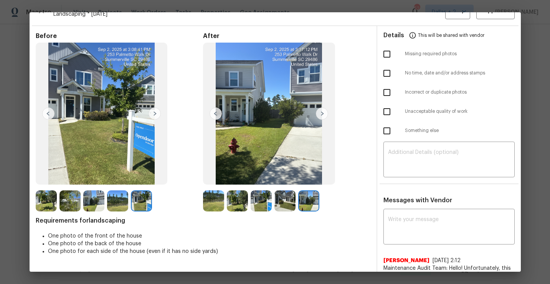
scroll to position [0, 0]
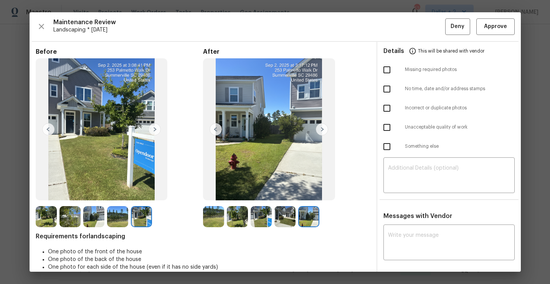
click at [392, 66] on input "checkbox" at bounding box center [387, 70] width 16 height 16
checkbox input "true"
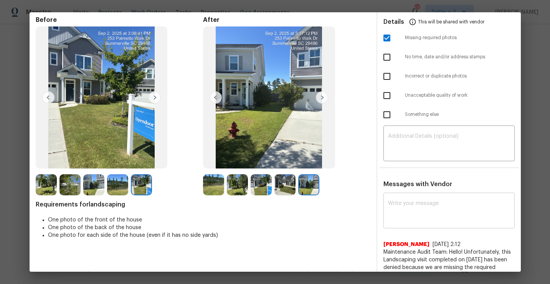
click at [413, 198] on div "x ​" at bounding box center [449, 212] width 131 height 34
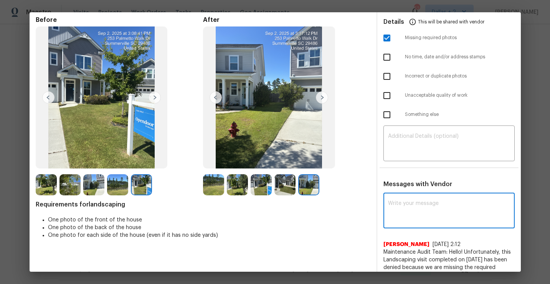
paste textarea "Maintenance Audit Team: Hello! Appreciate the neat work, but unfortunately this…"
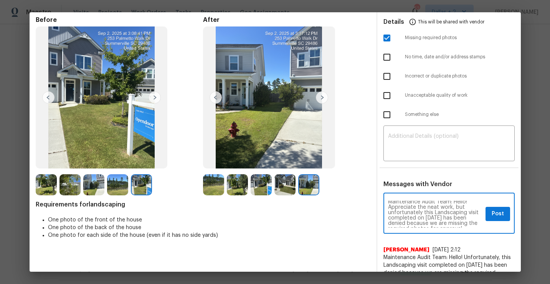
scroll to position [0, 0]
click at [428, 219] on textarea "Maintenance Audit Team: Hello! Appreciate the neat work, but unfortunately this…" at bounding box center [435, 214] width 94 height 27
click at [436, 220] on textarea "Maintenance Audit Team: Hello! Appreciate the neat work, but unfortunately this…" at bounding box center [435, 214] width 94 height 27
type textarea "Maintenance Audit Team: Hello! Appreciate the neat work, but unfortunately this…"
click at [500, 215] on span "Post" at bounding box center [498, 214] width 12 height 10
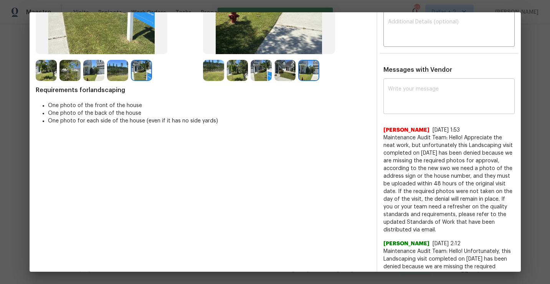
scroll to position [155, 0]
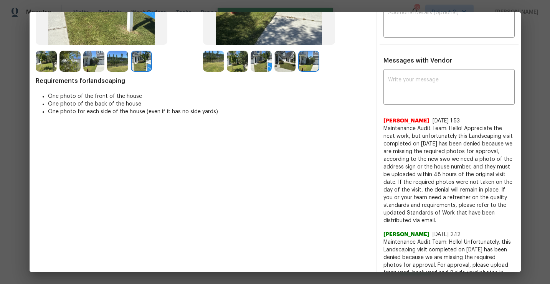
drag, startPoint x: 448, startPoint y: 220, endPoint x: 383, endPoint y: 128, distance: 112.7
click at [384, 128] on span "Maintenance Audit Team: Hello! Appreciate the neat work, but unfortunately this…" at bounding box center [449, 175] width 131 height 100
copy span "Maintenance Audit Team: Hello! Appreciate the neat work, but unfortunately this…"
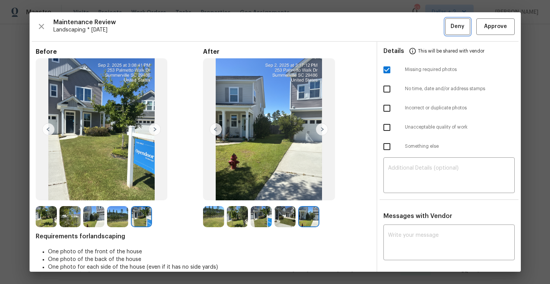
click at [462, 25] on span "Deny" at bounding box center [458, 27] width 14 height 10
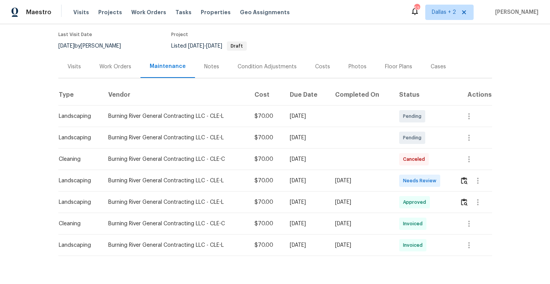
scroll to position [76, 0]
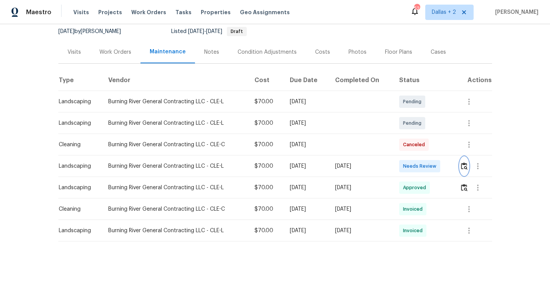
click at [466, 165] on img "button" at bounding box center [464, 165] width 7 height 7
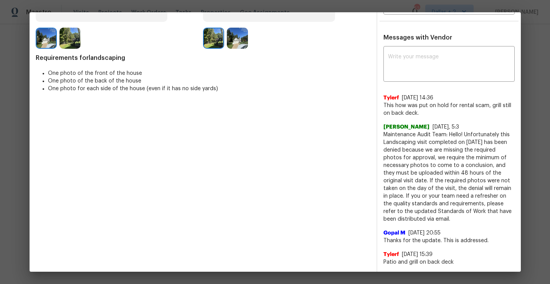
scroll to position [0, 0]
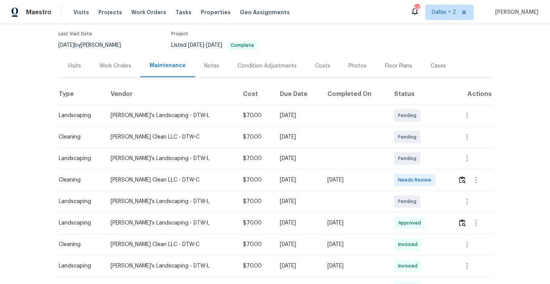
scroll to position [74, 0]
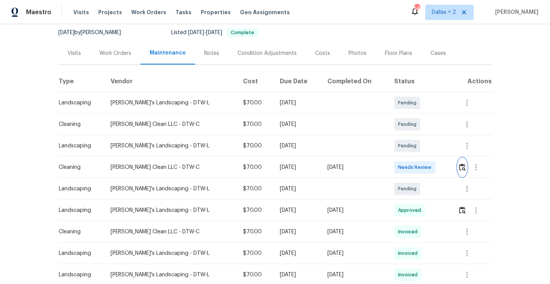
click at [462, 167] on img "button" at bounding box center [462, 167] width 7 height 7
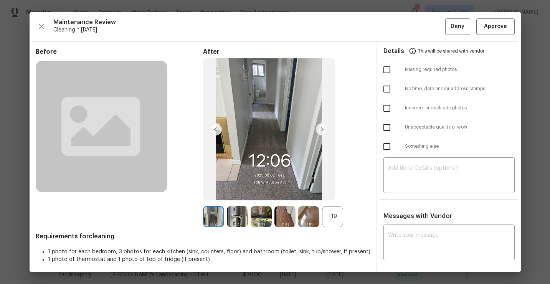
click at [331, 224] on div "+19" at bounding box center [332, 216] width 21 height 21
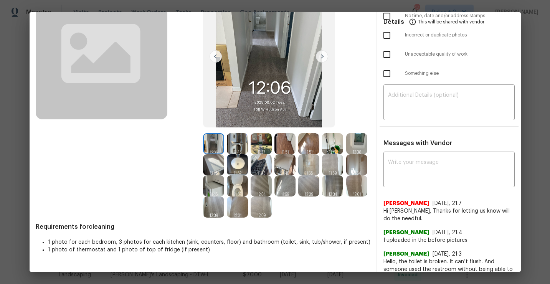
scroll to position [0, 0]
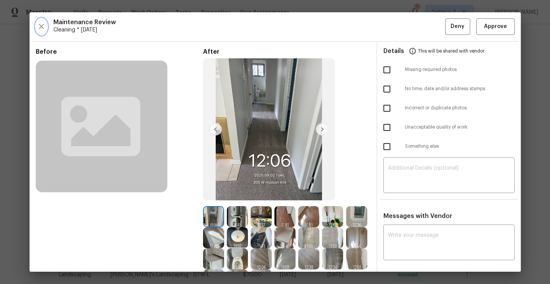
click at [43, 26] on icon "button" at bounding box center [41, 26] width 9 height 9
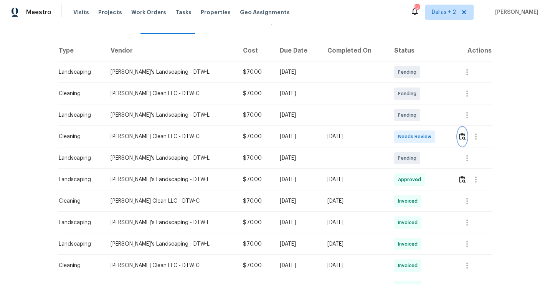
scroll to position [138, 0]
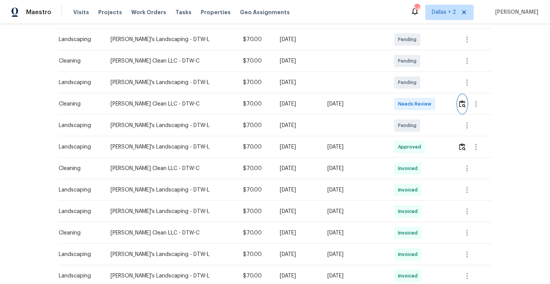
click at [460, 107] on img "button" at bounding box center [462, 103] width 7 height 7
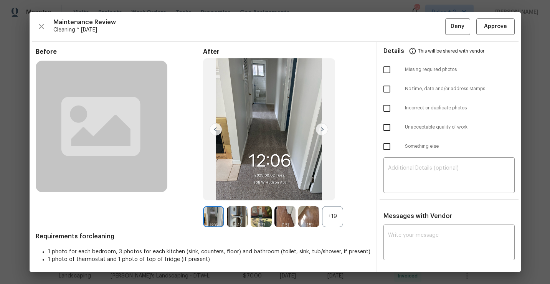
click at [329, 216] on div "+19" at bounding box center [332, 216] width 21 height 21
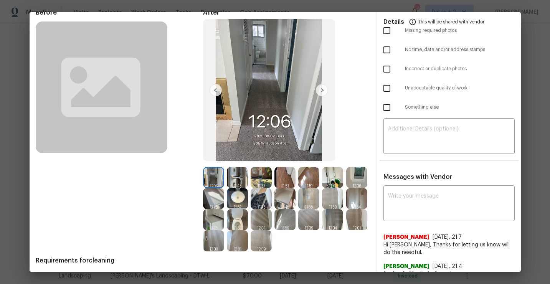
scroll to position [40, 0]
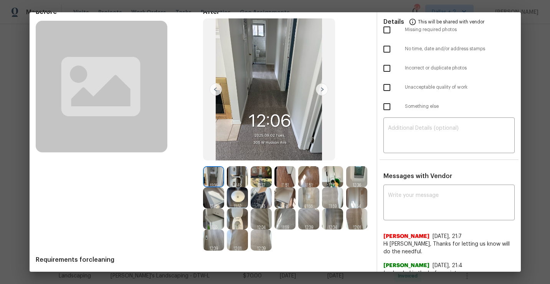
click at [236, 176] on img at bounding box center [237, 176] width 21 height 21
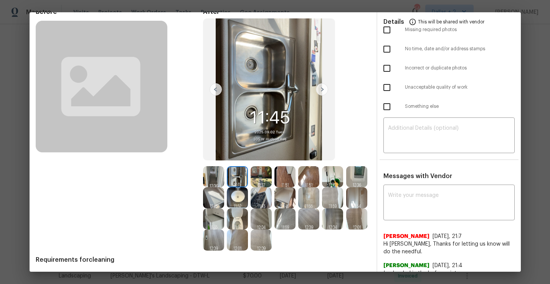
click at [309, 200] on img at bounding box center [308, 197] width 21 height 21
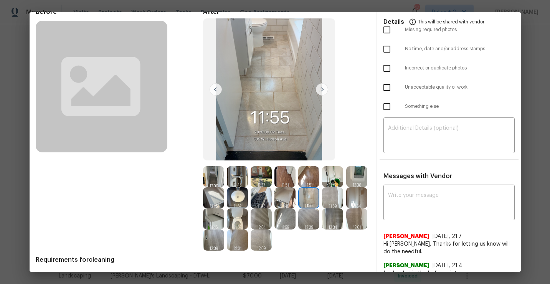
click at [332, 174] on img at bounding box center [332, 176] width 21 height 21
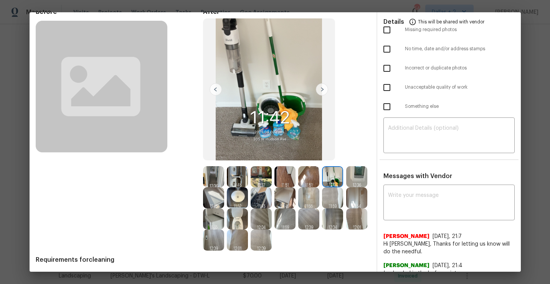
click at [215, 176] on img at bounding box center [213, 176] width 21 height 21
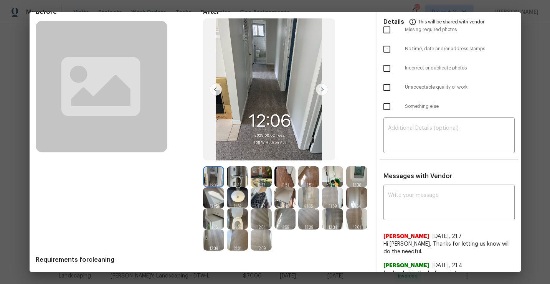
click at [213, 198] on img at bounding box center [213, 197] width 21 height 21
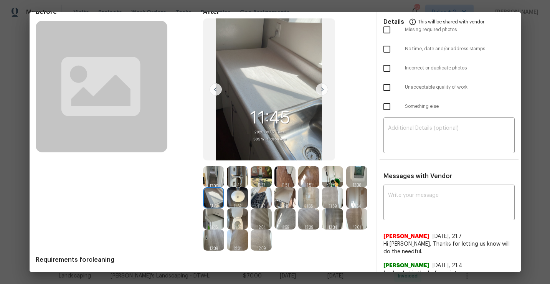
click at [208, 219] on img at bounding box center [213, 218] width 21 height 21
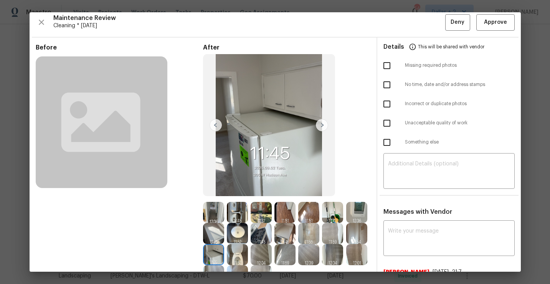
scroll to position [0, 0]
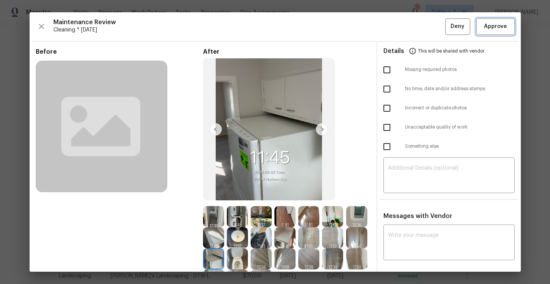
click at [496, 30] on span "Approve" at bounding box center [495, 27] width 23 height 10
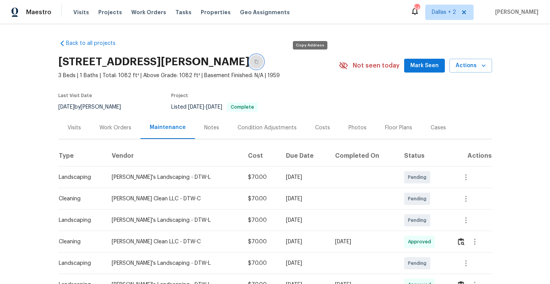
click at [263, 58] on button "button" at bounding box center [257, 62] width 14 height 14
